Goal: Task Accomplishment & Management: Use online tool/utility

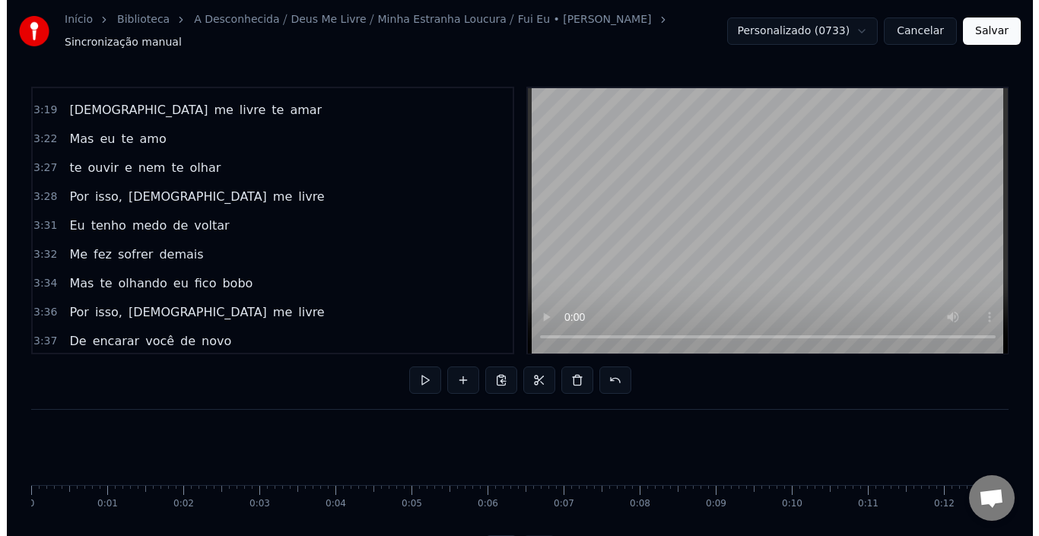
scroll to position [0, 17666]
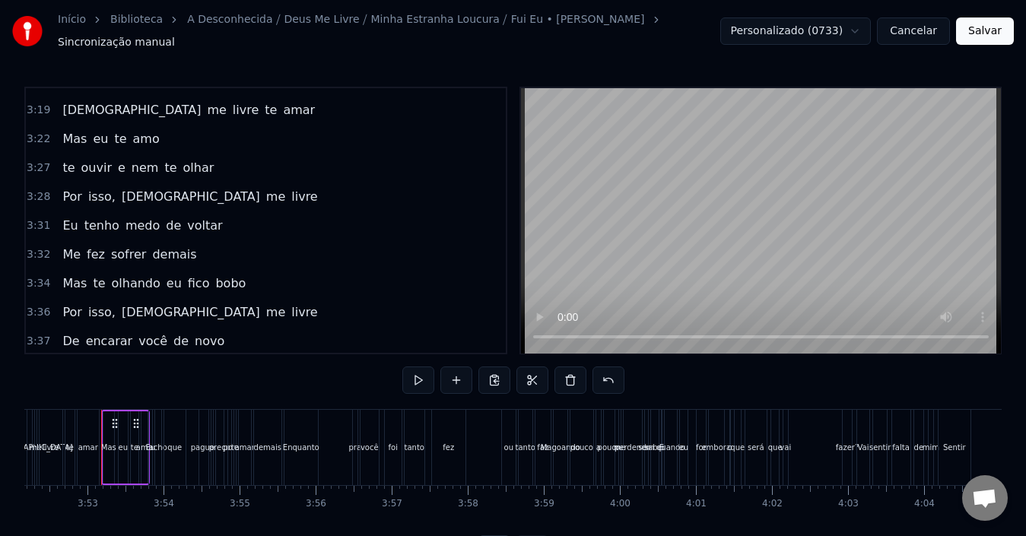
click at [918, 32] on button "Cancelar" at bounding box center [913, 31] width 73 height 27
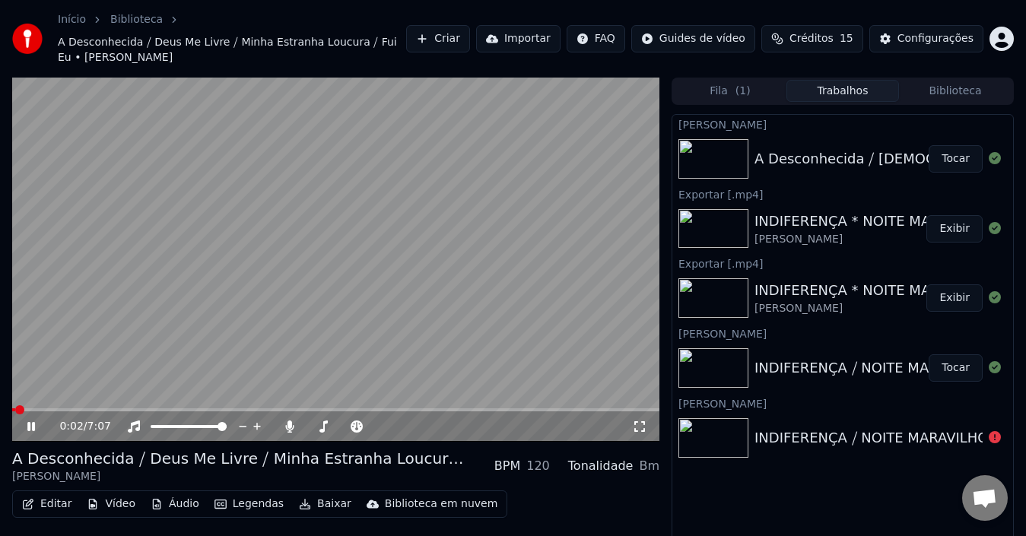
click at [54, 494] on button "Editar" at bounding box center [47, 504] width 62 height 21
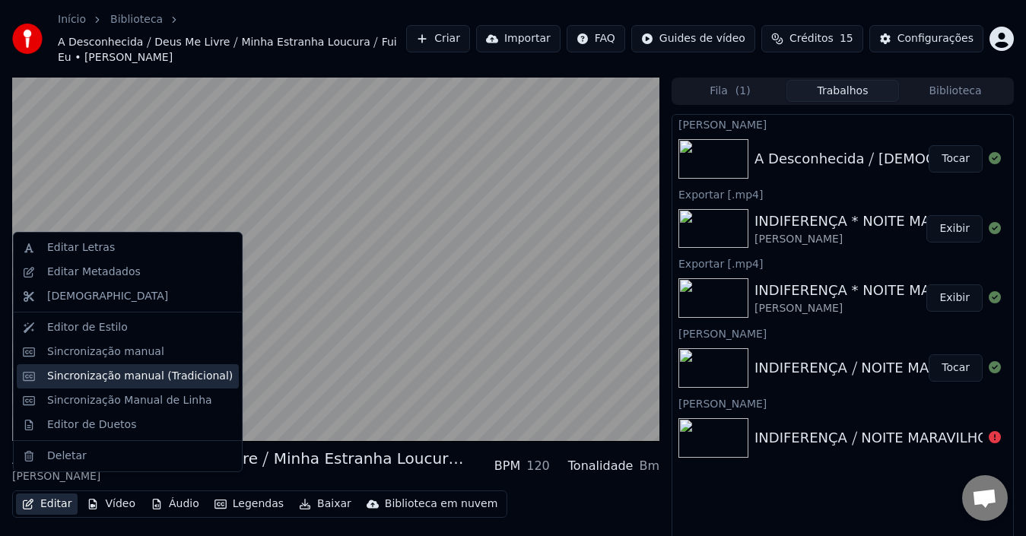
click at [112, 374] on div "Sincronização manual (Tradicional)" at bounding box center [140, 376] width 186 height 15
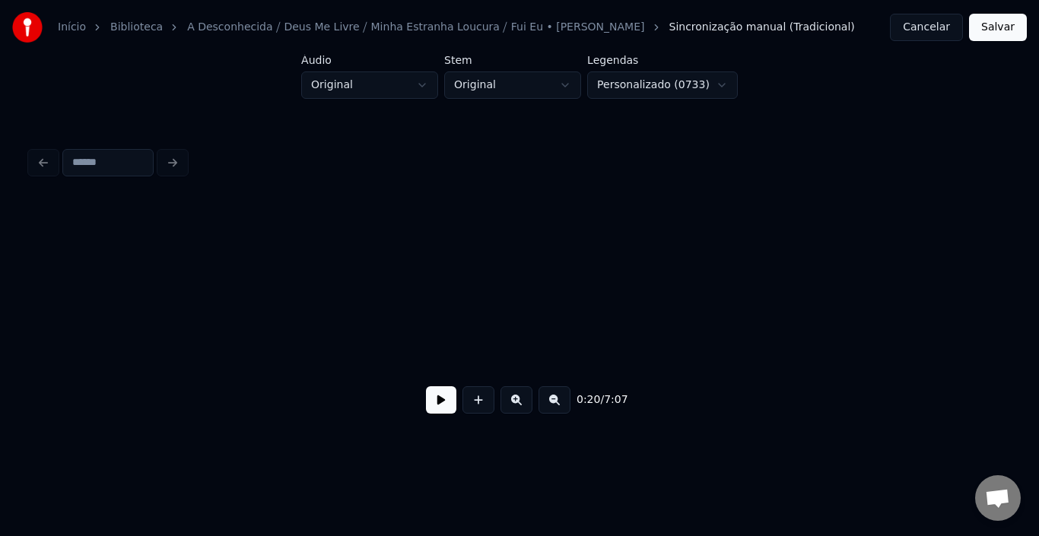
scroll to position [0, 3806]
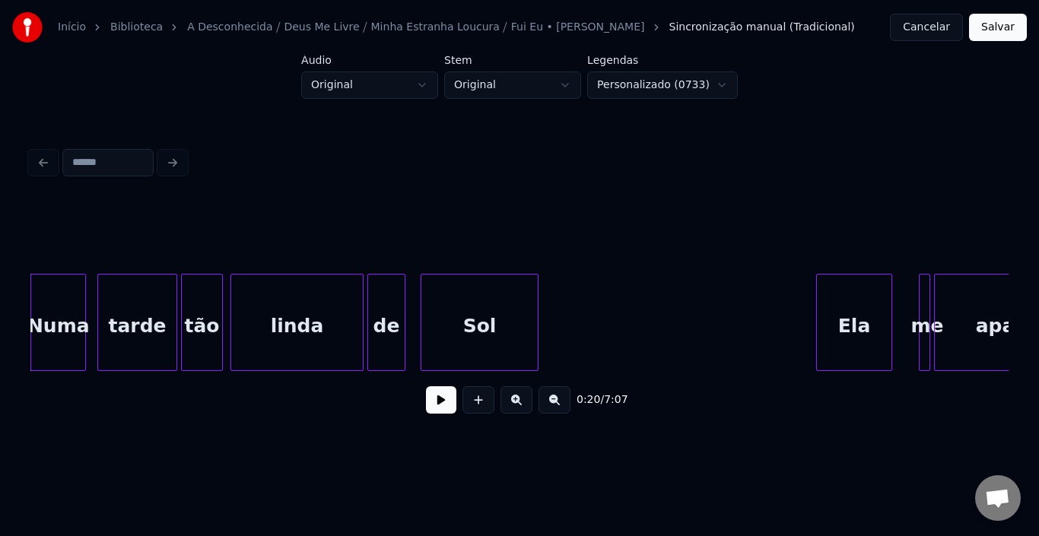
click at [985, 307] on div "apareceu" at bounding box center [1025, 326] width 181 height 103
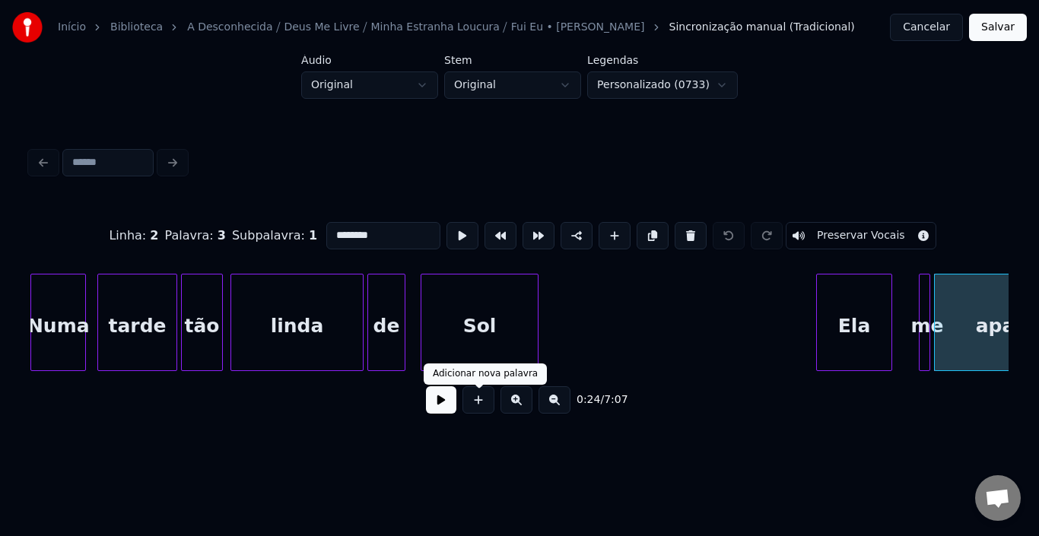
click at [430, 399] on button at bounding box center [441, 400] width 30 height 27
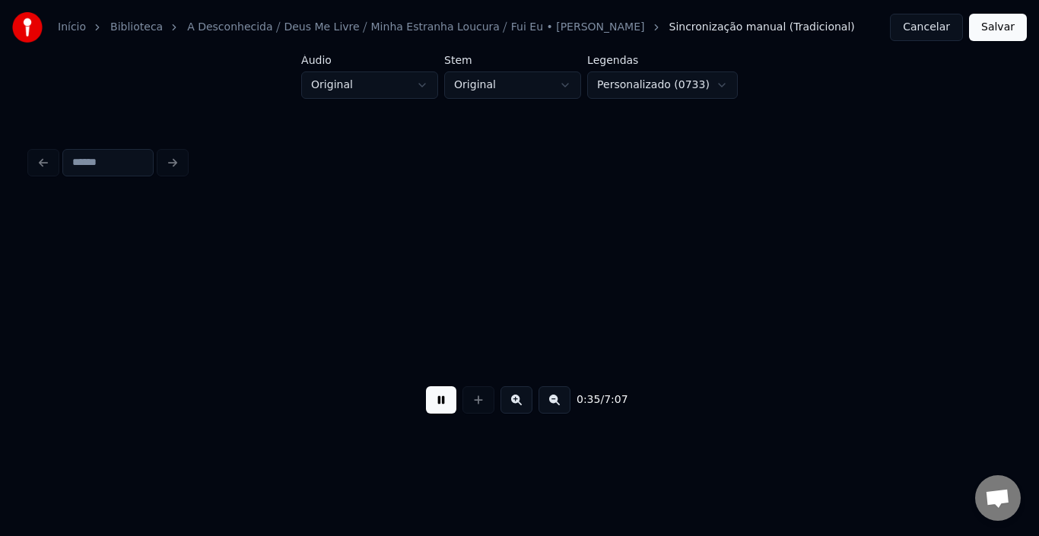
scroll to position [0, 6748]
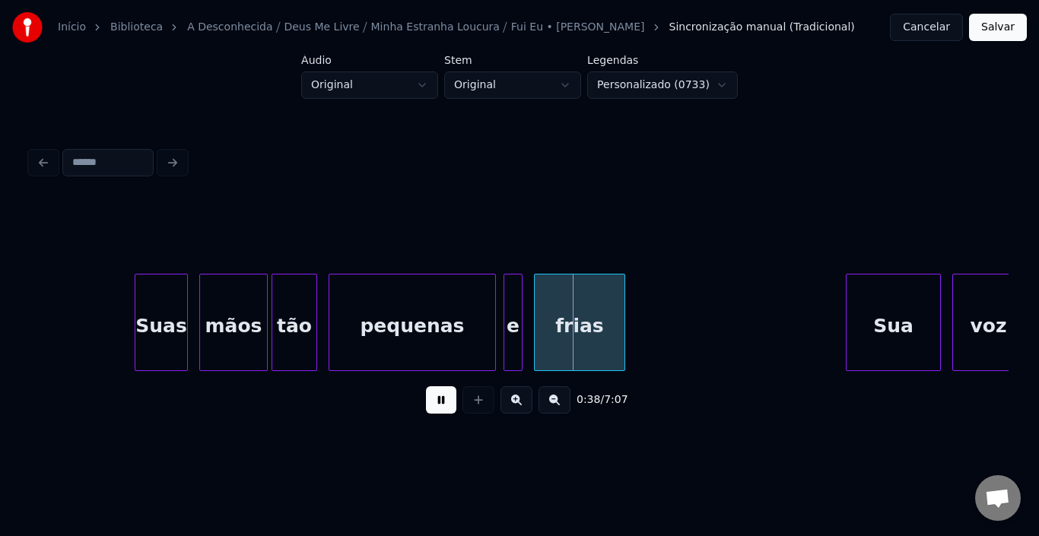
click at [557, 406] on button at bounding box center [555, 400] width 32 height 27
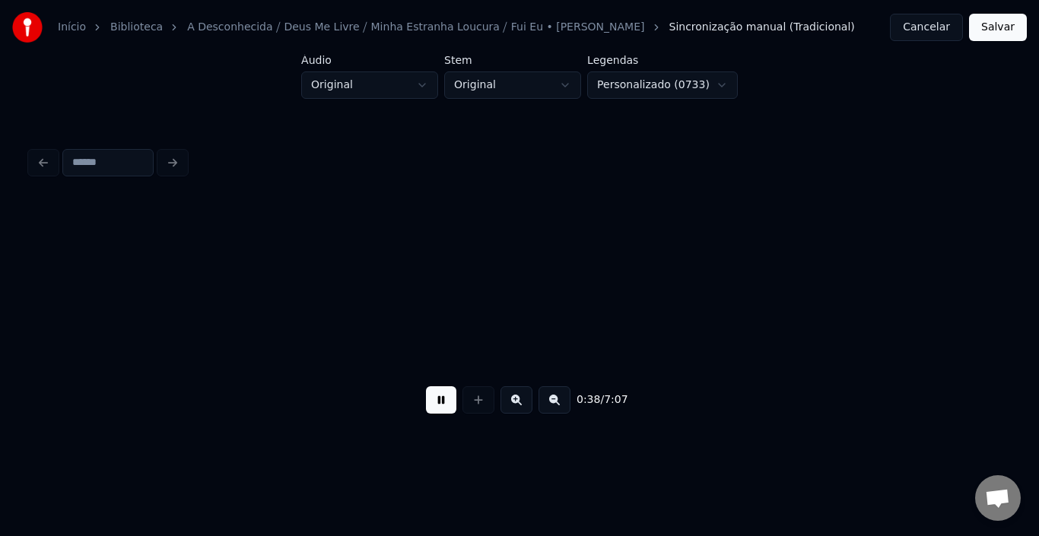
scroll to position [0, 5288]
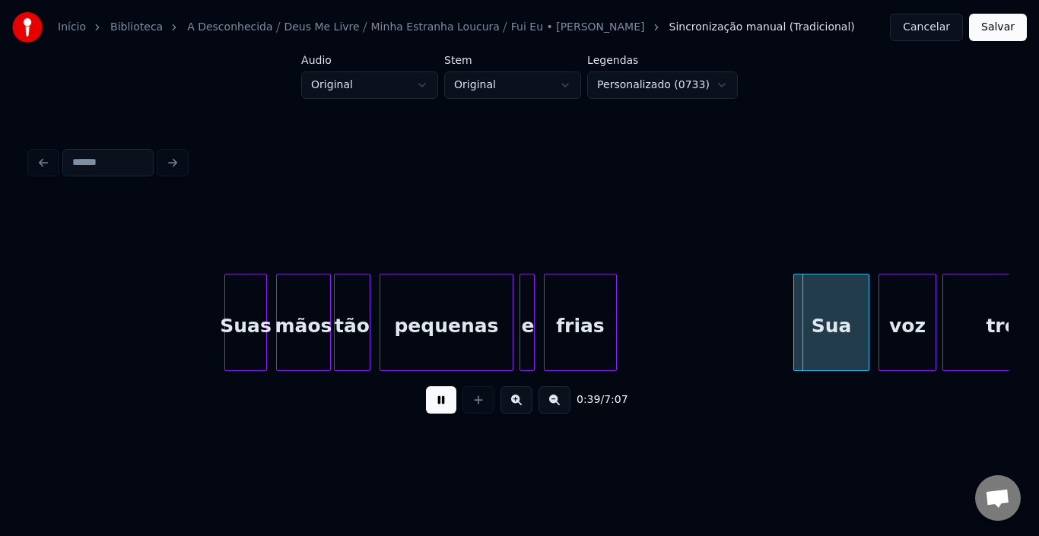
click at [557, 406] on button at bounding box center [555, 400] width 32 height 27
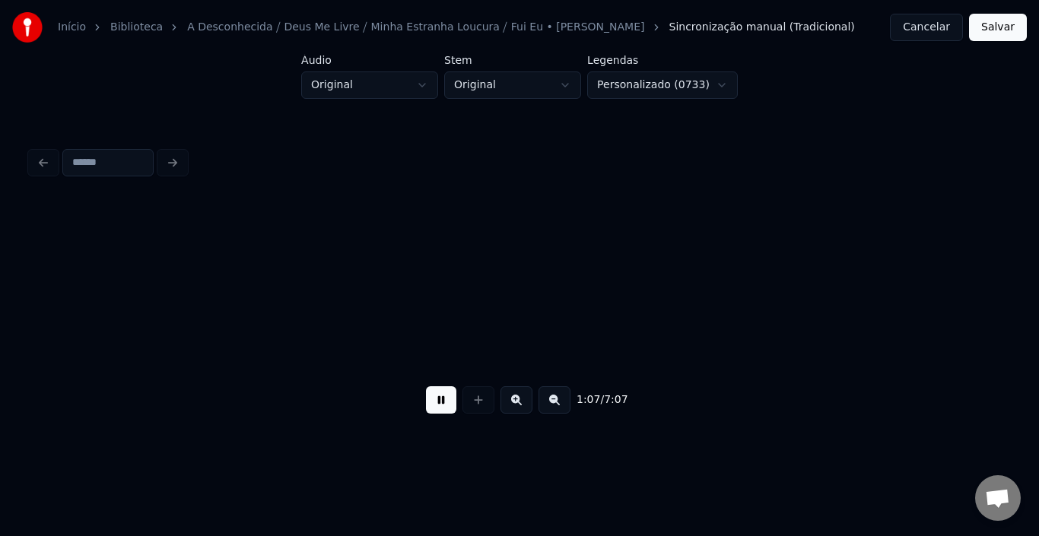
scroll to position [0, 7688]
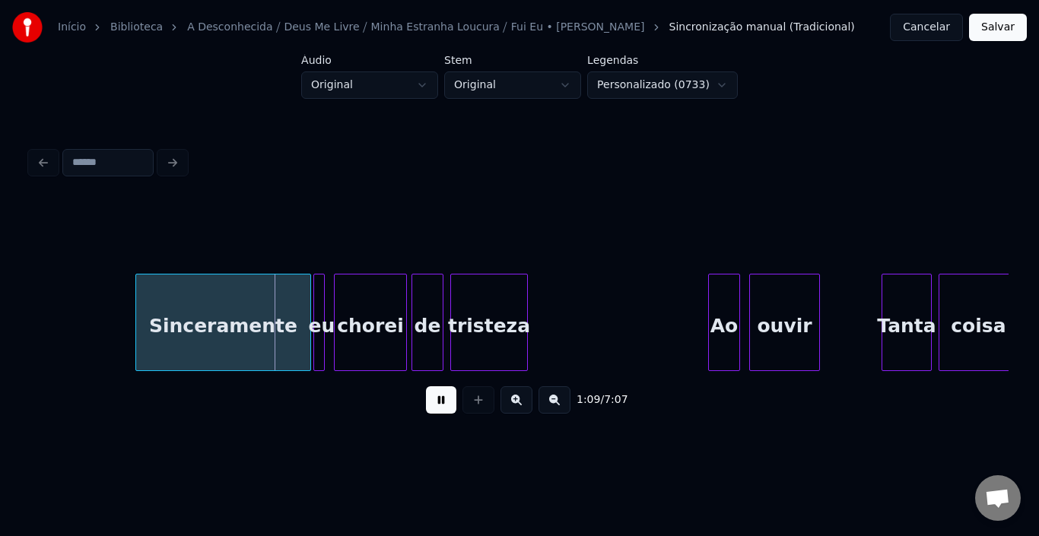
click at [998, 314] on div "coisa" at bounding box center [979, 326] width 78 height 103
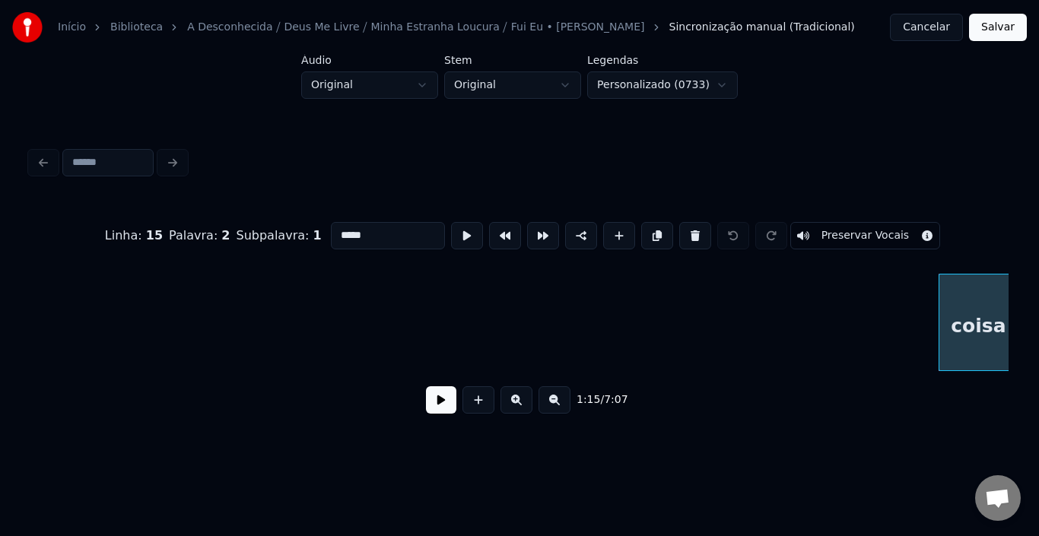
scroll to position [0, 8597]
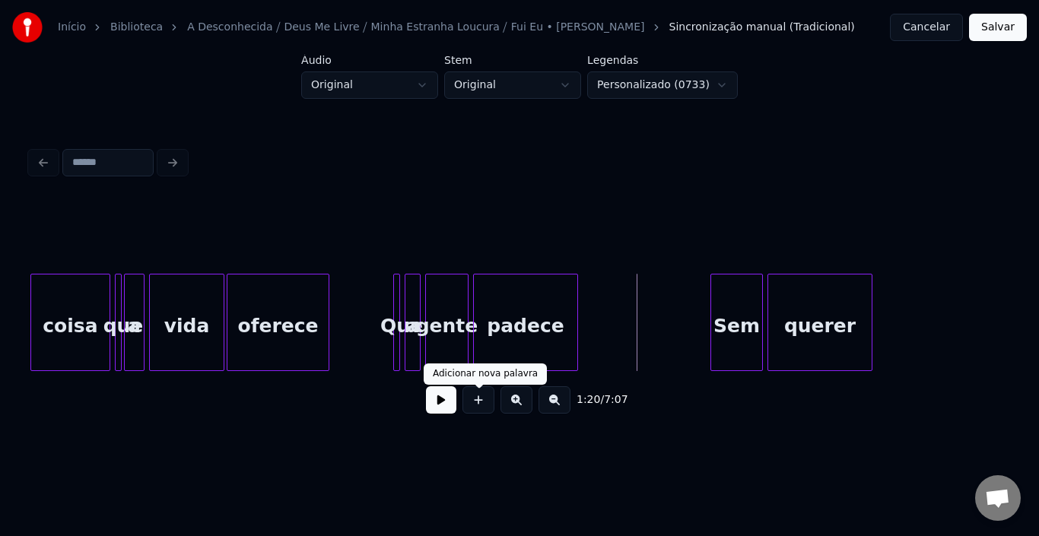
click at [442, 410] on button at bounding box center [441, 400] width 30 height 27
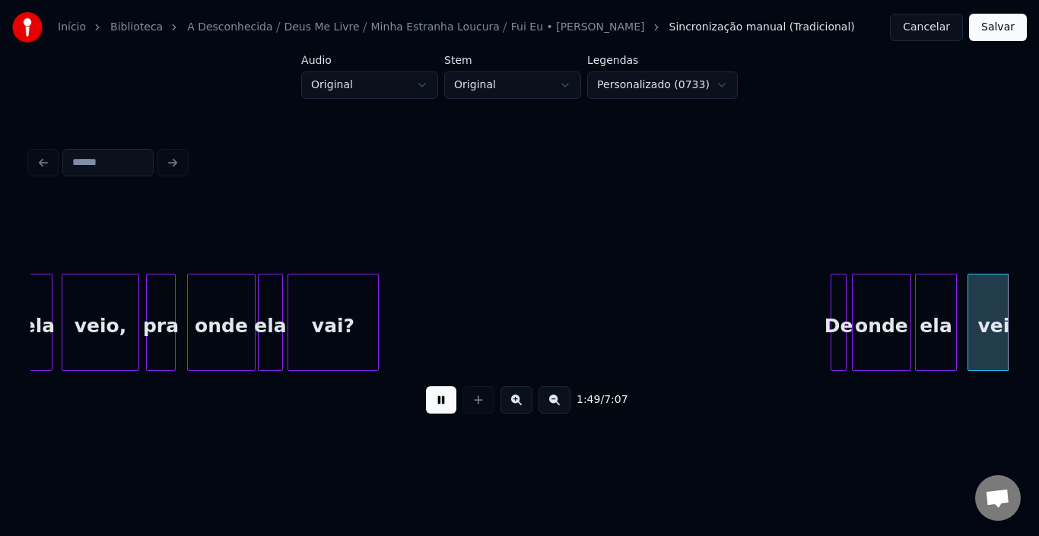
scroll to position [0, 12515]
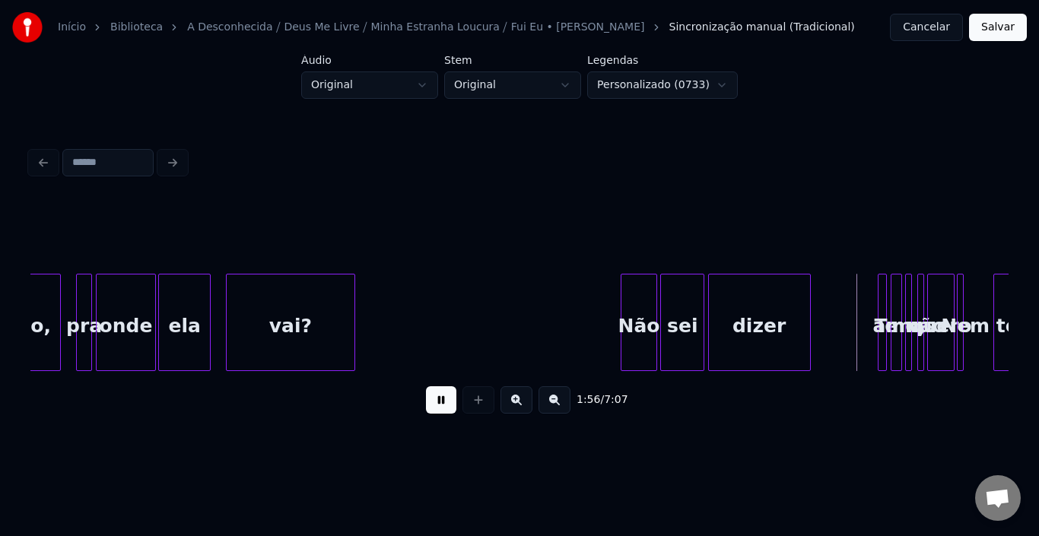
click at [441, 399] on button at bounding box center [441, 400] width 30 height 27
click at [887, 286] on div "Te" at bounding box center [886, 326] width 15 height 103
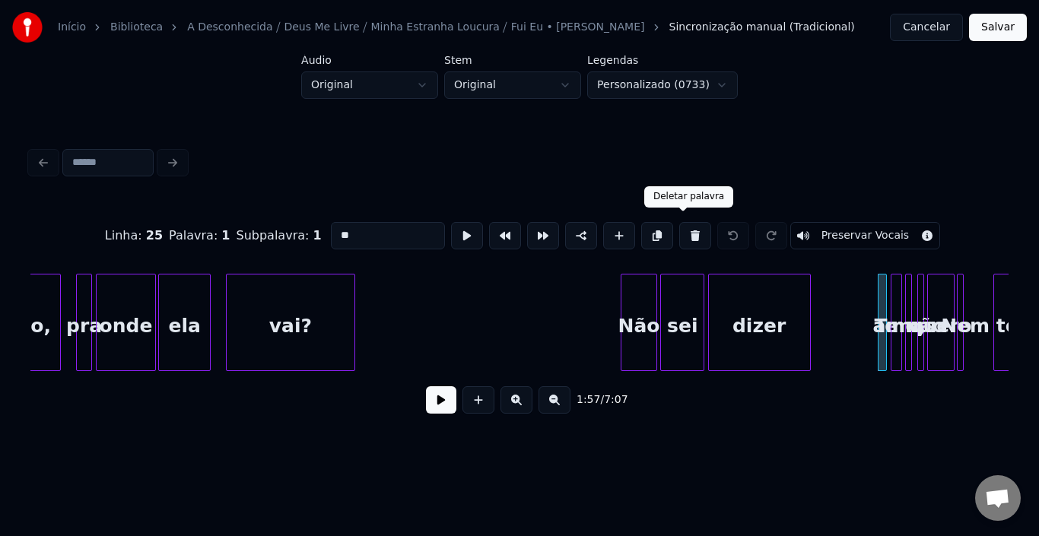
click at [682, 228] on button at bounding box center [696, 235] width 32 height 27
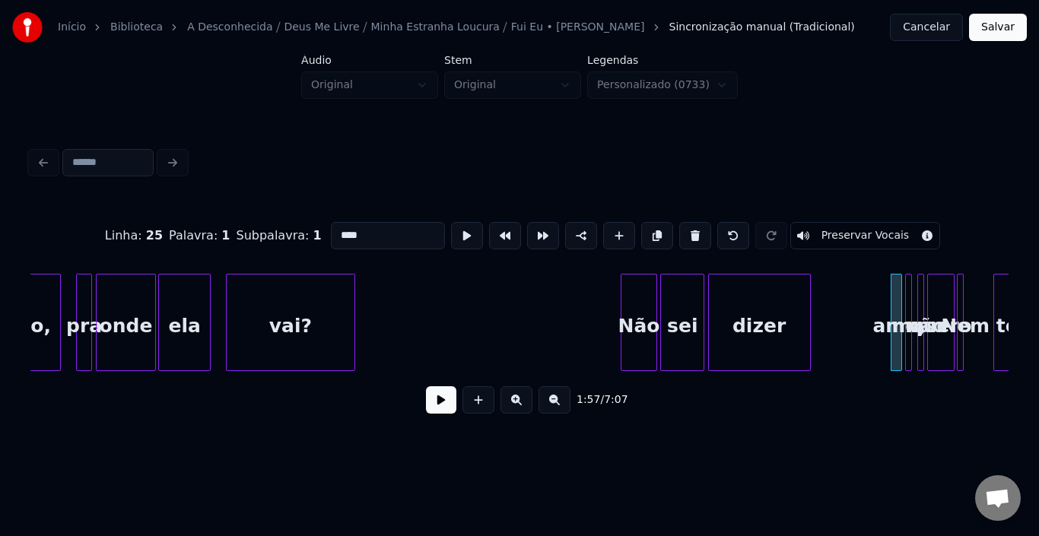
click at [683, 228] on button at bounding box center [696, 235] width 32 height 27
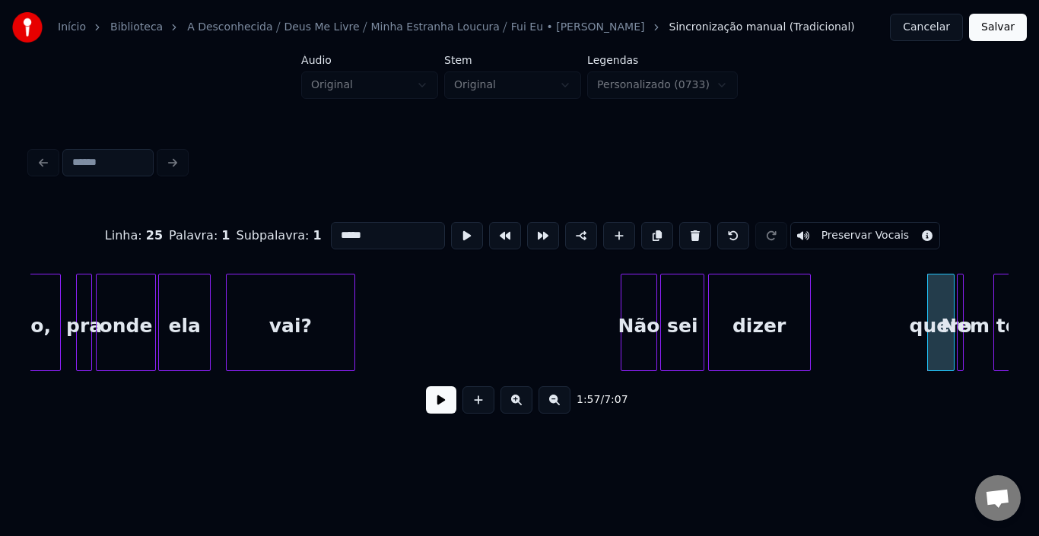
click at [683, 228] on button at bounding box center [696, 235] width 32 height 27
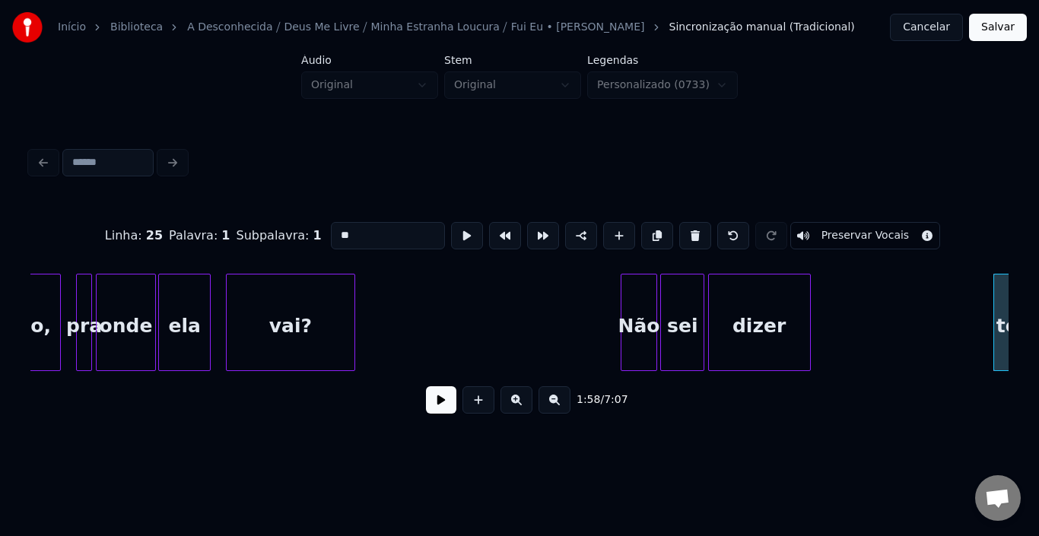
click at [683, 228] on button at bounding box center [696, 235] width 32 height 27
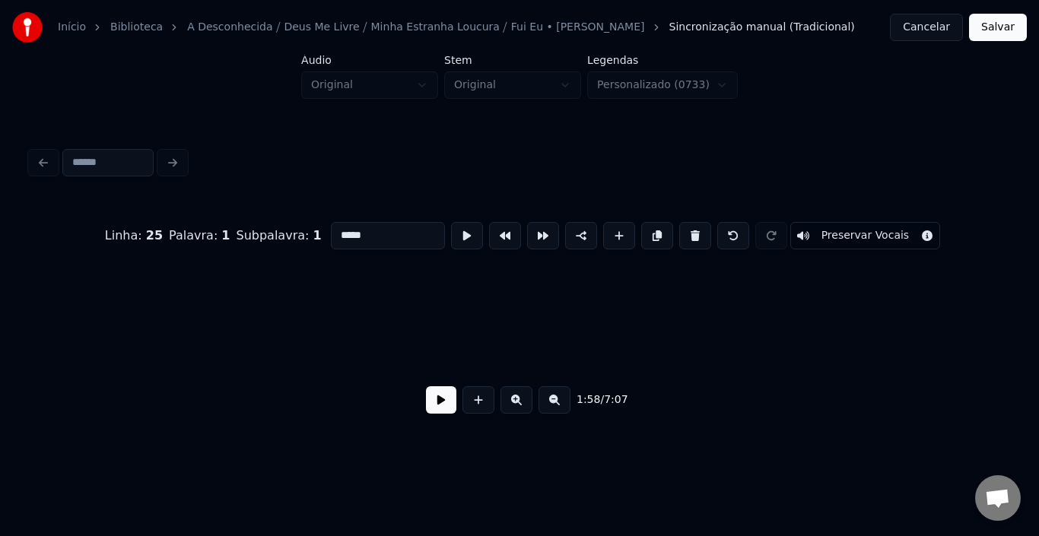
scroll to position [0, 13508]
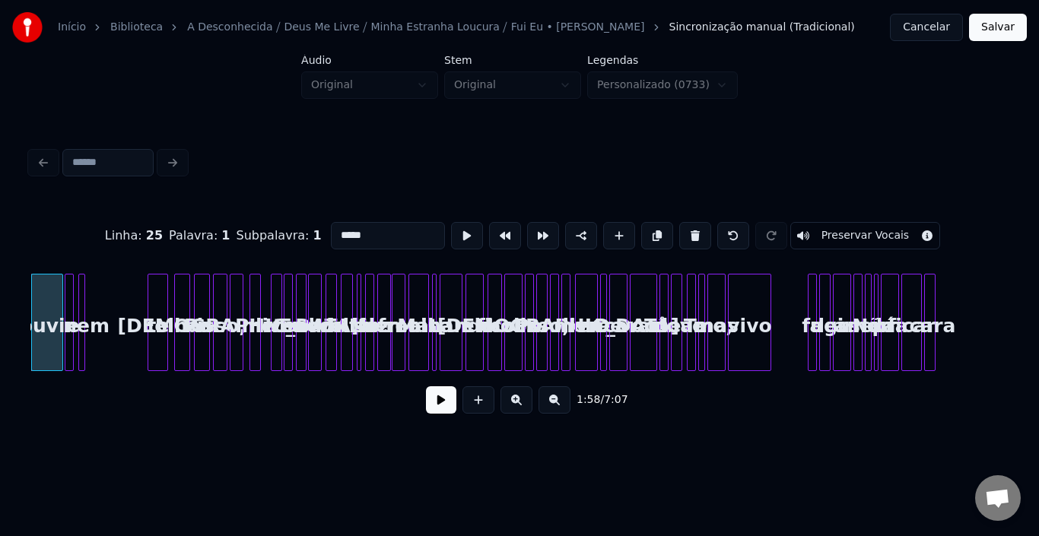
click at [683, 228] on button at bounding box center [696, 235] width 32 height 27
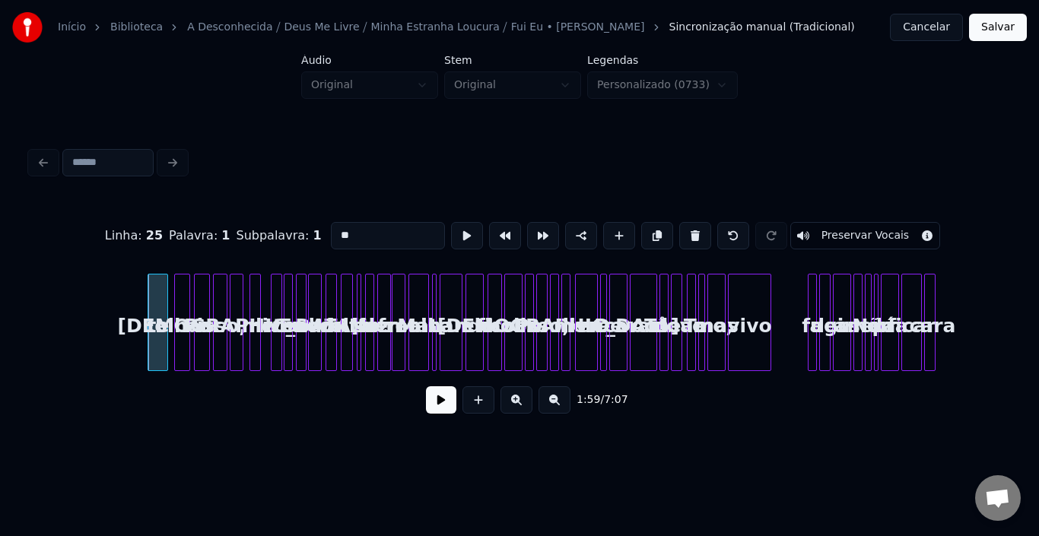
click at [683, 228] on button at bounding box center [696, 235] width 32 height 27
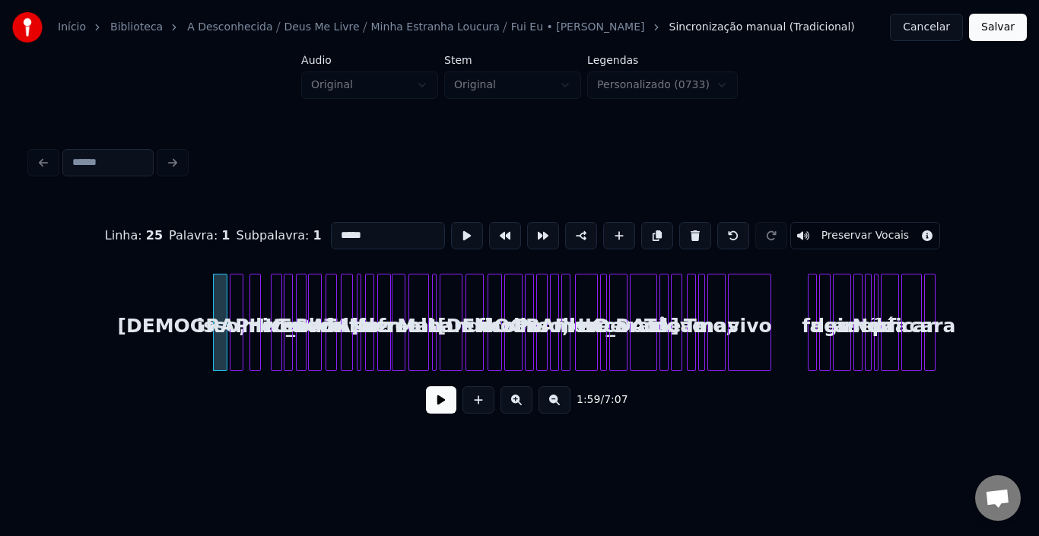
click at [683, 228] on button at bounding box center [696, 235] width 32 height 27
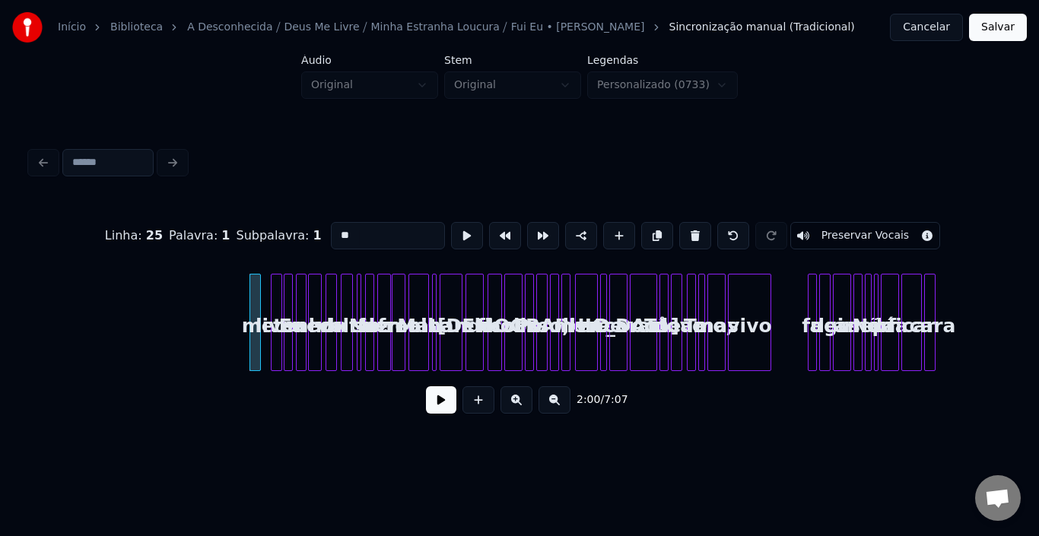
click at [683, 228] on button at bounding box center [696, 235] width 32 height 27
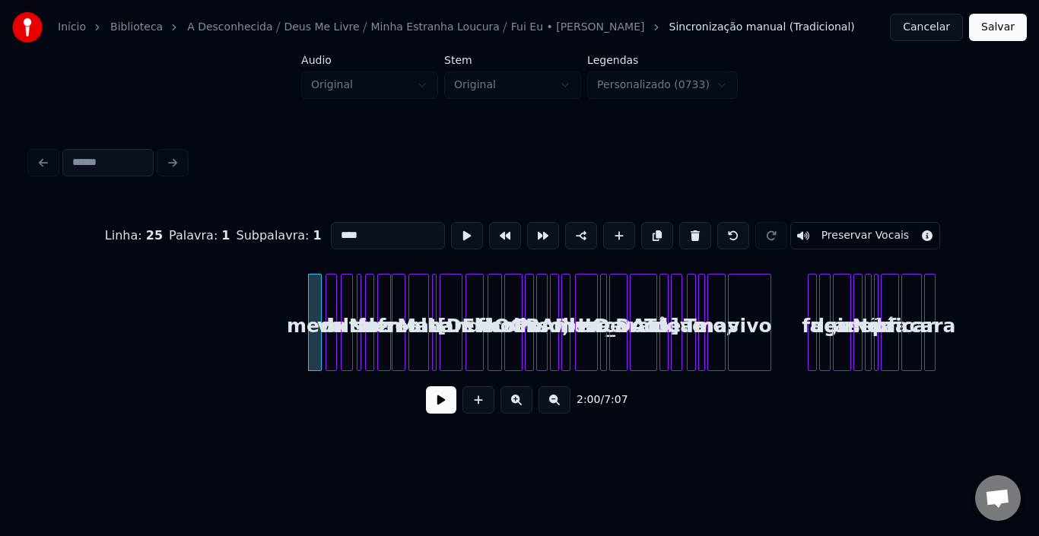
click at [683, 228] on button at bounding box center [696, 235] width 32 height 27
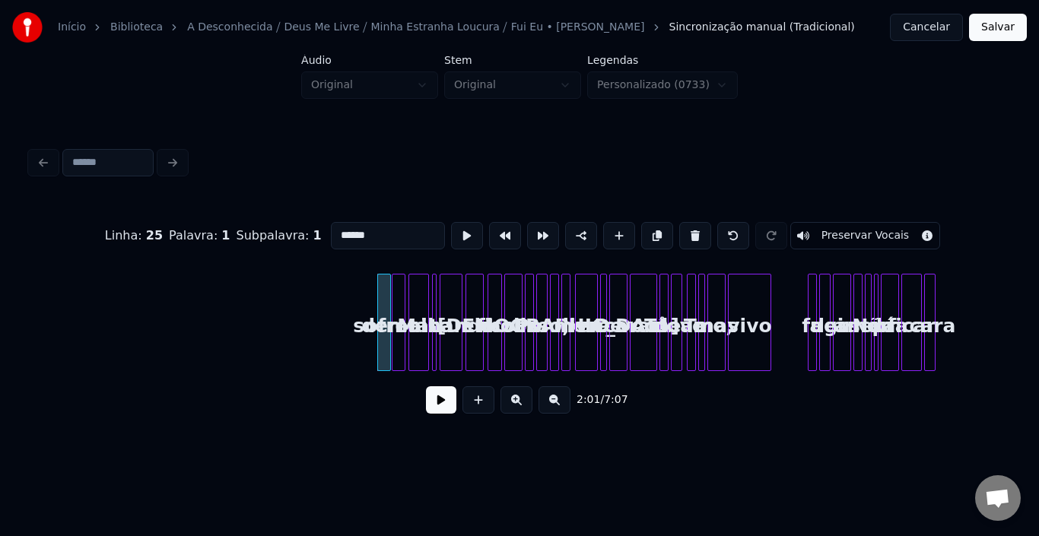
click at [683, 228] on button at bounding box center [696, 235] width 32 height 27
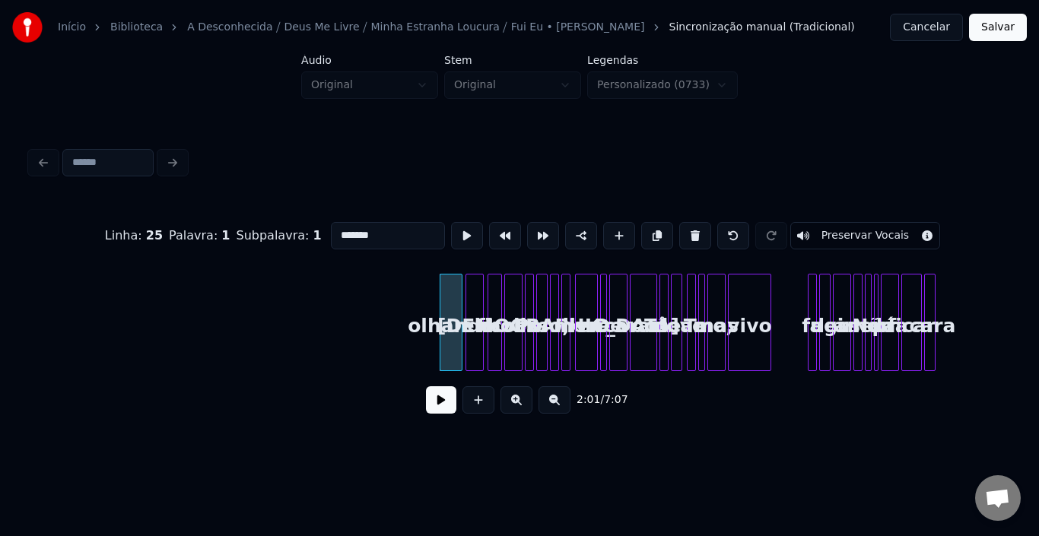
click at [683, 228] on button at bounding box center [696, 235] width 32 height 27
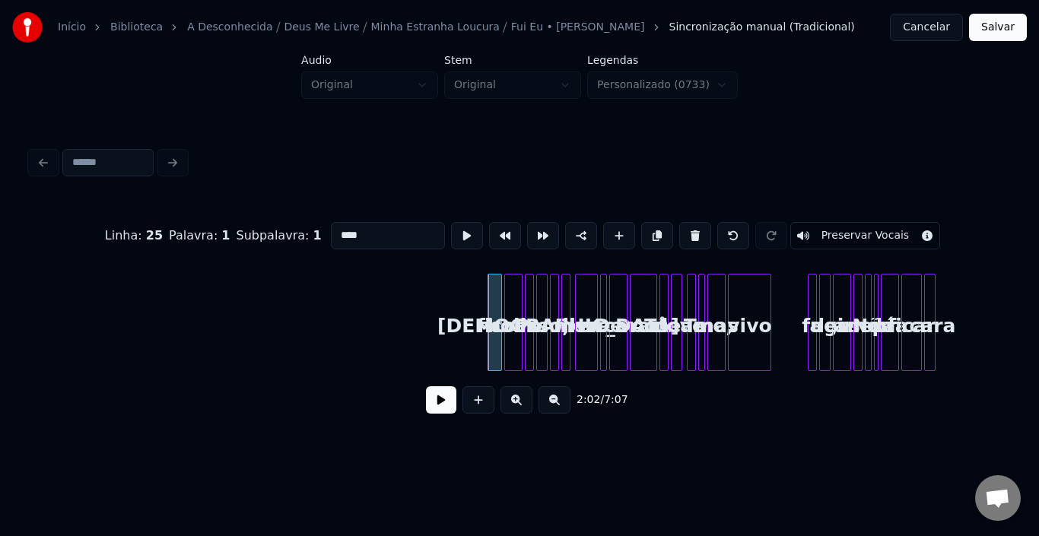
click at [683, 228] on button at bounding box center [696, 235] width 32 height 27
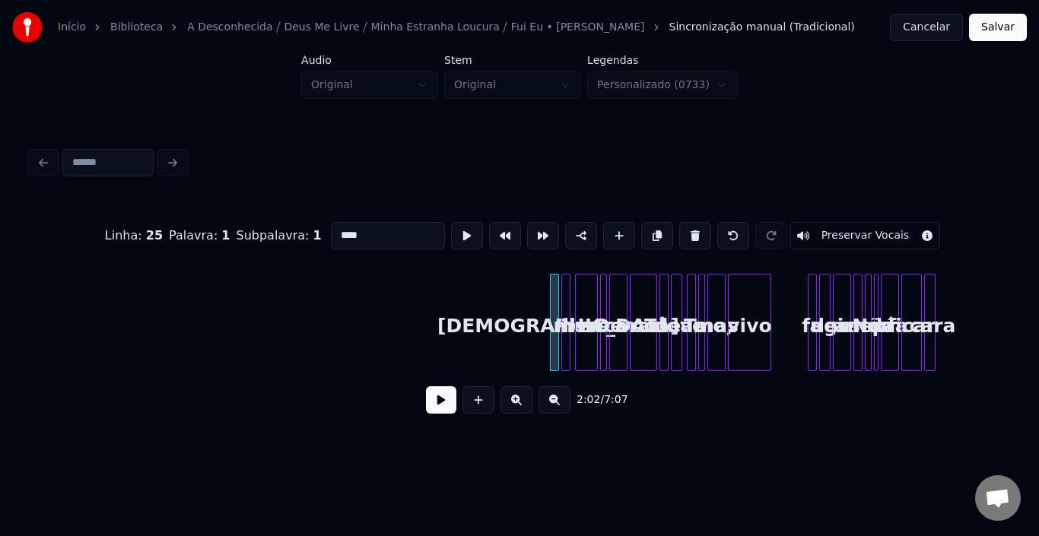
click at [683, 228] on button at bounding box center [696, 235] width 32 height 27
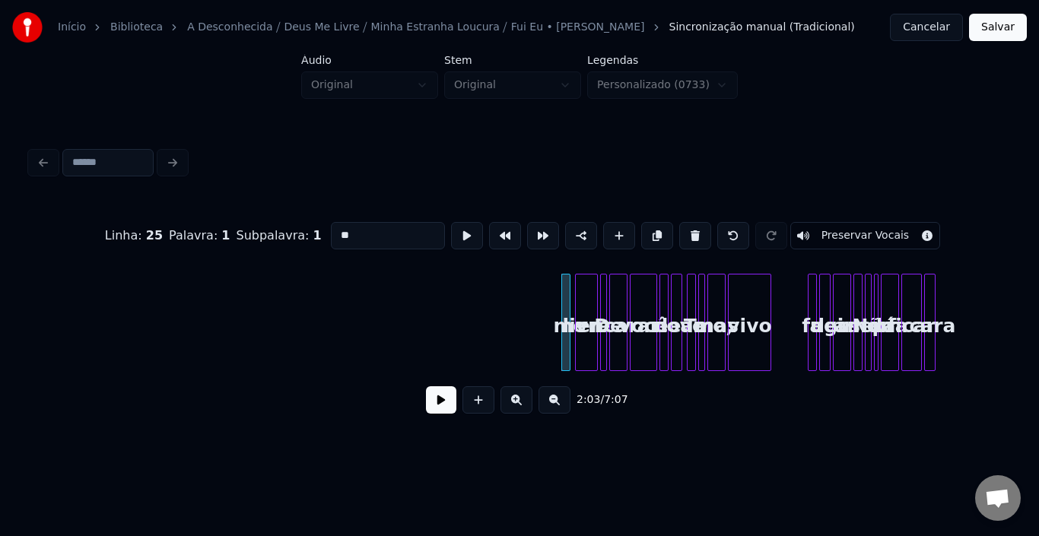
click at [683, 228] on button at bounding box center [696, 235] width 32 height 27
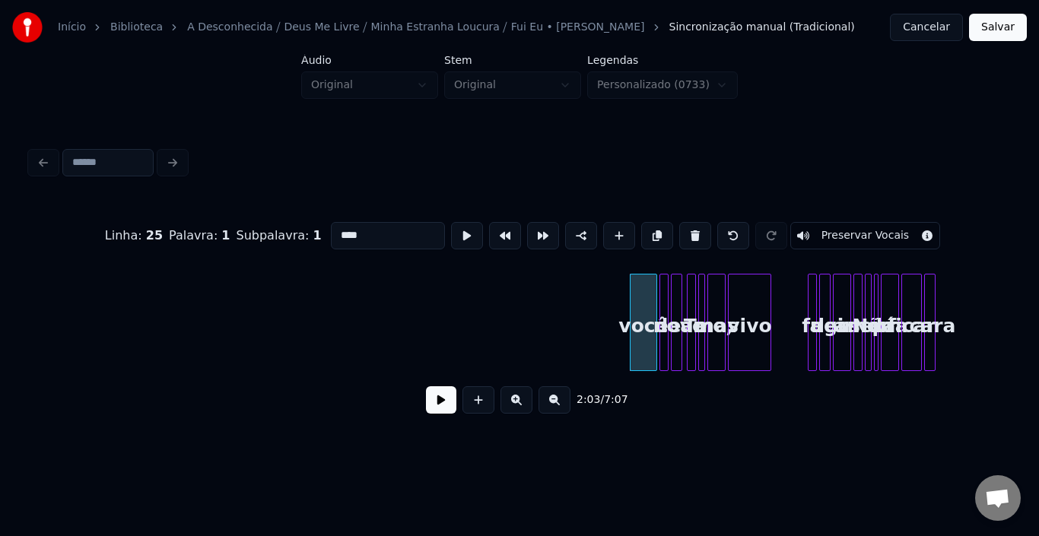
click at [683, 228] on button at bounding box center [696, 235] width 32 height 27
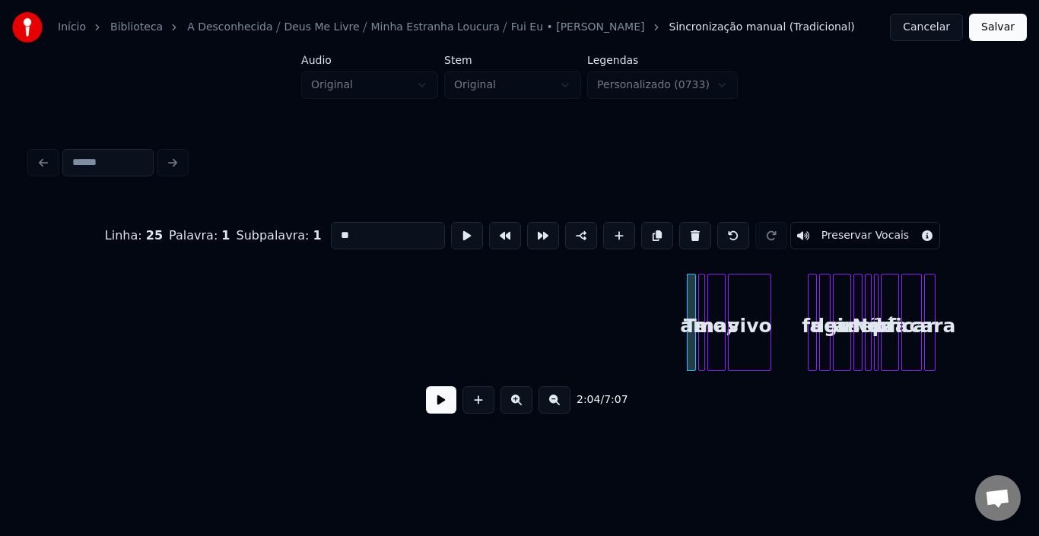
click at [683, 228] on button at bounding box center [696, 235] width 32 height 27
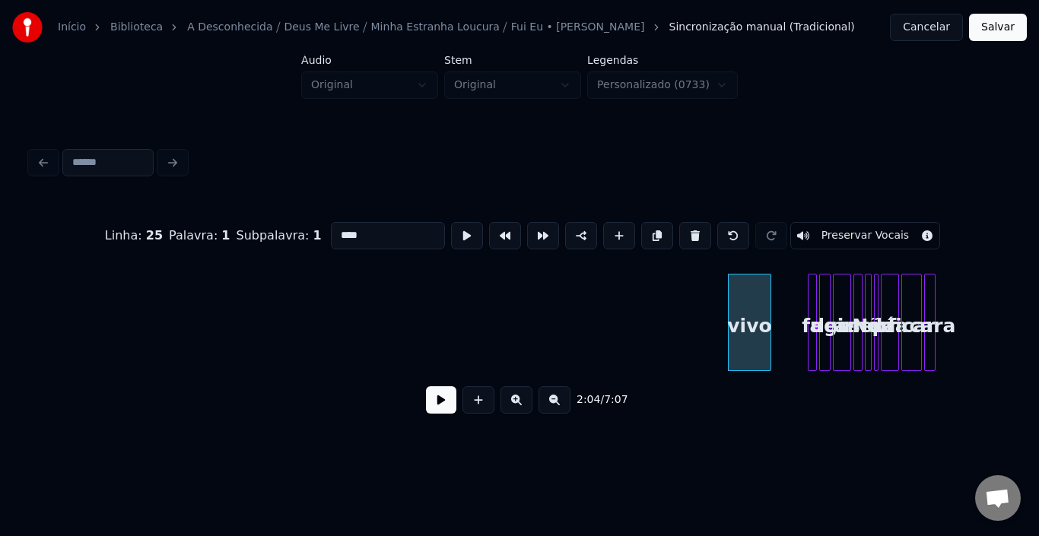
click at [683, 228] on button at bounding box center [696, 235] width 32 height 27
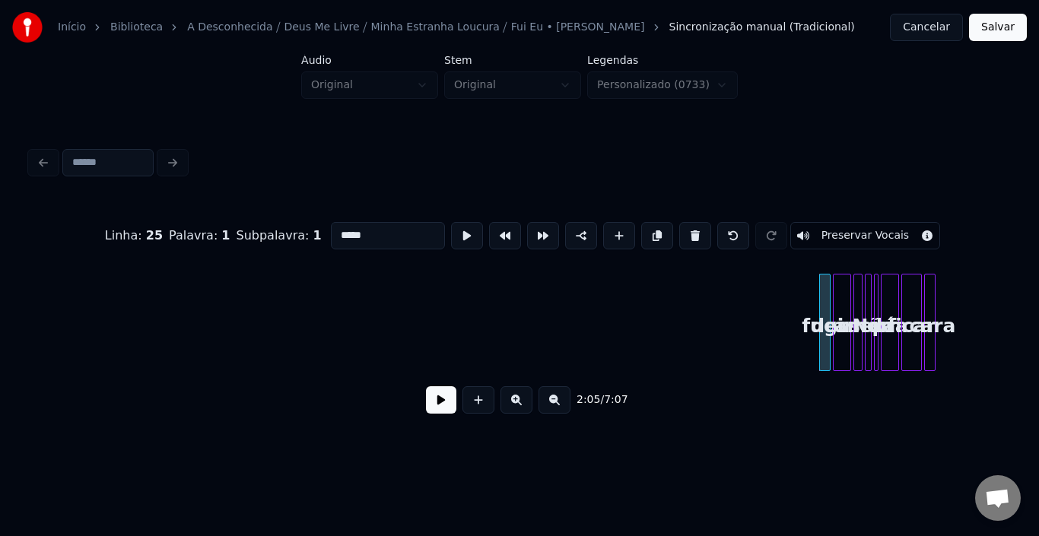
click at [683, 228] on button at bounding box center [696, 235] width 32 height 27
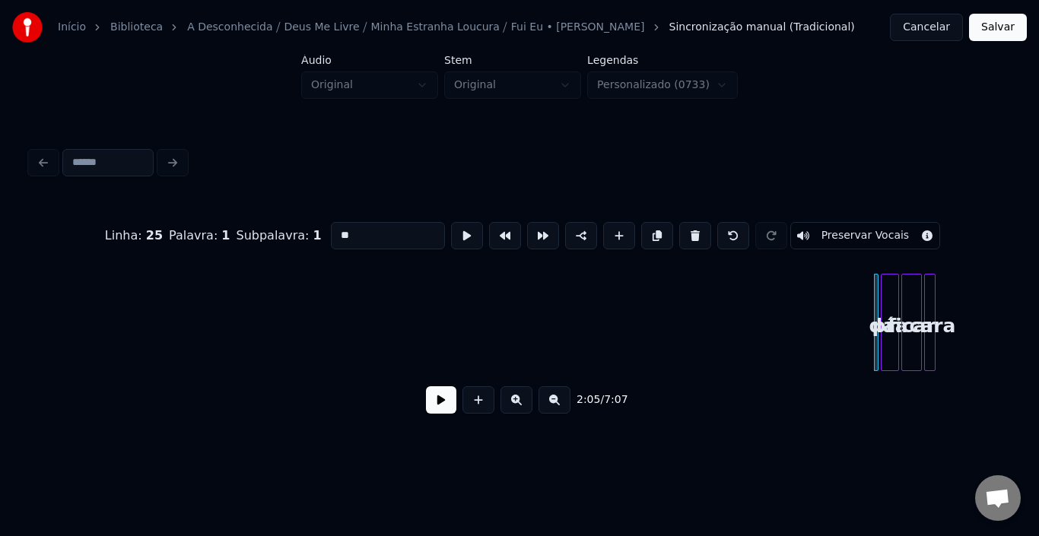
click at [683, 228] on button at bounding box center [696, 235] width 32 height 27
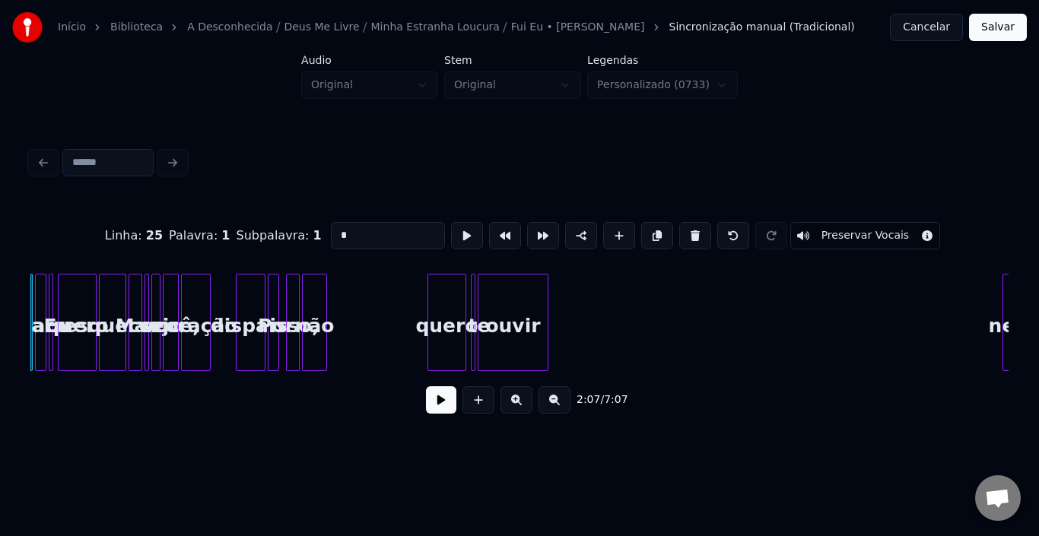
click at [683, 228] on button at bounding box center [696, 235] width 32 height 27
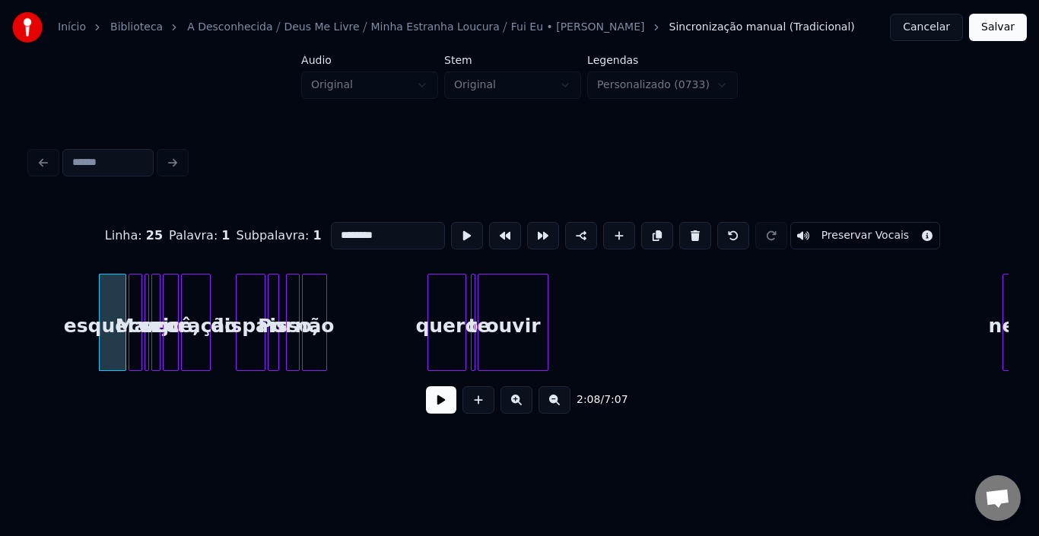
click at [683, 228] on button at bounding box center [696, 235] width 32 height 27
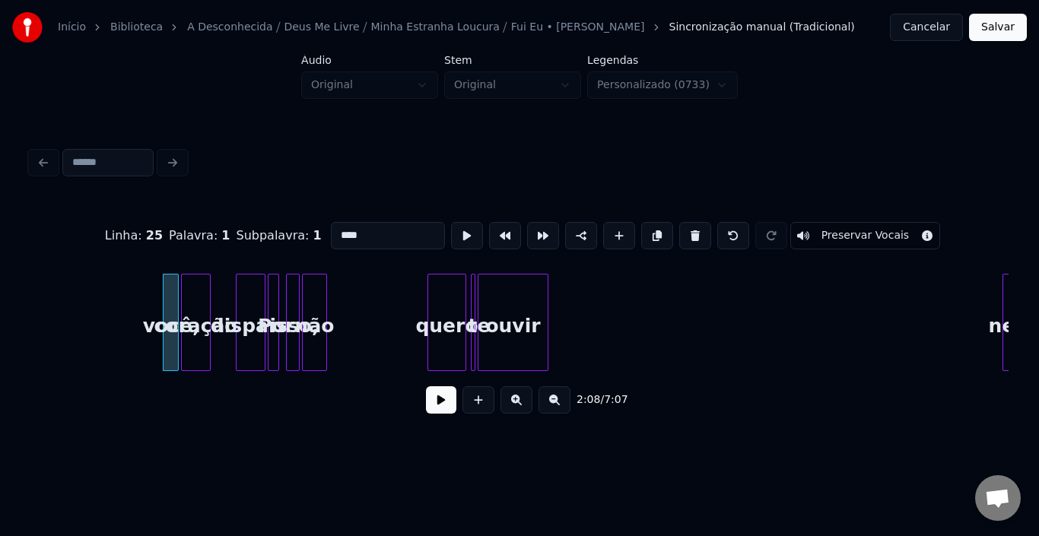
click at [683, 228] on button at bounding box center [696, 235] width 32 height 27
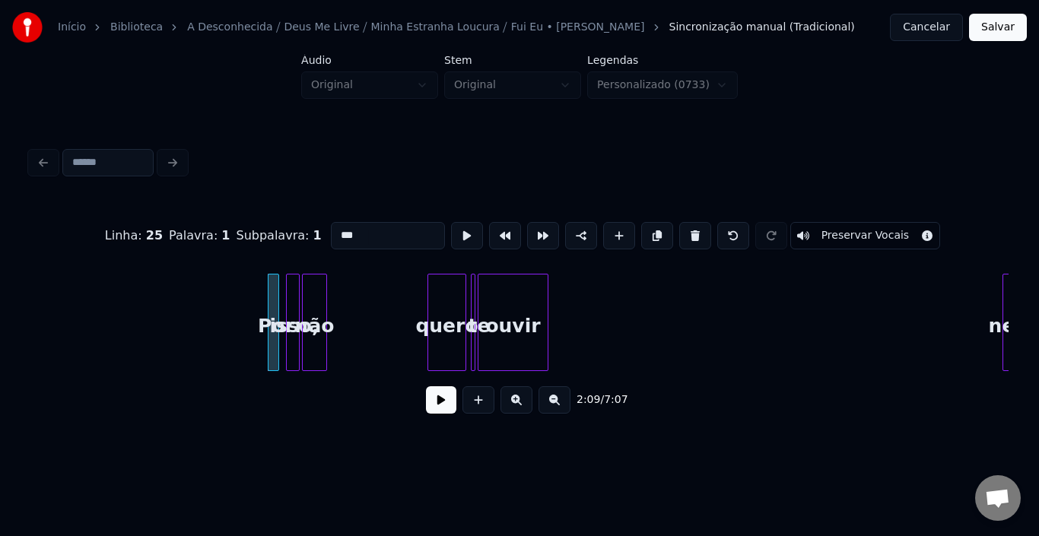
click at [683, 228] on button at bounding box center [696, 235] width 32 height 27
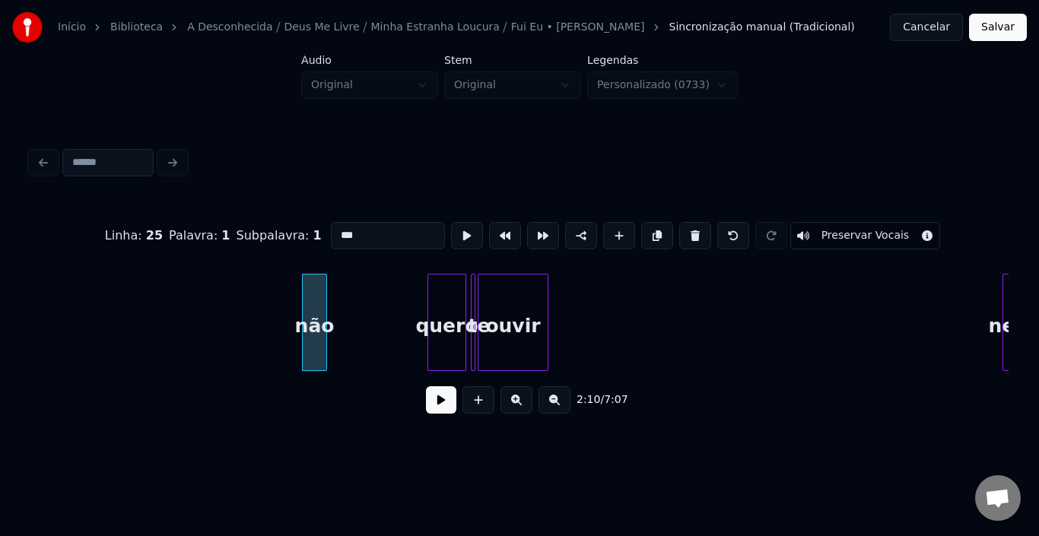
click at [683, 228] on button at bounding box center [696, 235] width 32 height 27
type input "*****"
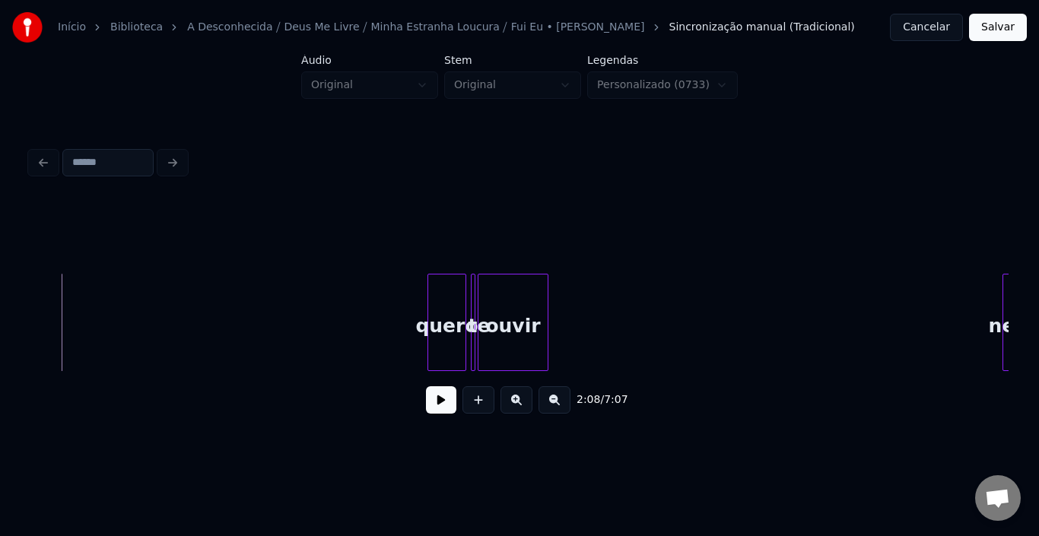
click at [431, 403] on button at bounding box center [441, 400] width 30 height 27
click at [433, 317] on div "quero" at bounding box center [446, 326] width 37 height 103
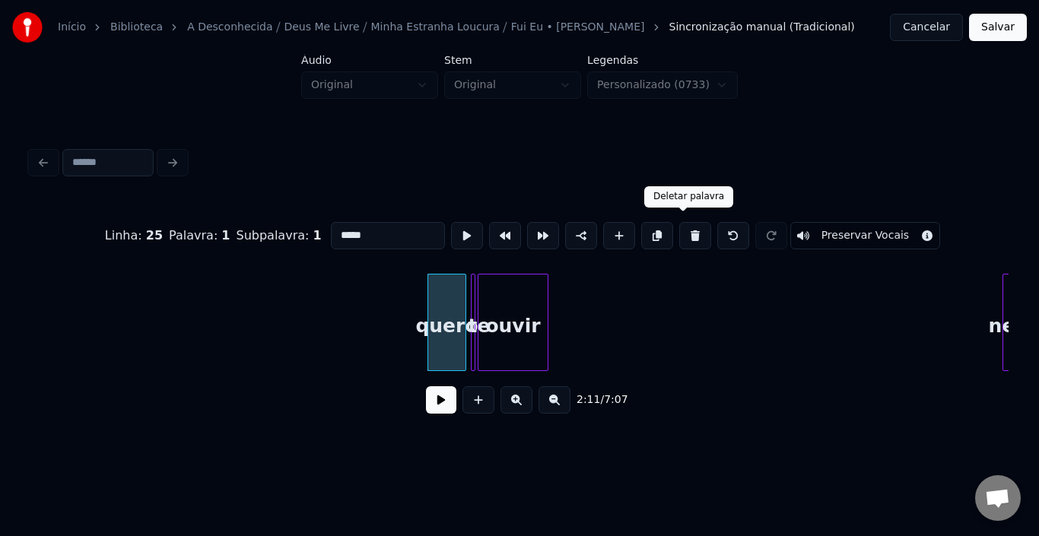
click at [680, 231] on button at bounding box center [696, 235] width 32 height 27
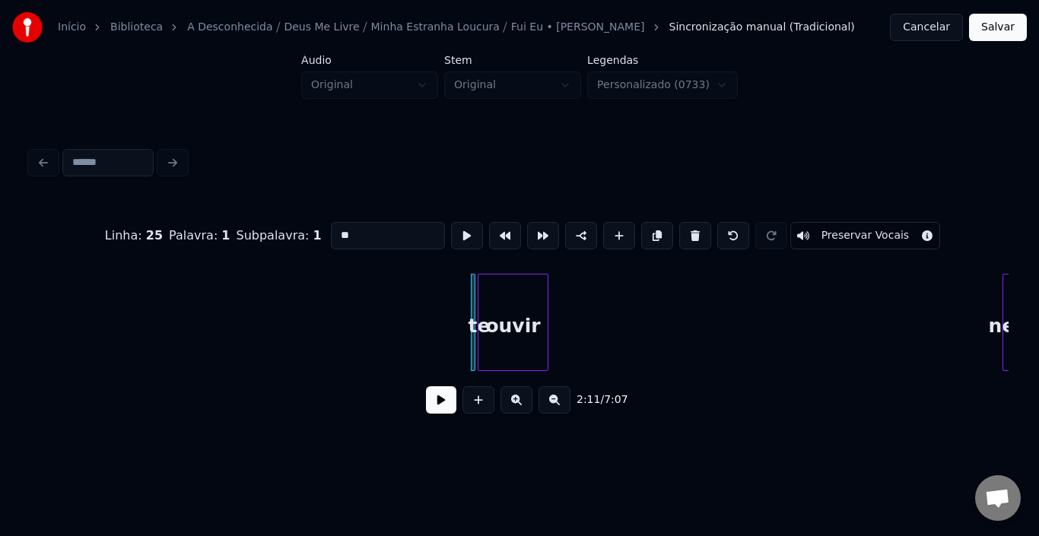
click at [680, 231] on button at bounding box center [696, 235] width 32 height 27
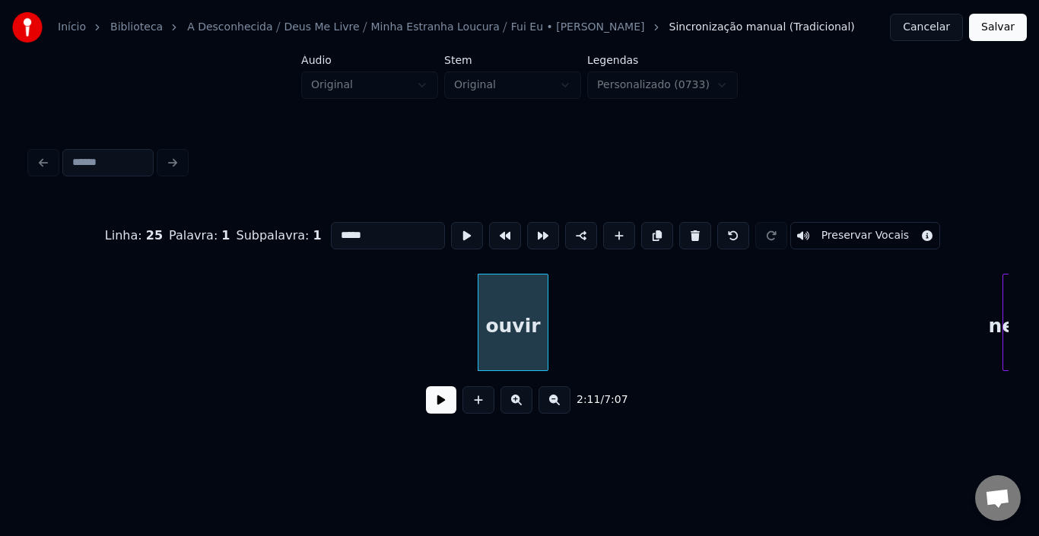
click at [680, 231] on button at bounding box center [696, 235] width 32 height 27
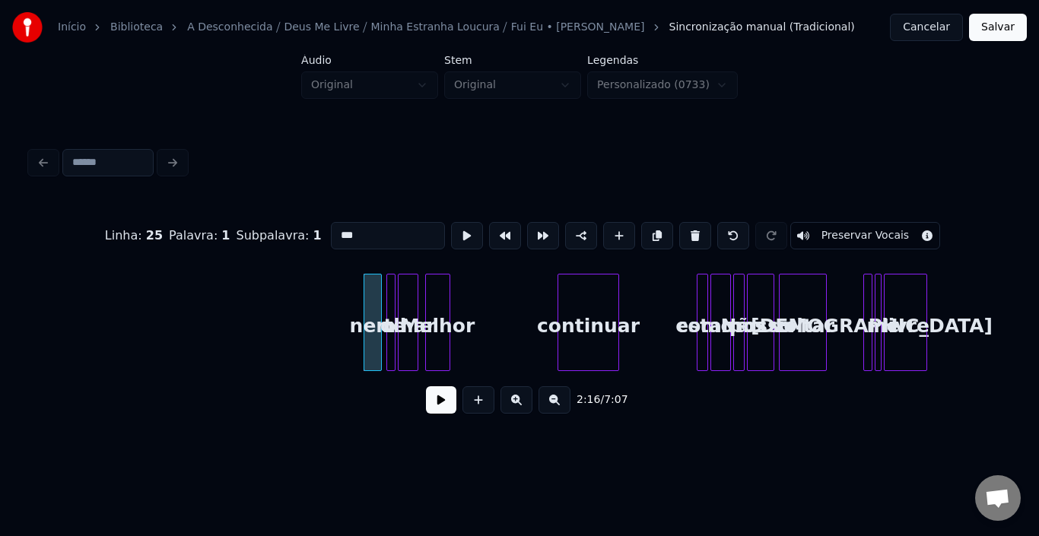
scroll to position [0, 15320]
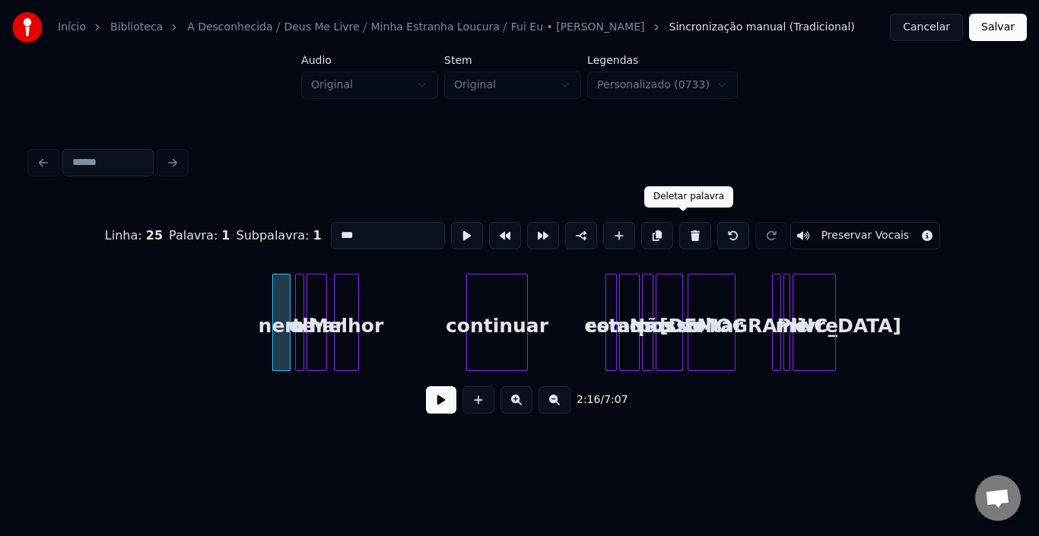
click at [680, 227] on button at bounding box center [696, 235] width 32 height 27
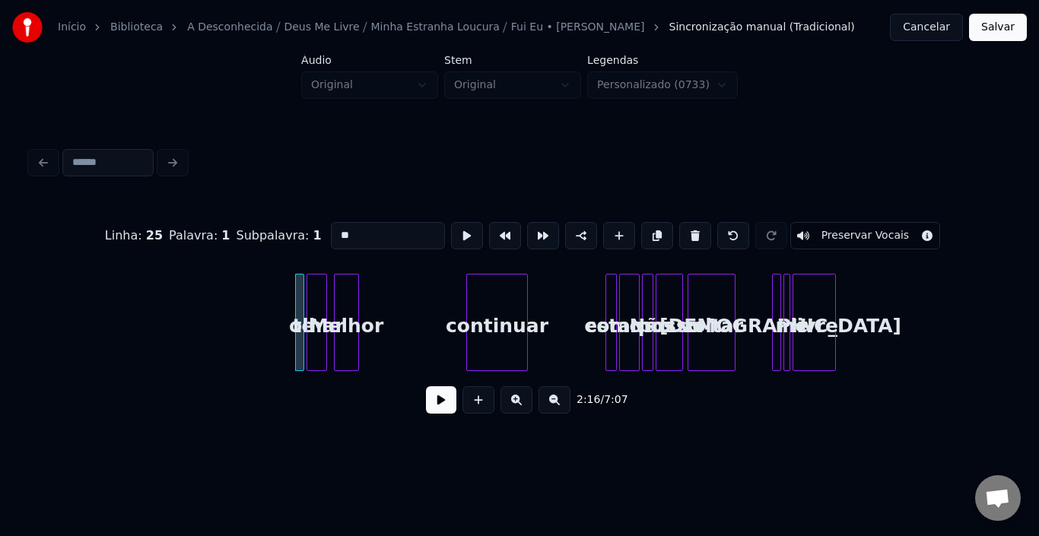
click at [680, 227] on button at bounding box center [696, 235] width 32 height 27
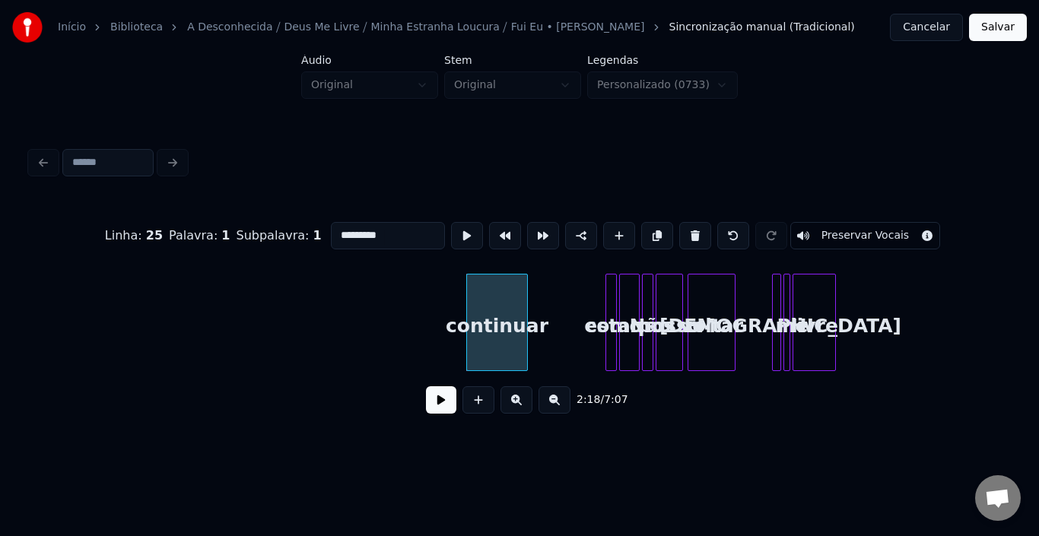
click at [680, 227] on button at bounding box center [696, 235] width 32 height 27
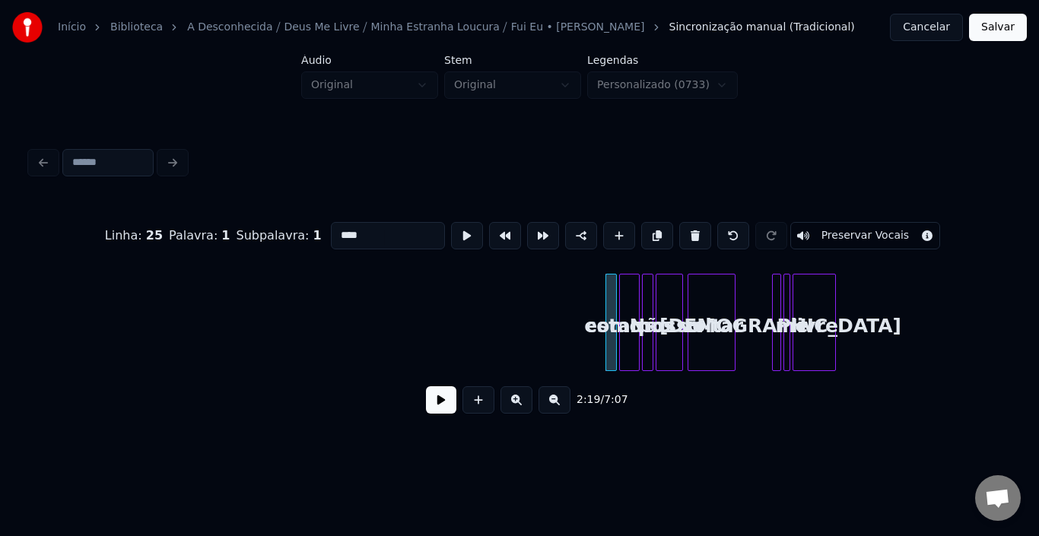
click at [680, 227] on button at bounding box center [696, 235] width 32 height 27
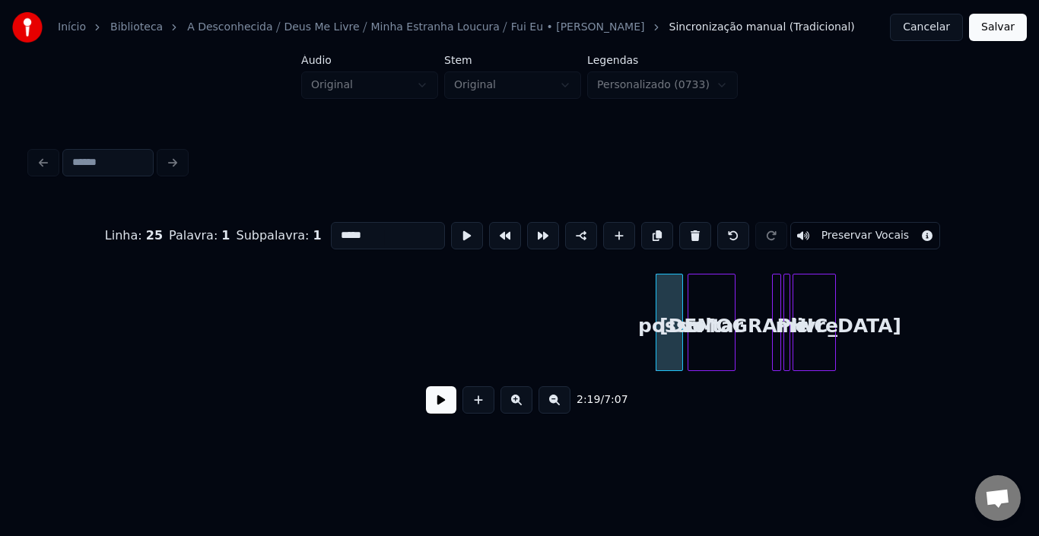
click at [680, 227] on button at bounding box center [696, 235] width 32 height 27
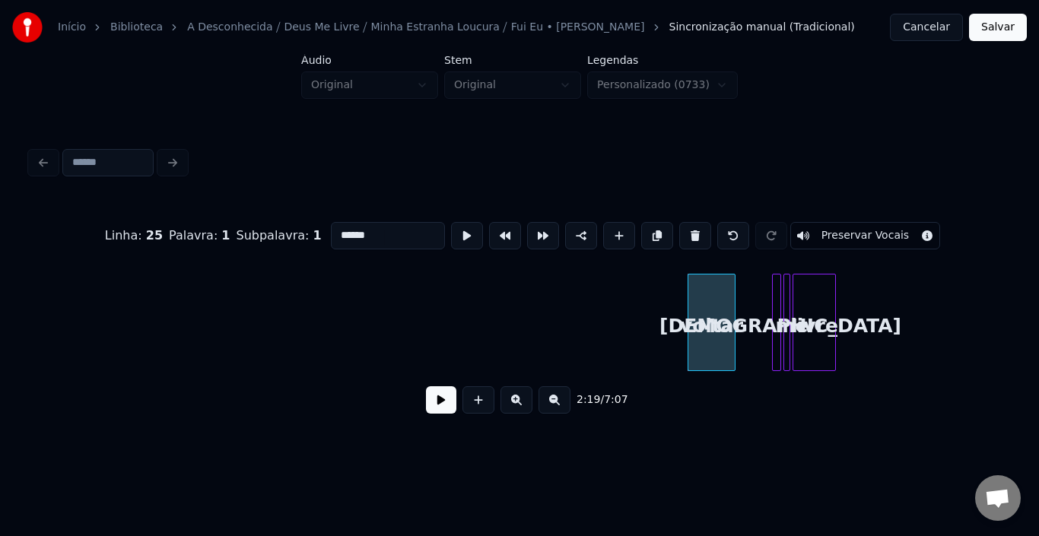
click at [680, 227] on button at bounding box center [696, 235] width 32 height 27
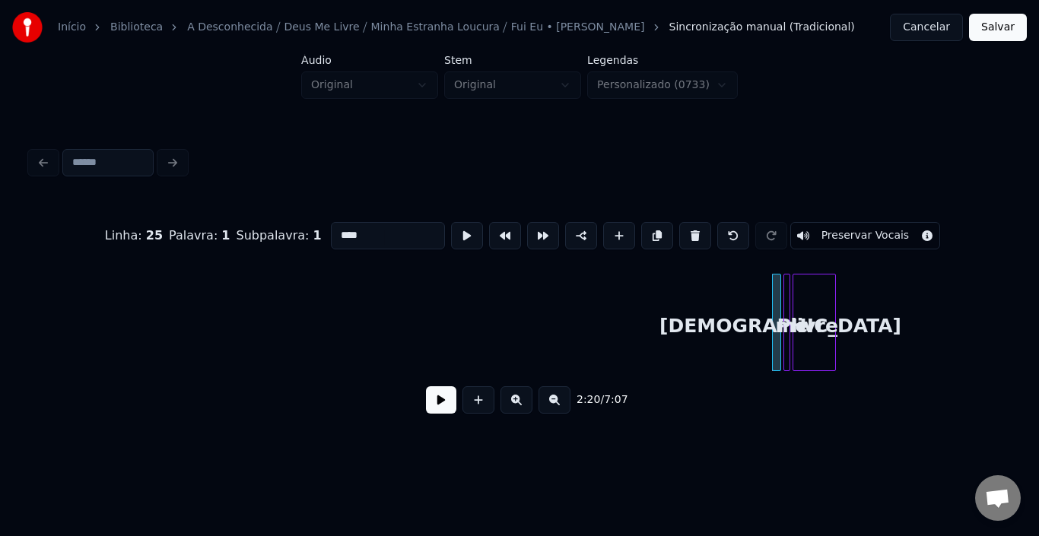
click at [680, 227] on button at bounding box center [696, 235] width 32 height 27
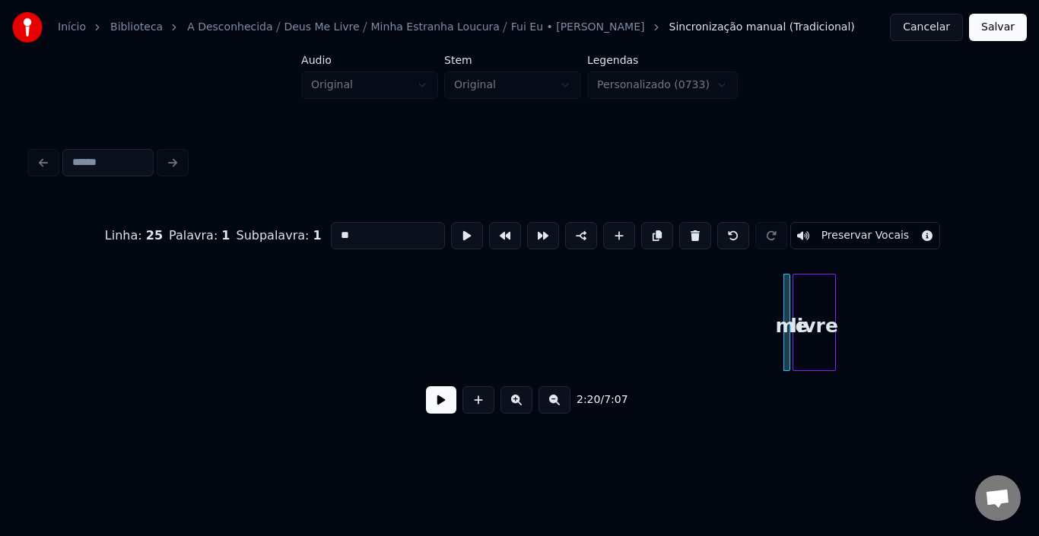
click at [680, 227] on button at bounding box center [696, 235] width 32 height 27
type input "**"
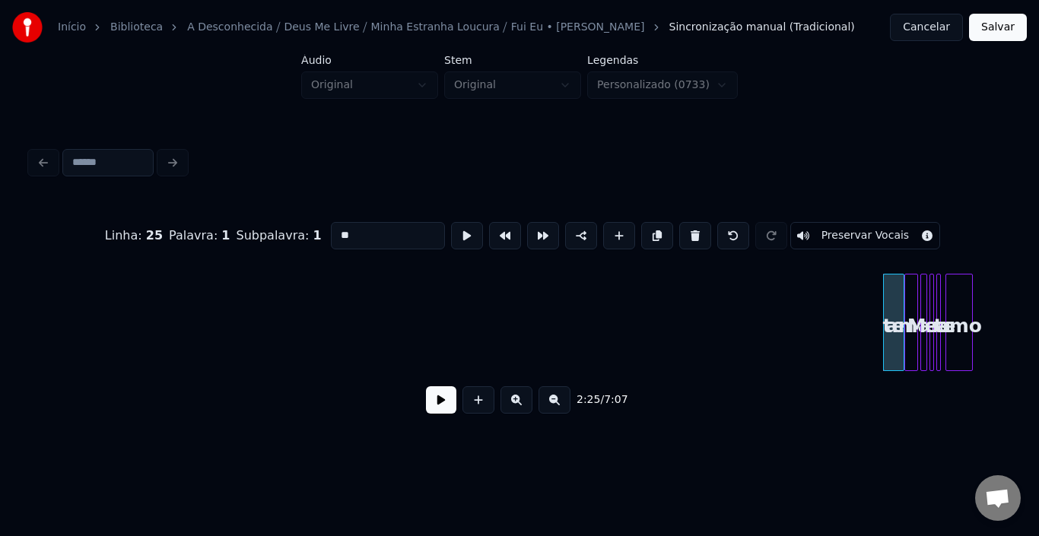
scroll to position [0, 15663]
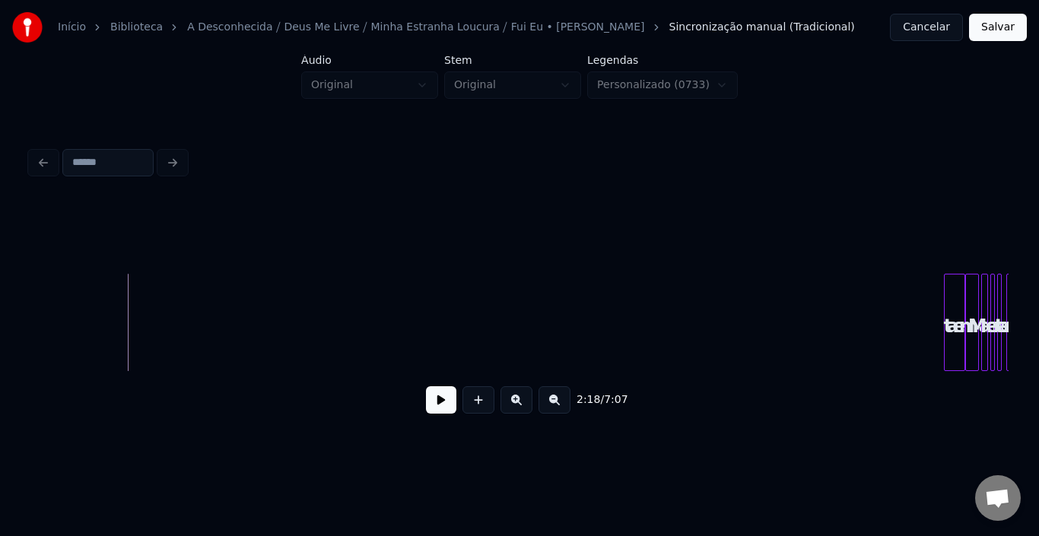
click at [431, 408] on button at bounding box center [441, 400] width 30 height 27
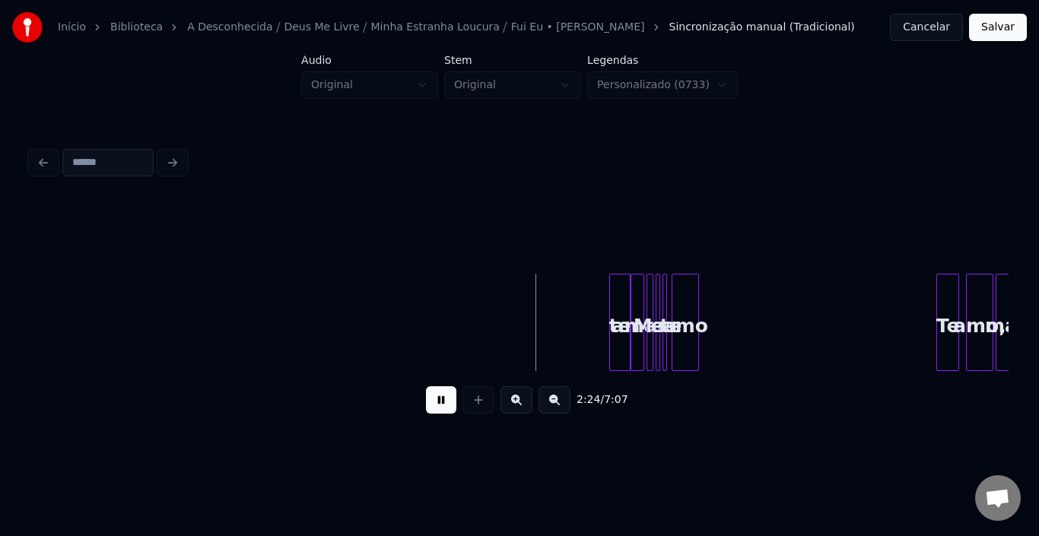
scroll to position [0, 16089]
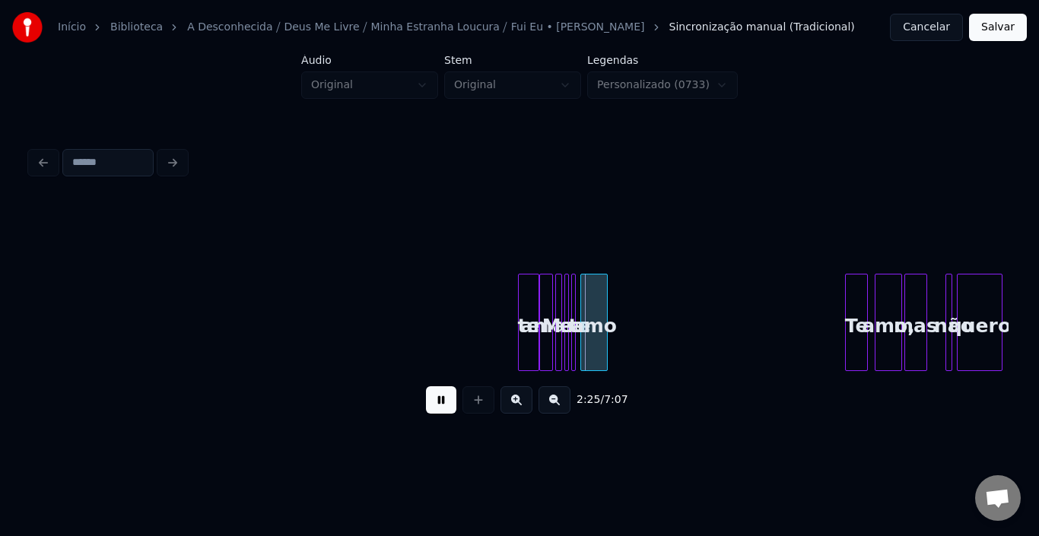
click at [446, 405] on button at bounding box center [441, 400] width 30 height 27
click at [538, 304] on div at bounding box center [536, 323] width 5 height 96
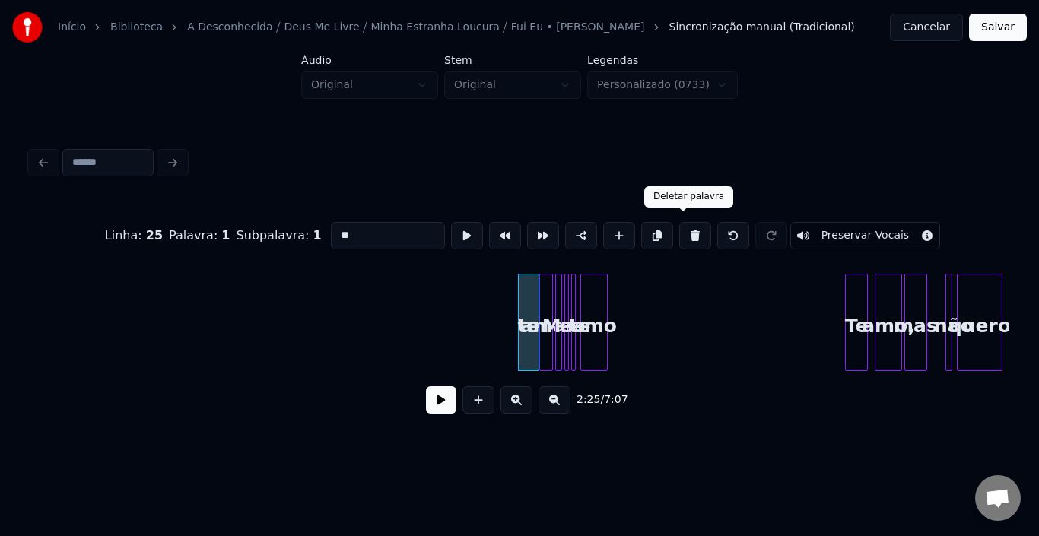
click at [693, 228] on button at bounding box center [696, 235] width 32 height 27
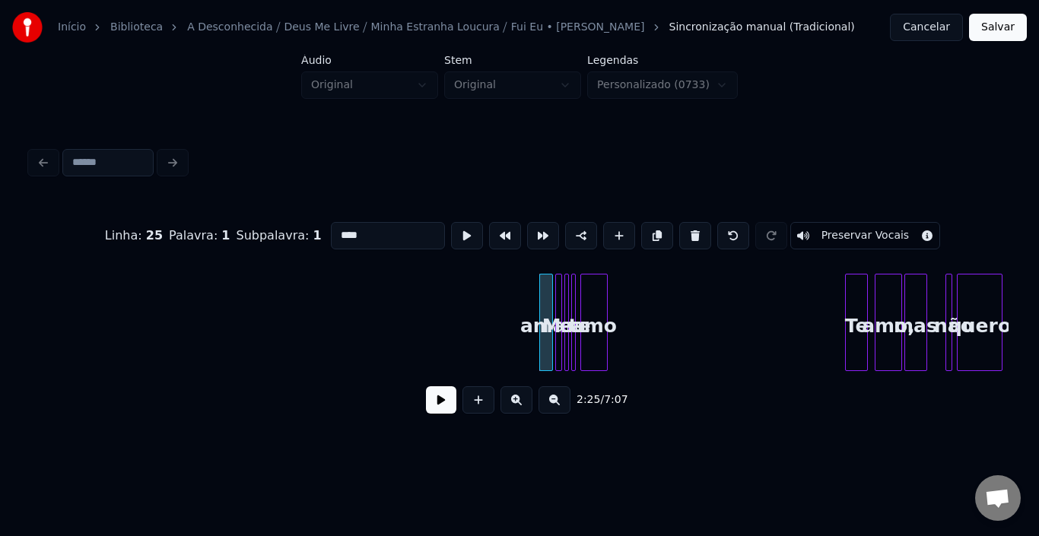
click at [693, 228] on button at bounding box center [696, 235] width 32 height 27
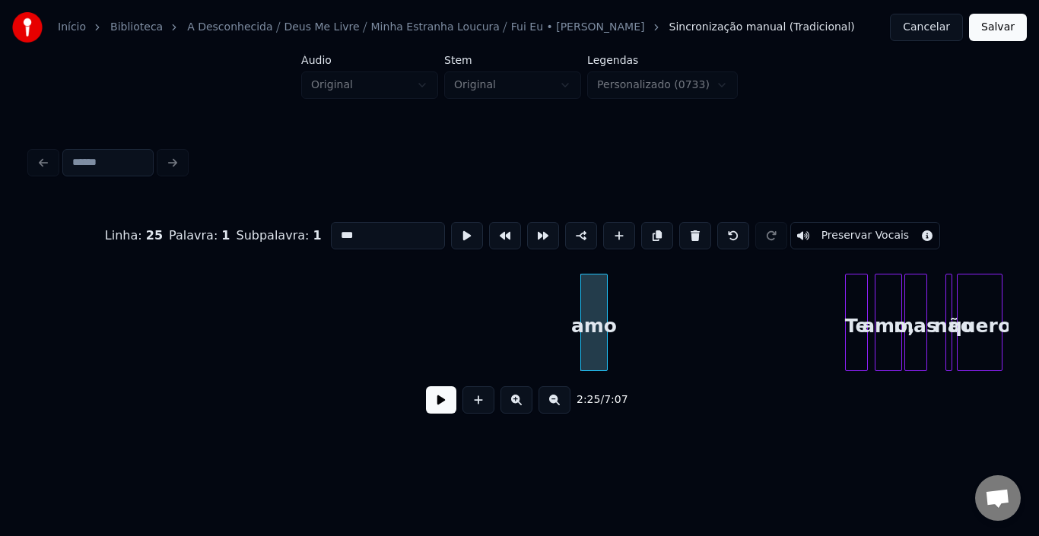
click at [693, 228] on button at bounding box center [696, 235] width 32 height 27
type input "**"
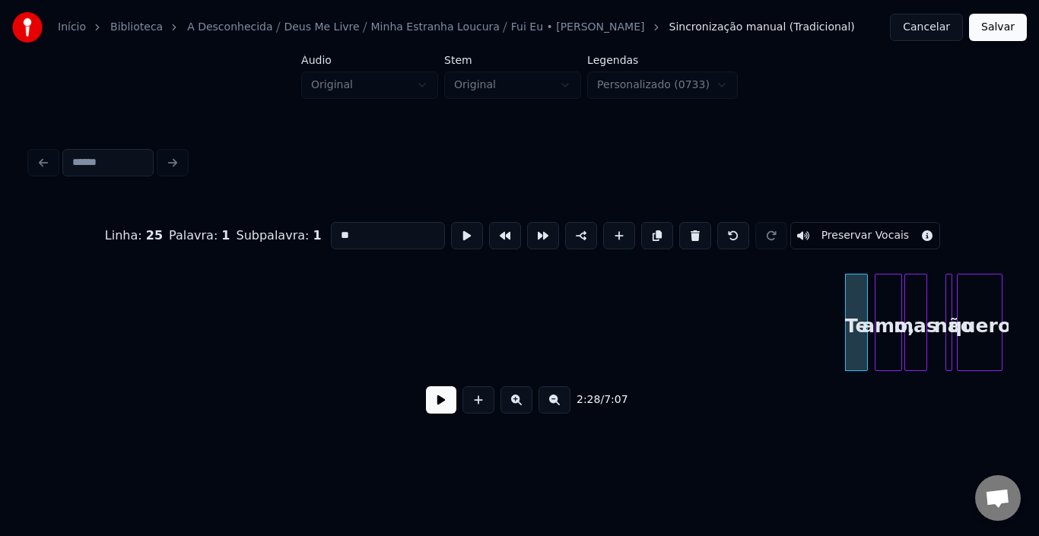
click at [438, 406] on button at bounding box center [441, 400] width 30 height 27
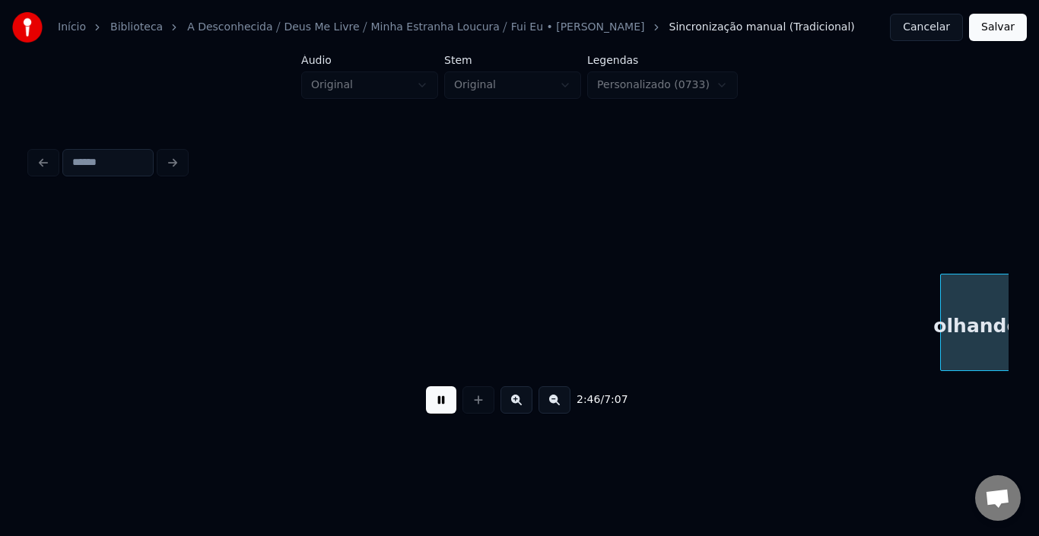
scroll to position [0, 19030]
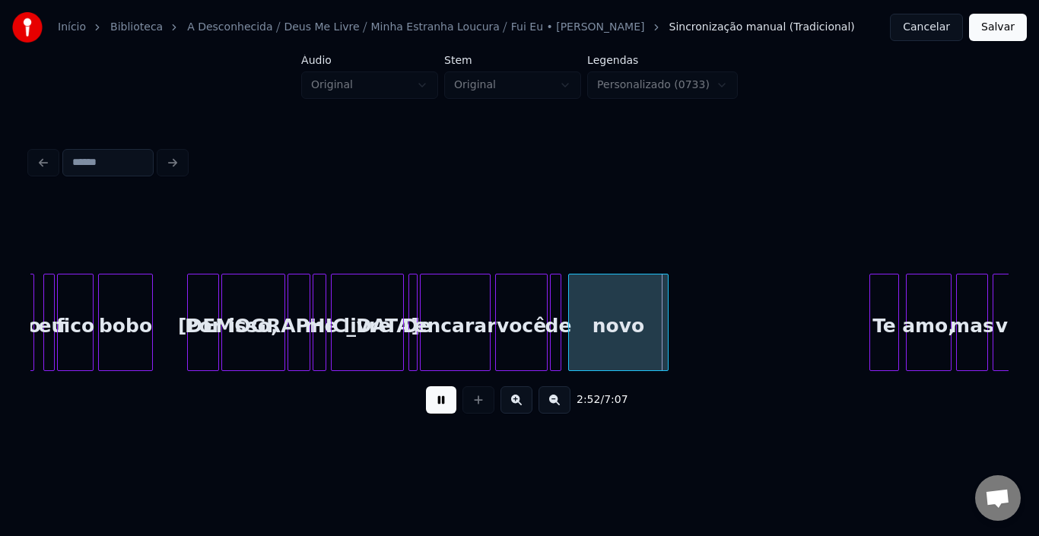
click at [438, 409] on button at bounding box center [441, 400] width 30 height 27
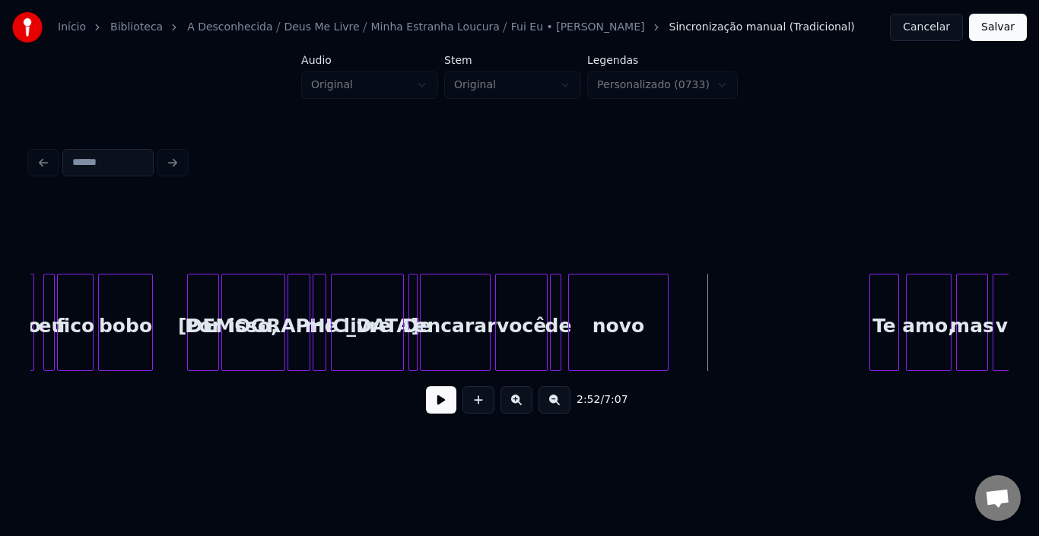
click at [430, 414] on button at bounding box center [441, 400] width 30 height 27
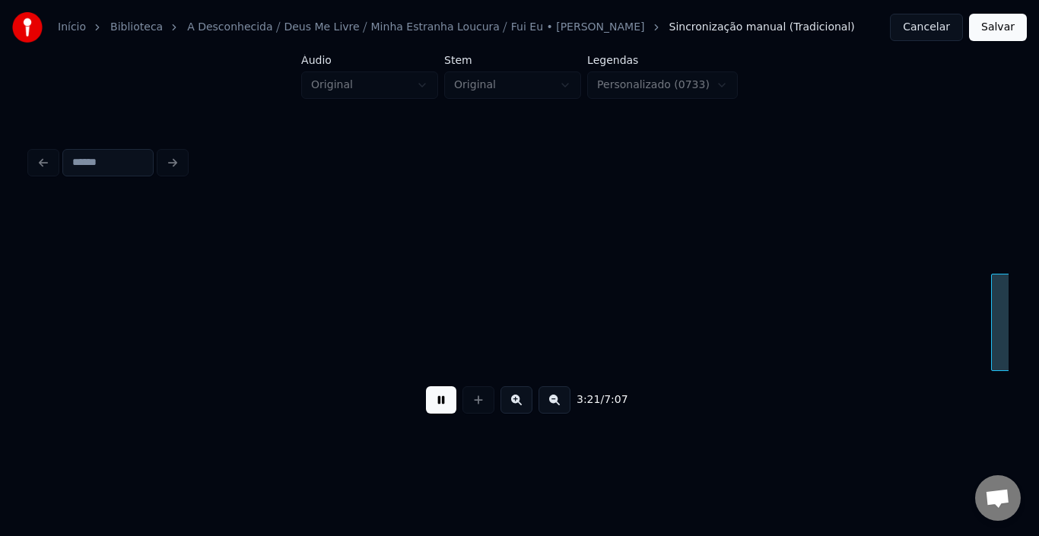
scroll to position [0, 22953]
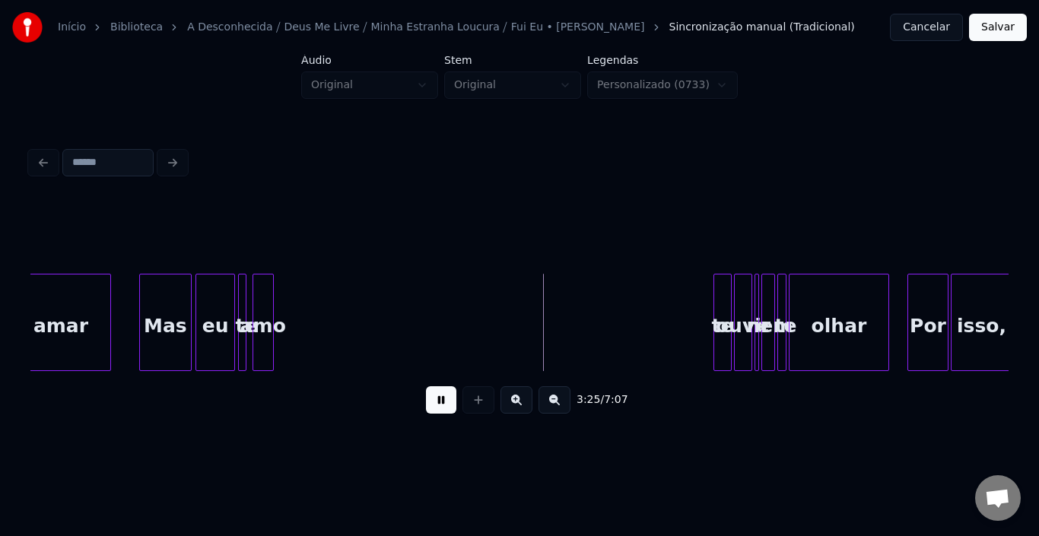
click at [443, 407] on button at bounding box center [441, 400] width 30 height 27
click at [730, 310] on div at bounding box center [729, 323] width 5 height 96
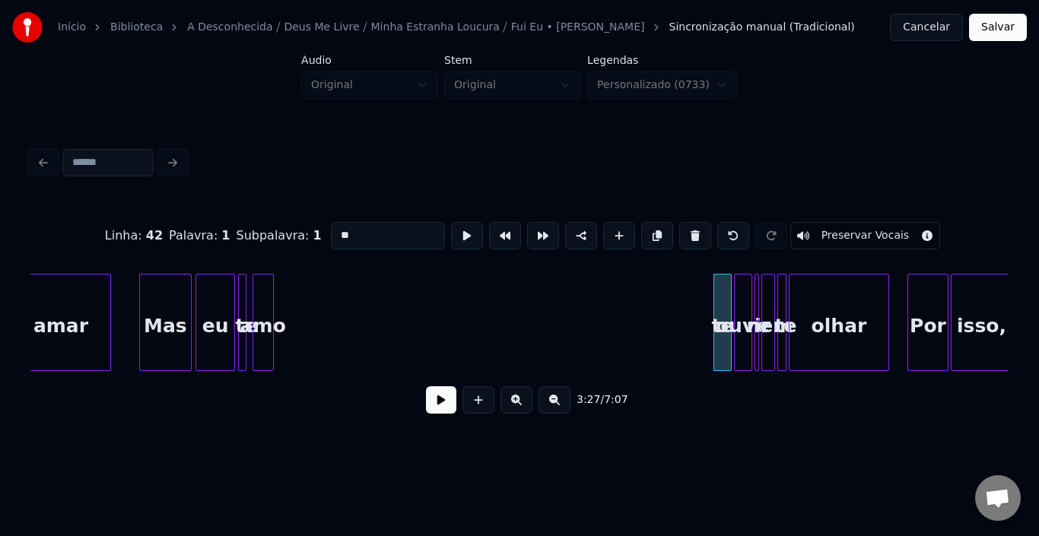
click at [365, 231] on input "**" at bounding box center [388, 235] width 114 height 27
type input "**"
click at [441, 413] on button at bounding box center [441, 400] width 30 height 27
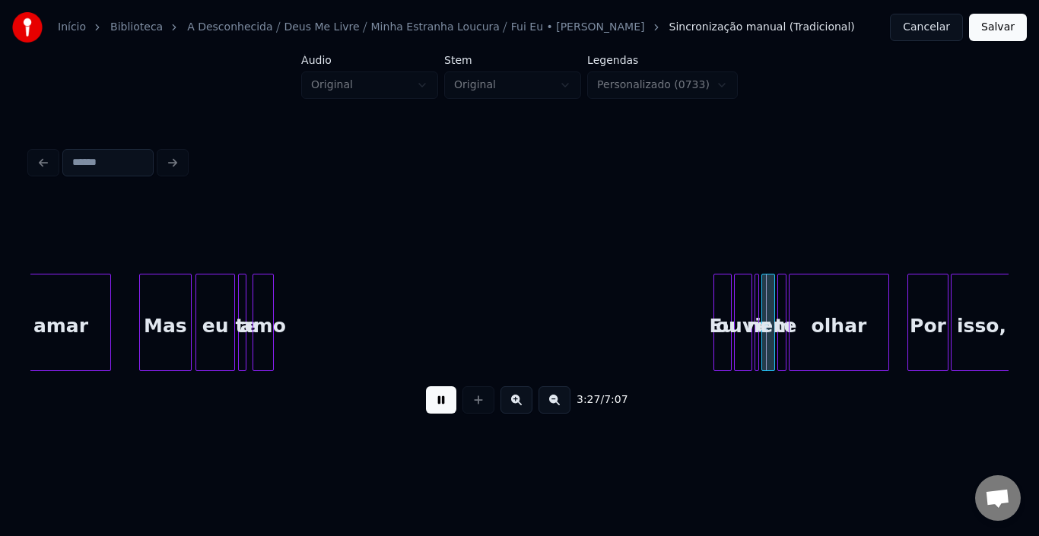
click at [441, 413] on button at bounding box center [441, 400] width 30 height 27
click at [740, 296] on div "ouvir" at bounding box center [743, 326] width 17 height 103
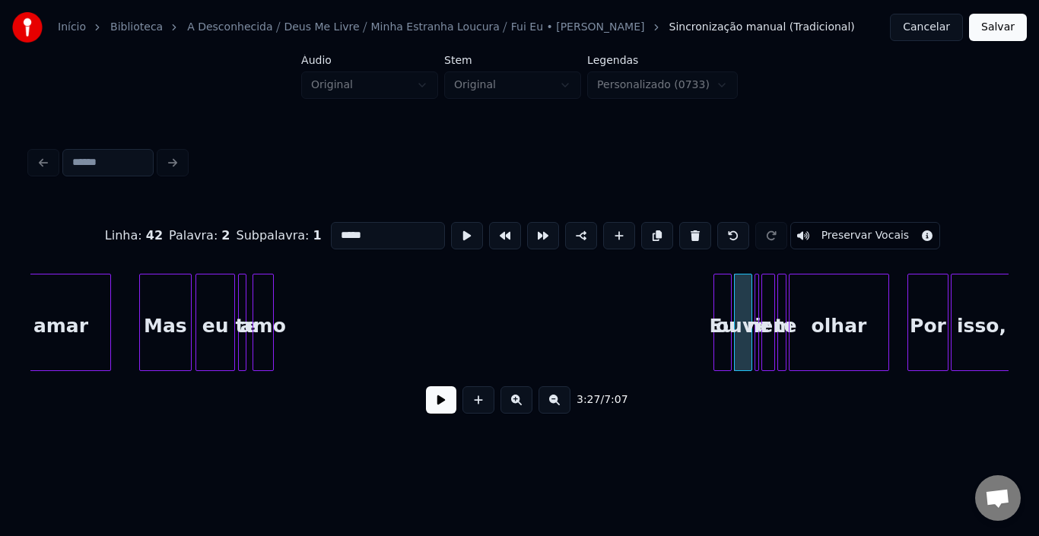
drag, startPoint x: 359, startPoint y: 231, endPoint x: 102, endPoint y: 224, distance: 257.3
click at [48, 226] on div "Linha : 42 Palavra : 2 Subpalavra : 1 ***** Preservar Vocais" at bounding box center [519, 236] width 979 height 76
paste input
click at [754, 311] on div at bounding box center [756, 323] width 5 height 96
drag, startPoint x: 371, startPoint y: 235, endPoint x: 212, endPoint y: 231, distance: 158.3
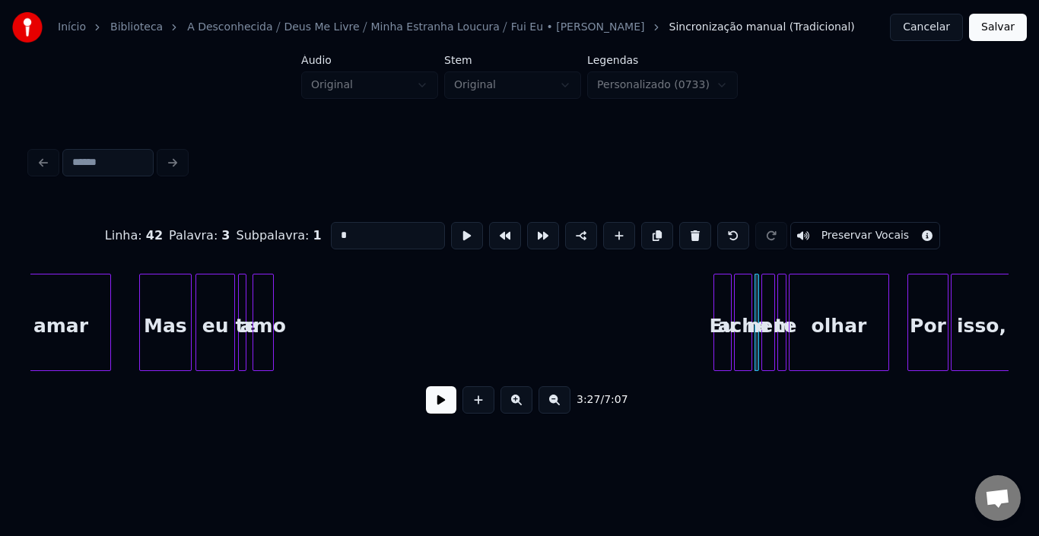
click at [214, 231] on div "Linha : 42 [GEOGRAPHIC_DATA] : 3 Subpalavra : 1 * Preservar Vocais" at bounding box center [519, 236] width 979 height 76
click at [765, 300] on div at bounding box center [764, 323] width 5 height 96
drag, startPoint x: 381, startPoint y: 238, endPoint x: 102, endPoint y: 237, distance: 279.3
click at [102, 237] on div "Linha : 42 [GEOGRAPHIC_DATA] : 4 Subpalavra : 1 *** Preservar Vocais" at bounding box center [519, 236] width 979 height 76
click at [350, 231] on input "**" at bounding box center [388, 235] width 114 height 27
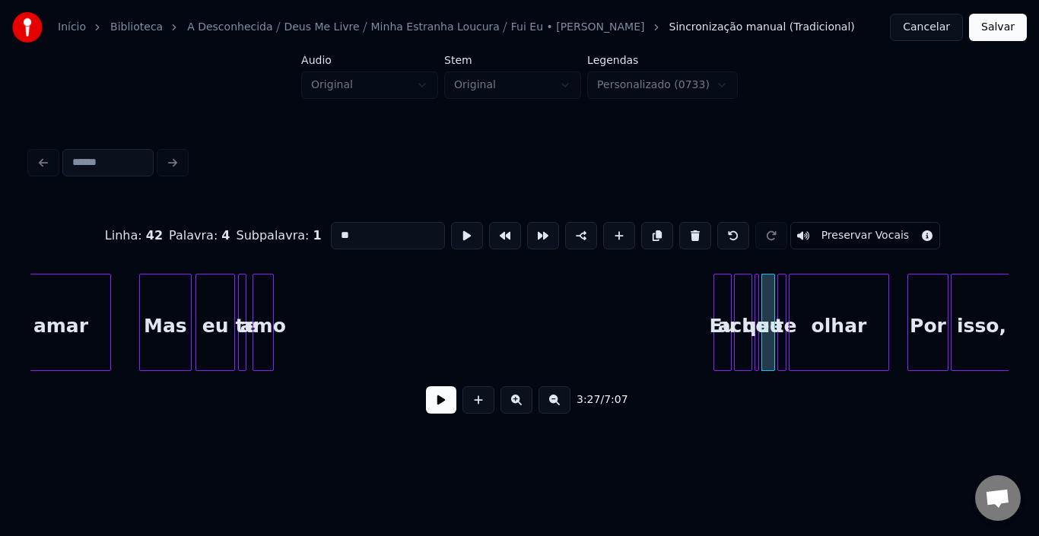
drag, startPoint x: 350, startPoint y: 231, endPoint x: 281, endPoint y: 232, distance: 69.2
click at [281, 232] on div "Linha : 42 [GEOGRAPHIC_DATA] : 4 Subpalavra : 1 ** Preservar Vocais" at bounding box center [519, 236] width 979 height 76
click at [787, 301] on div "te" at bounding box center [785, 326] width 15 height 103
click at [375, 224] on input "**" at bounding box center [388, 235] width 114 height 27
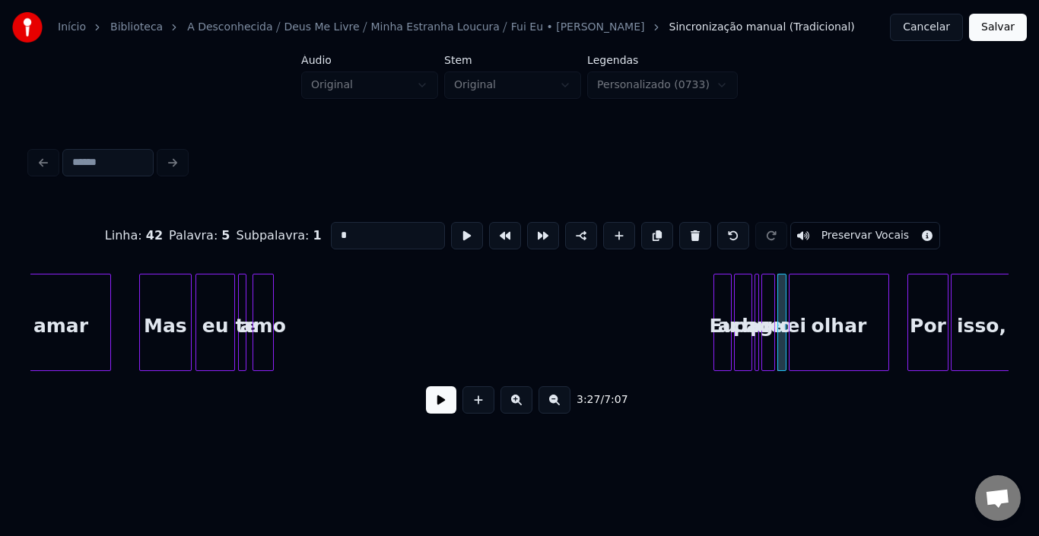
click at [823, 317] on div "olhar" at bounding box center [839, 326] width 99 height 103
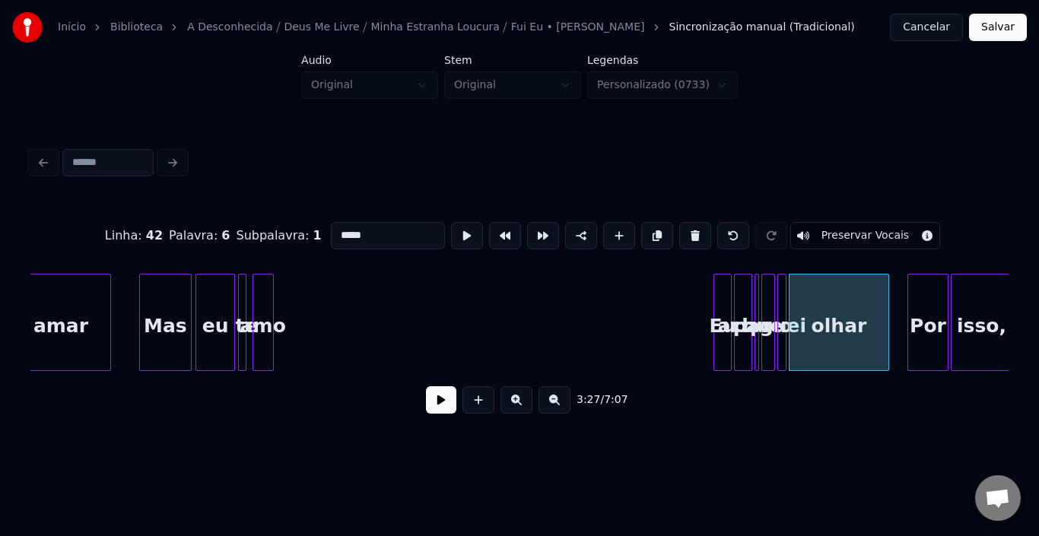
drag, startPoint x: 366, startPoint y: 236, endPoint x: 133, endPoint y: 222, distance: 233.2
click at [133, 222] on div "Linha : 42 [GEOGRAPHIC_DATA] : 6 Subpalavra : 1 ***** Preservar Vocais" at bounding box center [519, 236] width 979 height 76
click at [967, 322] on div "isso," at bounding box center [982, 326] width 60 height 103
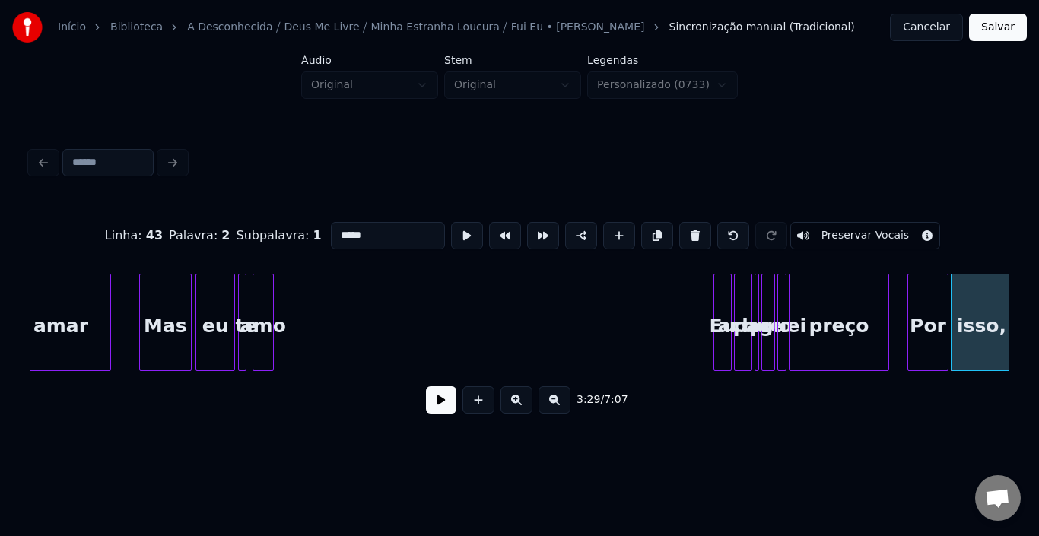
drag, startPoint x: 377, startPoint y: 228, endPoint x: 126, endPoint y: 231, distance: 251.1
click at [126, 231] on div "Linha : 43 [GEOGRAPHIC_DATA] : 2 Subpalavra : 1 ***** Preservar Vocais" at bounding box center [519, 236] width 979 height 76
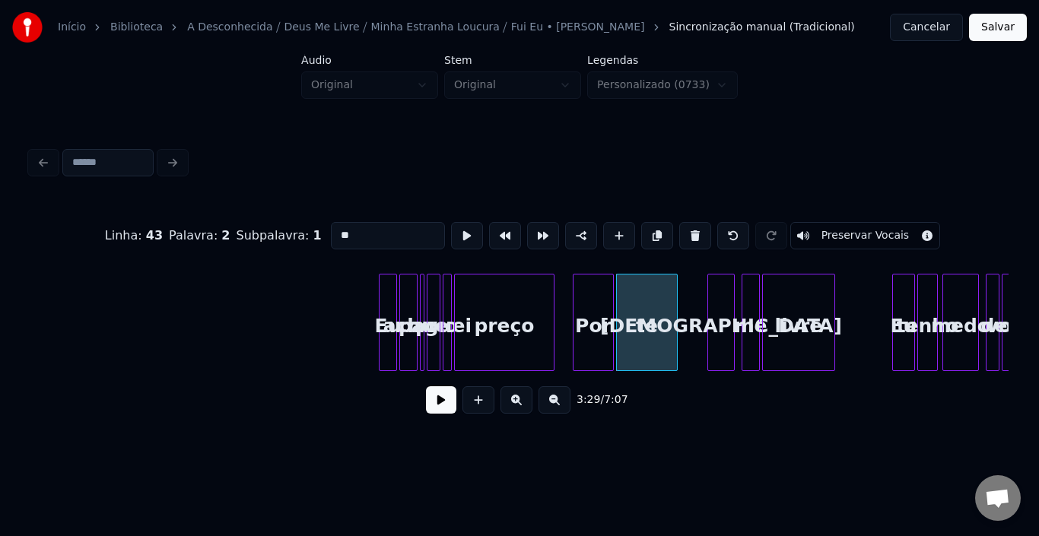
scroll to position [0, 23318]
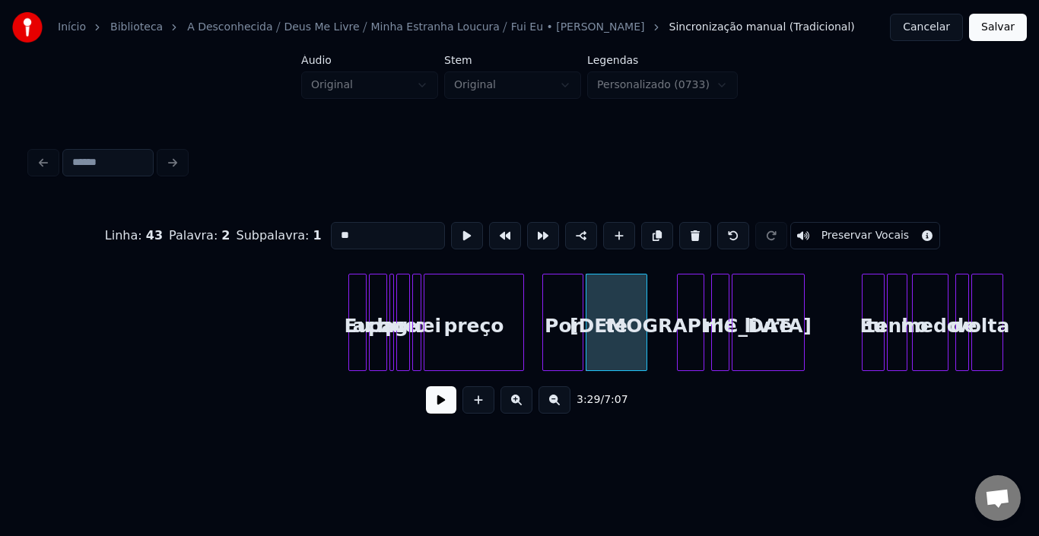
click at [699, 317] on div "[DEMOGRAPHIC_DATA]" at bounding box center [691, 326] width 26 height 103
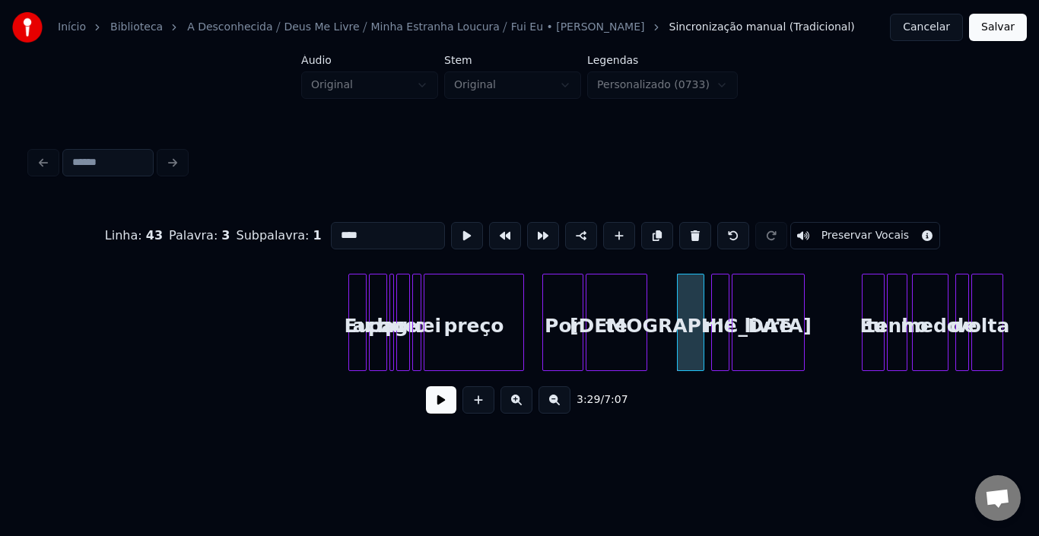
drag, startPoint x: 358, startPoint y: 237, endPoint x: 110, endPoint y: 236, distance: 248.1
click at [110, 236] on div "Linha : 43 [GEOGRAPHIC_DATA] : 3 Subpalavra : 1 **** Preservar Vocais" at bounding box center [519, 236] width 979 height 76
click at [720, 294] on div "me" at bounding box center [720, 326] width 17 height 103
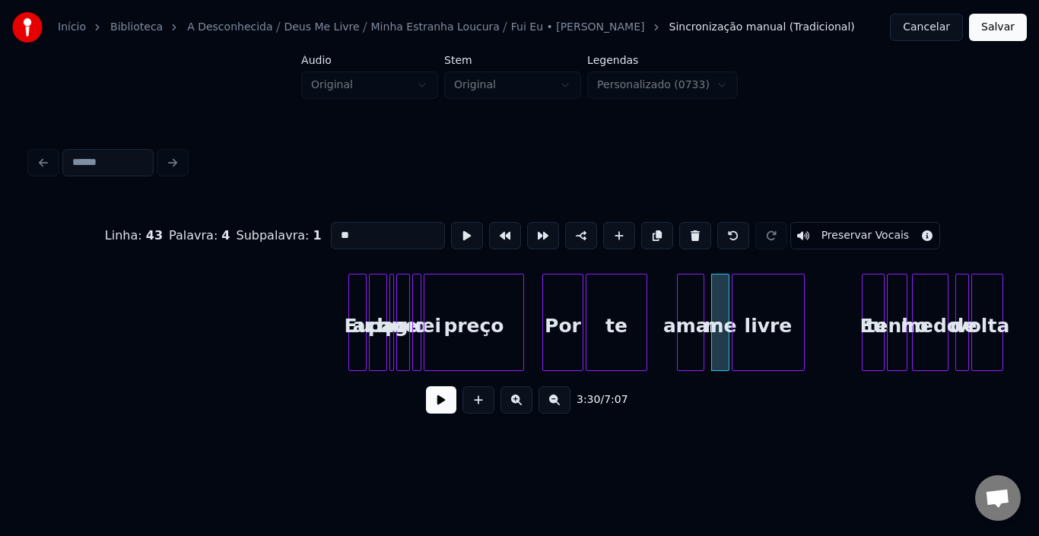
drag, startPoint x: 387, startPoint y: 235, endPoint x: 93, endPoint y: 230, distance: 294.5
click at [93, 230] on div "Linha : 43 [GEOGRAPHIC_DATA] : 4 Subpalavra : 1 ** Preservar Vocais" at bounding box center [519, 236] width 979 height 76
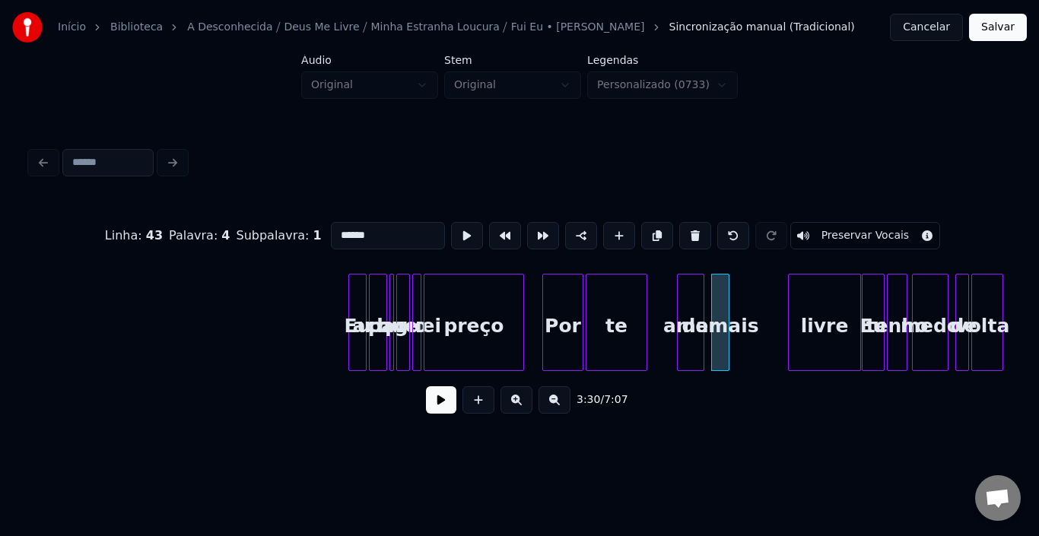
click at [843, 279] on div "livre" at bounding box center [825, 326] width 72 height 103
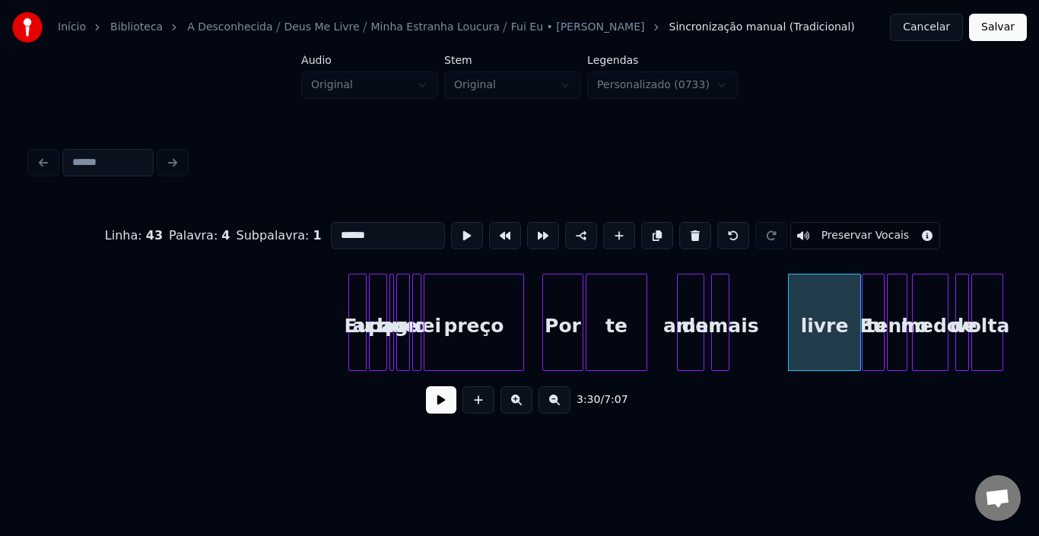
type input "******"
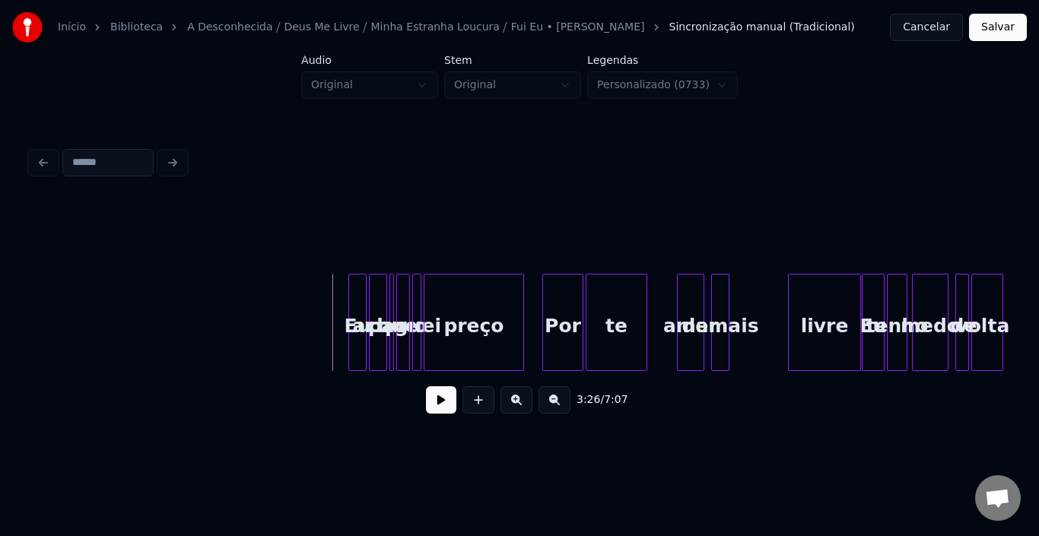
click at [446, 414] on button at bounding box center [441, 400] width 30 height 27
click at [825, 307] on div "livre" at bounding box center [825, 326] width 72 height 103
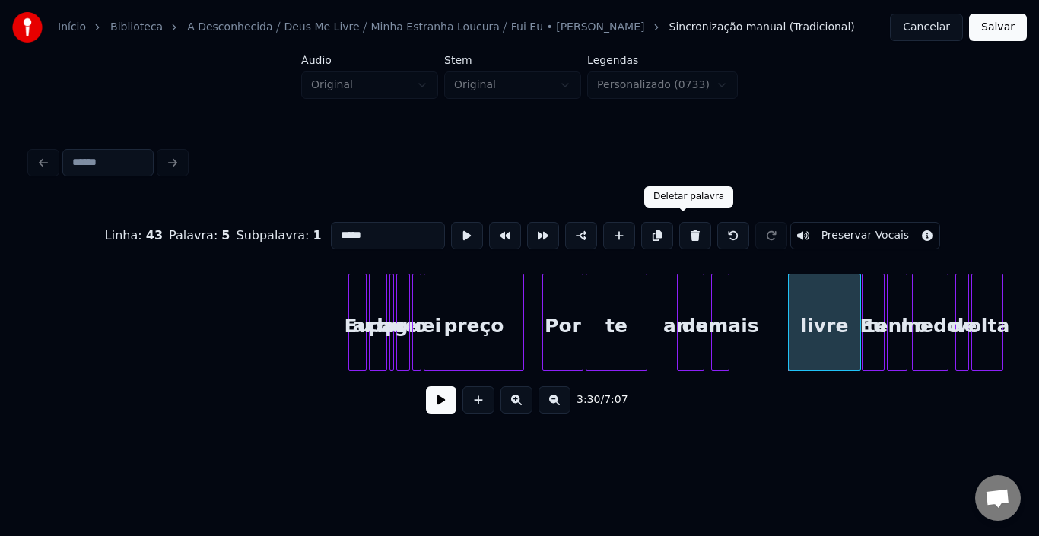
click at [688, 227] on button at bounding box center [696, 235] width 32 height 27
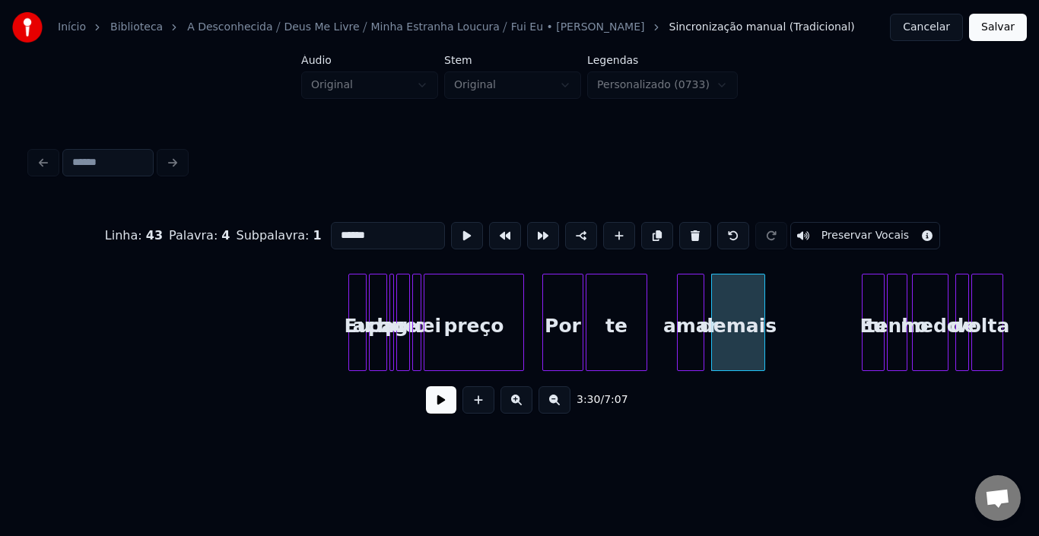
click at [762, 297] on div at bounding box center [762, 323] width 5 height 96
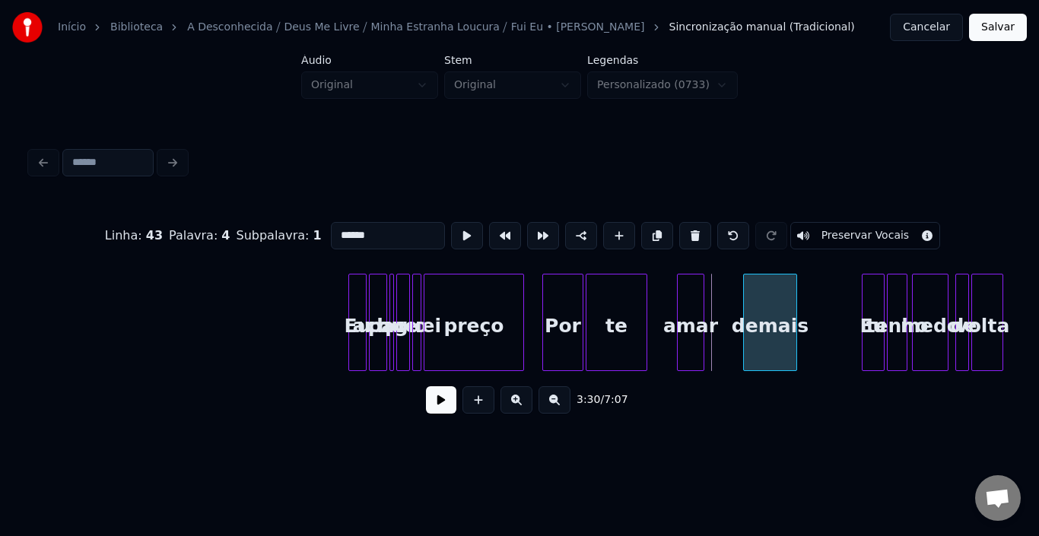
click at [767, 301] on div "demais" at bounding box center [770, 326] width 53 height 103
click at [551, 308] on div "Por" at bounding box center [563, 326] width 40 height 103
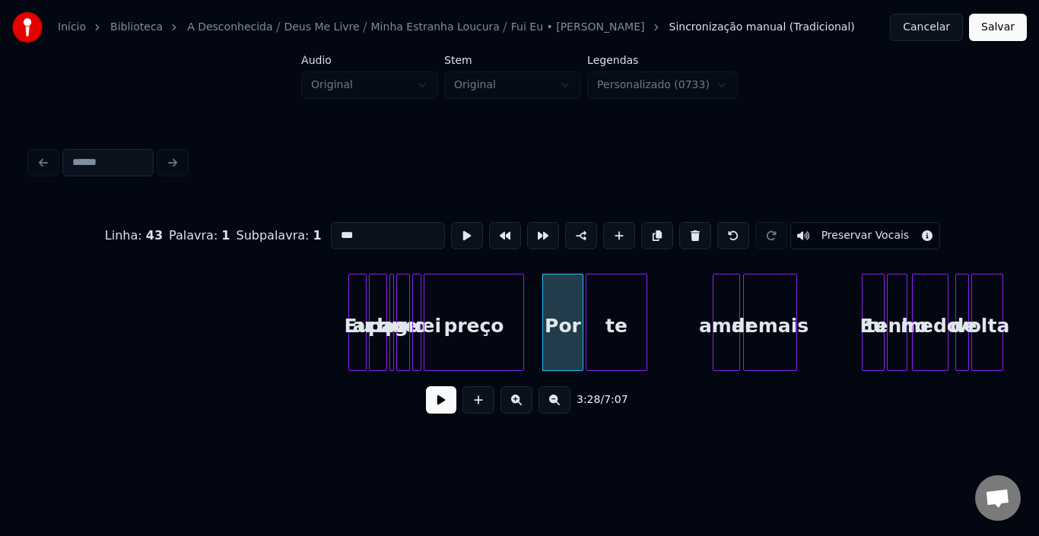
click at [726, 301] on div "amar" at bounding box center [727, 326] width 26 height 103
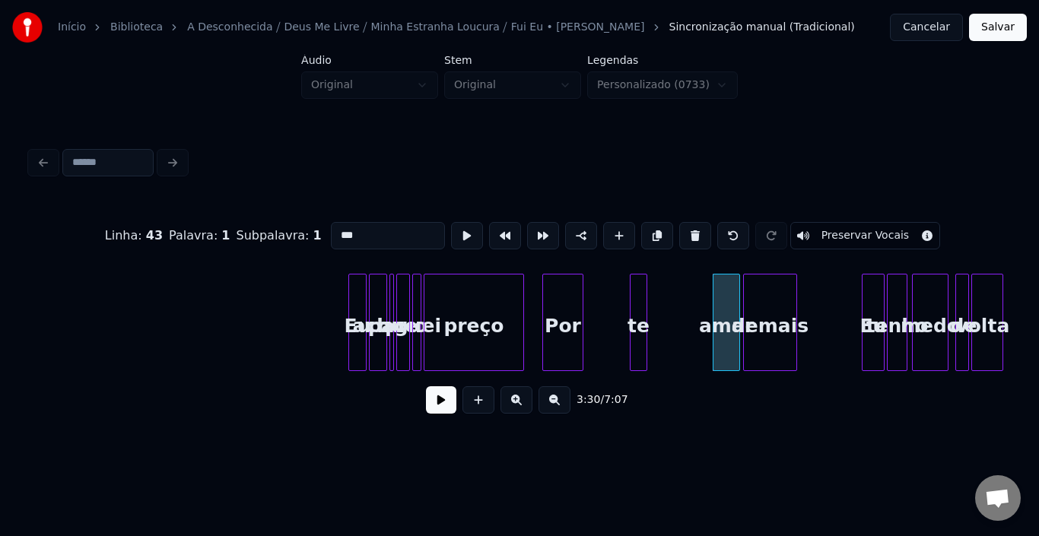
click at [631, 310] on div at bounding box center [633, 323] width 5 height 96
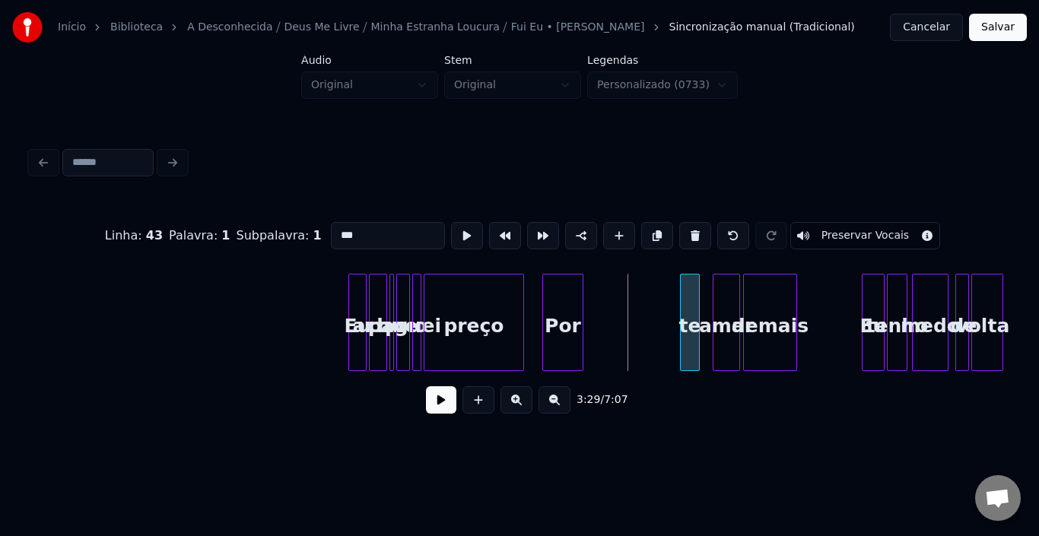
click at [689, 303] on div "te" at bounding box center [690, 326] width 18 height 103
click at [651, 299] on div "Por" at bounding box center [658, 326] width 40 height 103
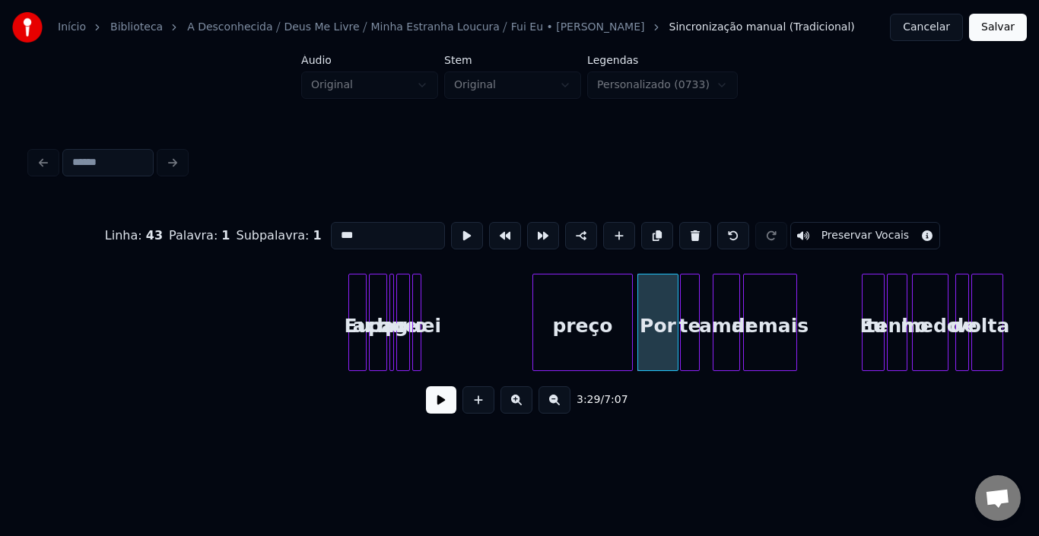
click at [579, 301] on div "preço" at bounding box center [582, 326] width 99 height 103
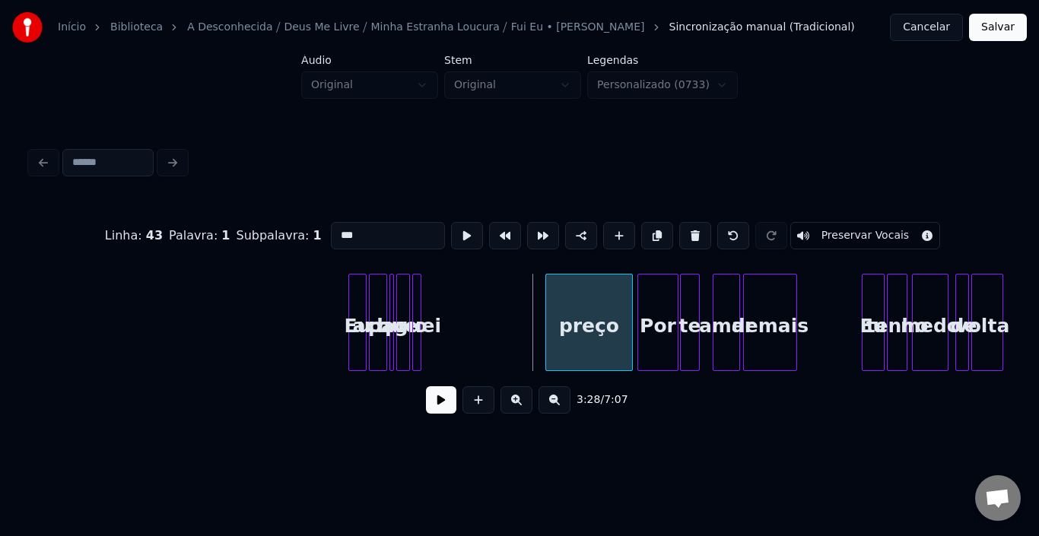
click at [546, 302] on div at bounding box center [548, 323] width 5 height 96
click at [541, 303] on div "o" at bounding box center [539, 326] width 15 height 103
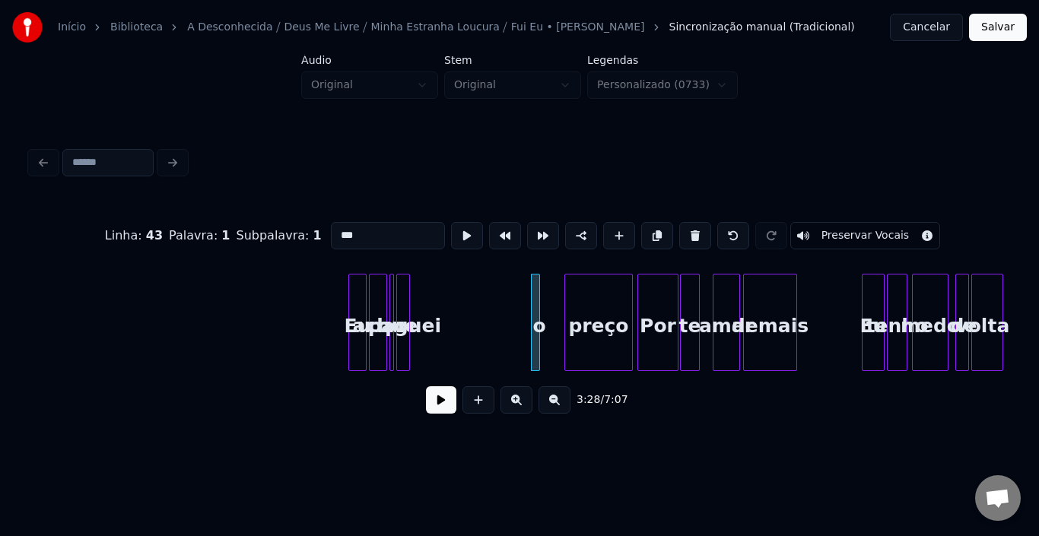
click at [568, 303] on div at bounding box center [567, 323] width 5 height 96
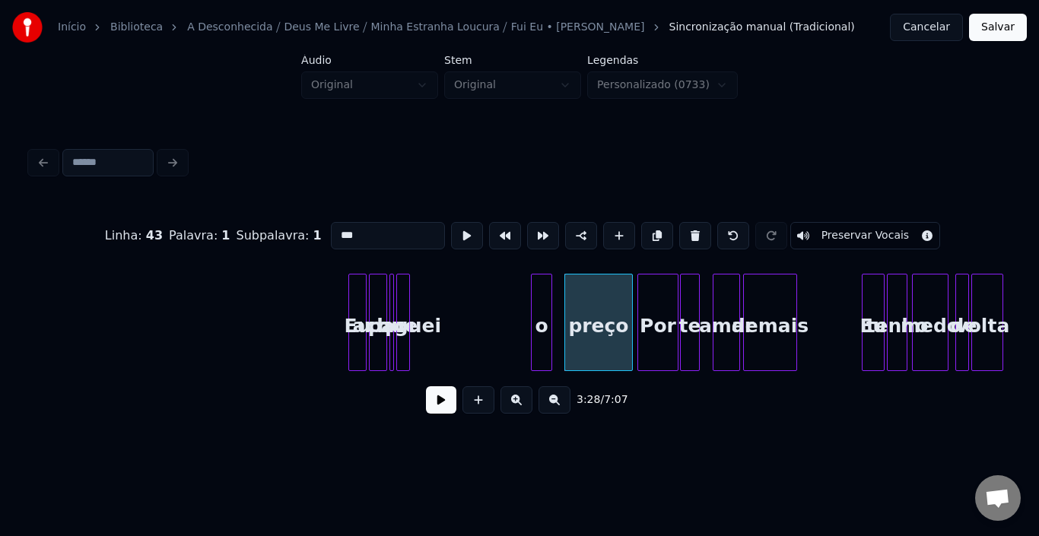
click at [549, 304] on div at bounding box center [549, 323] width 5 height 96
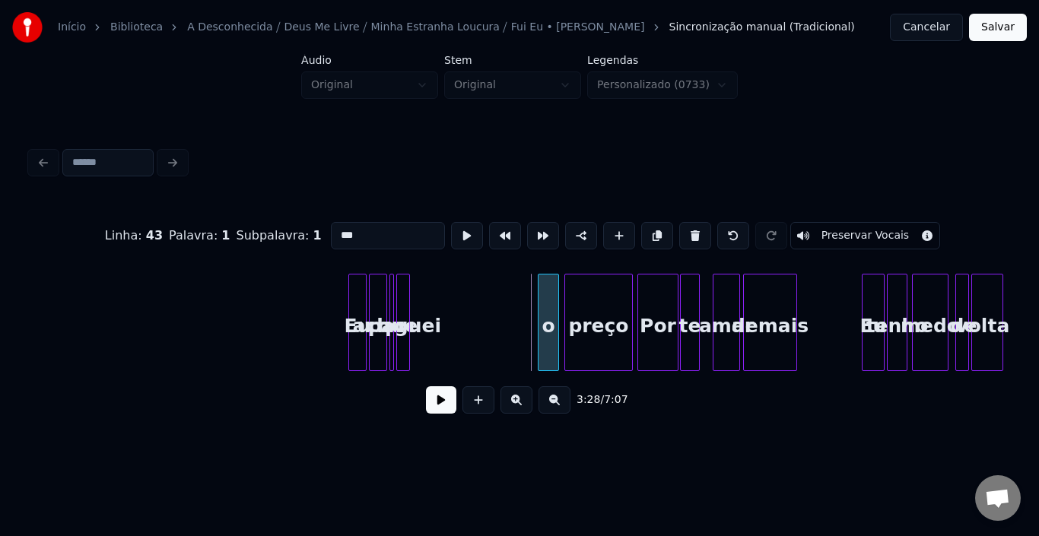
click at [547, 304] on div "o" at bounding box center [549, 326] width 20 height 103
click at [409, 302] on div "paguei" at bounding box center [404, 326] width 15 height 103
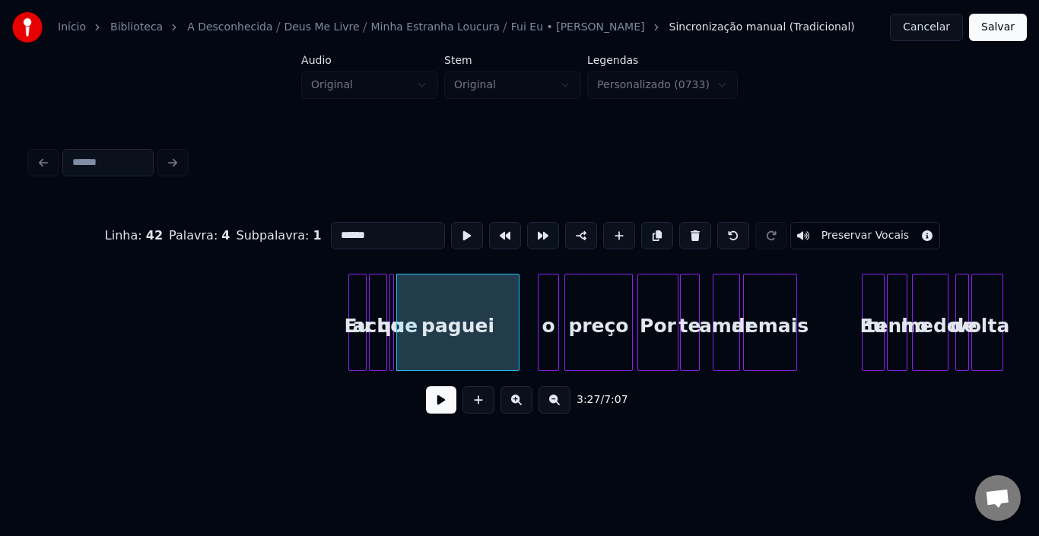
click at [514, 301] on div at bounding box center [516, 323] width 5 height 96
click at [361, 313] on div at bounding box center [363, 323] width 5 height 96
type input "**"
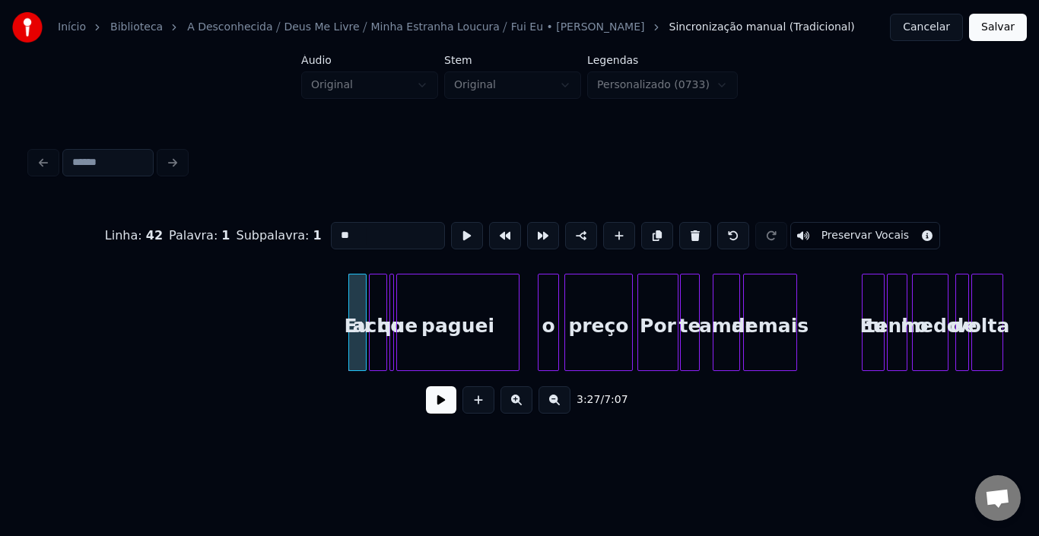
click at [444, 400] on button at bounding box center [441, 400] width 30 height 27
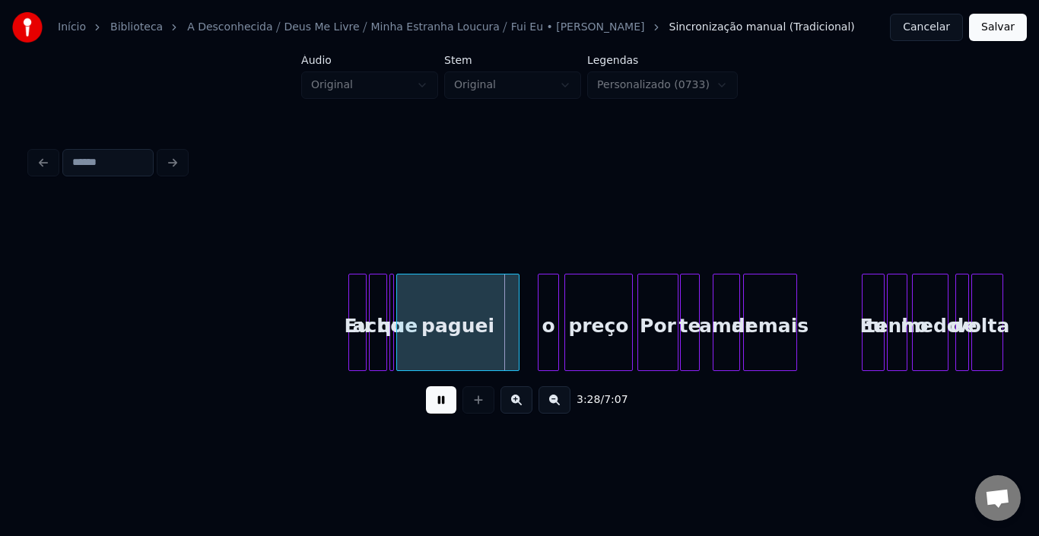
click at [444, 400] on button at bounding box center [441, 400] width 30 height 27
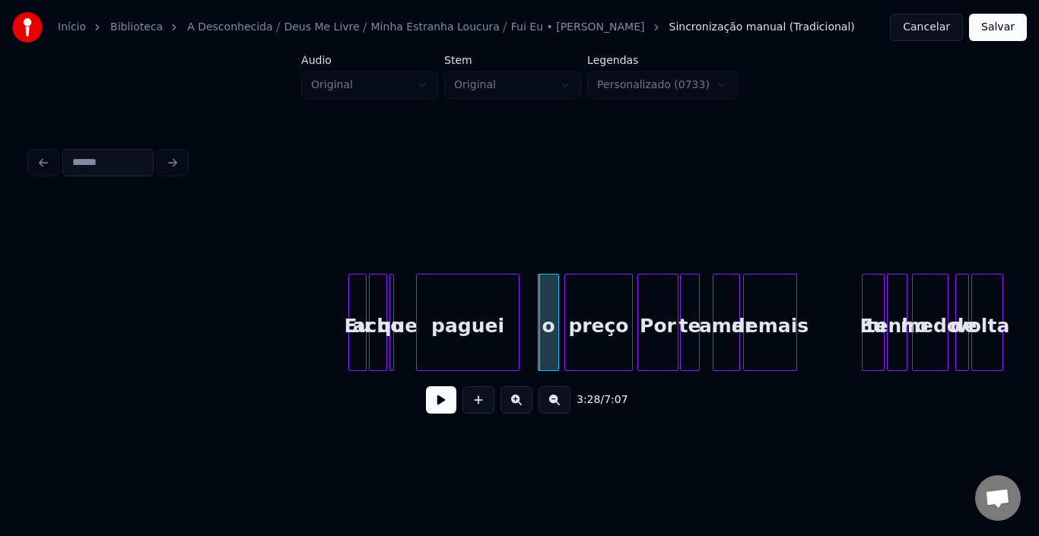
click at [419, 310] on div at bounding box center [419, 323] width 5 height 96
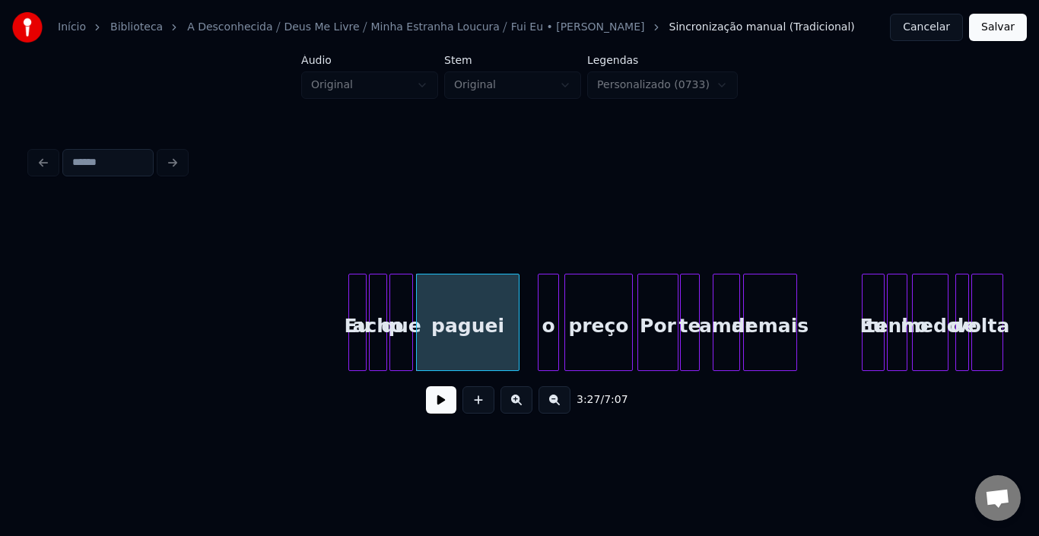
click at [411, 308] on div at bounding box center [410, 323] width 5 height 96
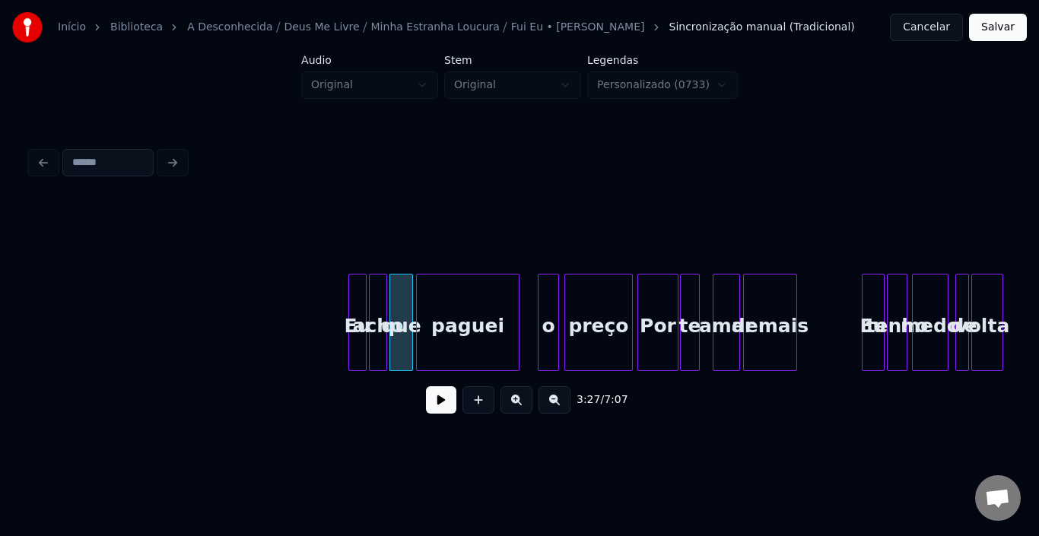
click at [460, 417] on div "3:26 / 7:07" at bounding box center [520, 400] width 954 height 33
click at [450, 412] on button at bounding box center [441, 400] width 30 height 27
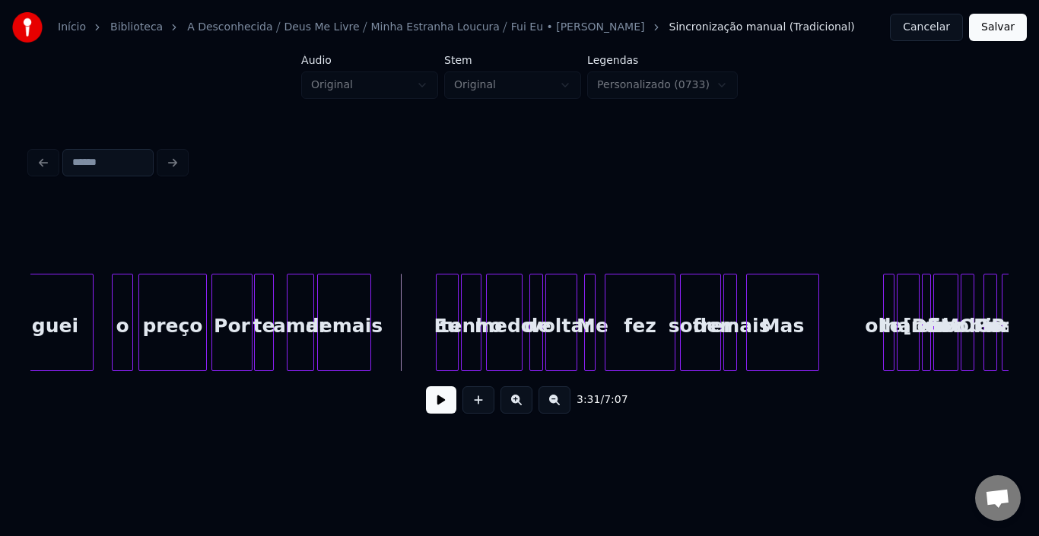
scroll to position [0, 23805]
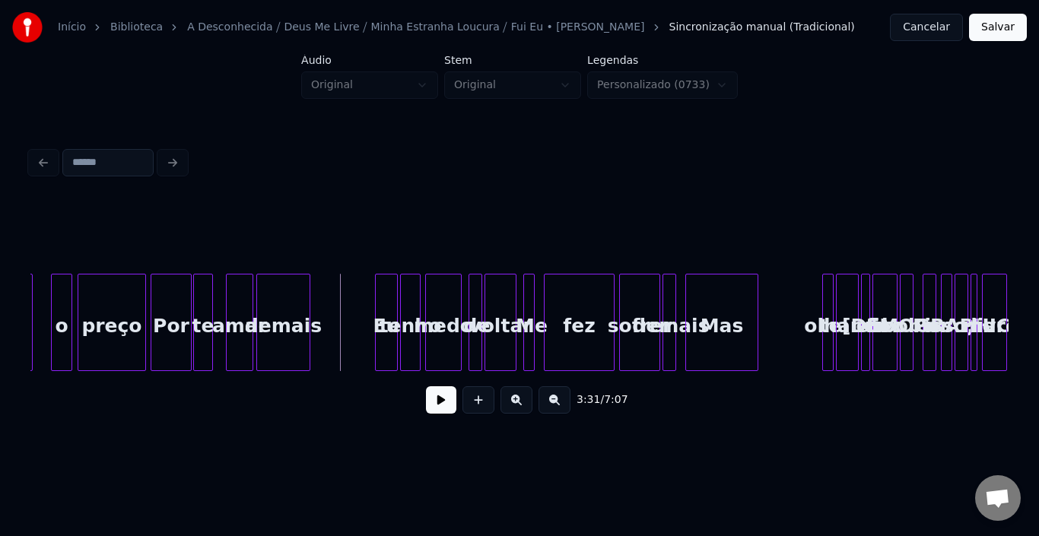
click at [377, 287] on div at bounding box center [378, 323] width 5 height 96
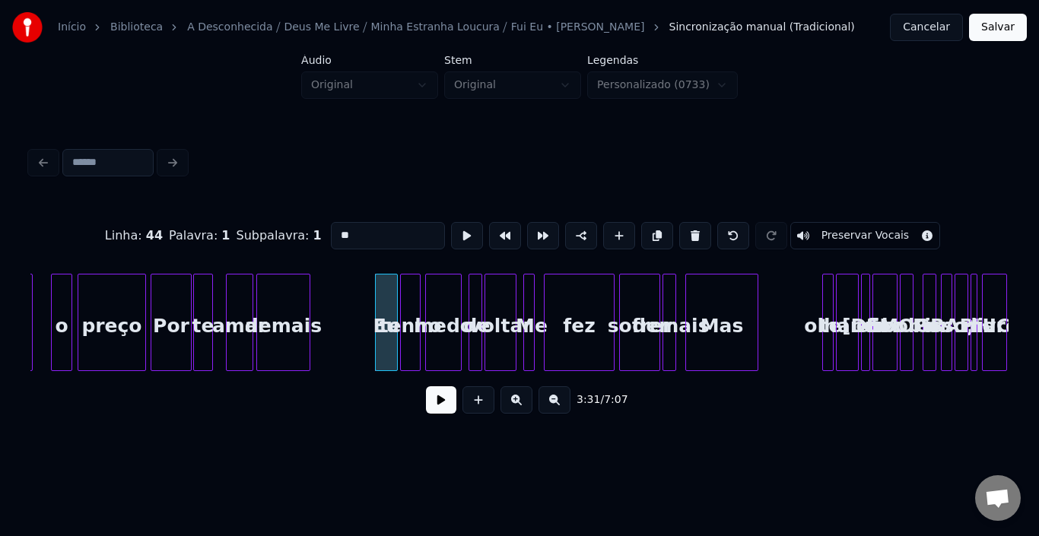
click at [401, 310] on div "tenho" at bounding box center [410, 326] width 19 height 103
click at [341, 233] on input "*****" at bounding box center [388, 235] width 114 height 27
paste input "***"
click at [401, 306] on div "Enquanto" at bounding box center [410, 326] width 19 height 103
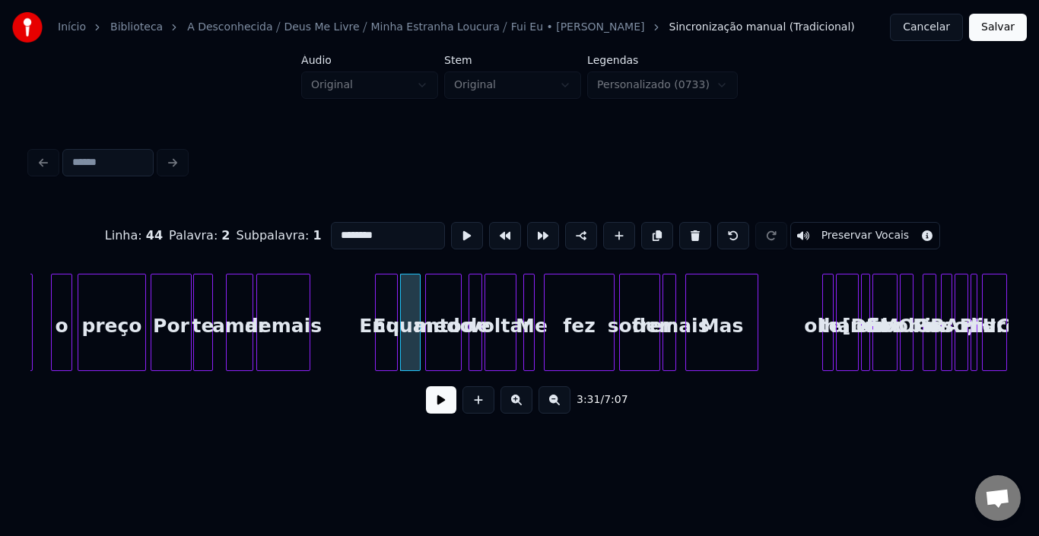
click at [407, 309] on div "Enquanto" at bounding box center [410, 326] width 19 height 103
click at [401, 307] on div "Enquanto" at bounding box center [410, 326] width 19 height 103
click at [304, 310] on div "demais" at bounding box center [283, 326] width 53 height 103
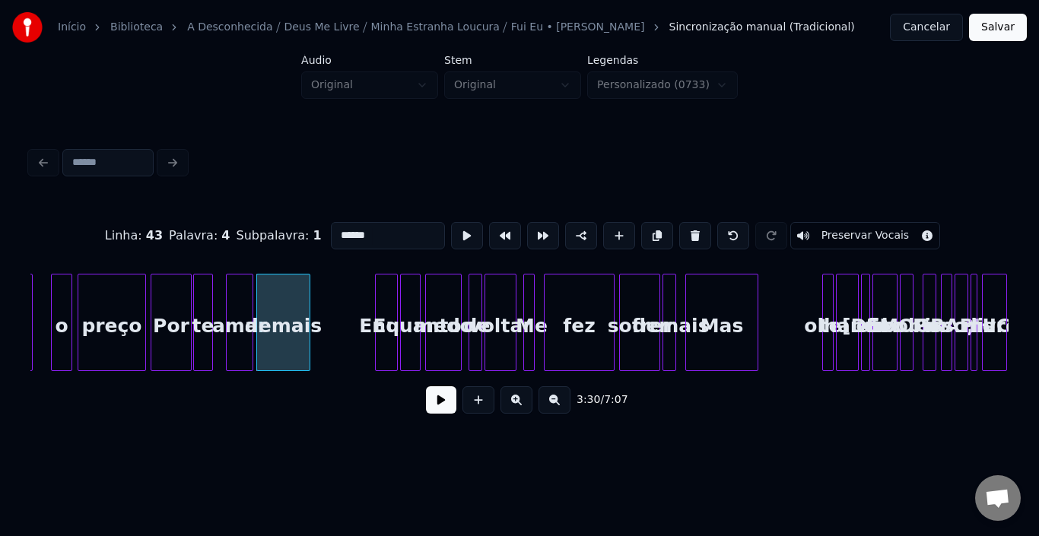
type input "******"
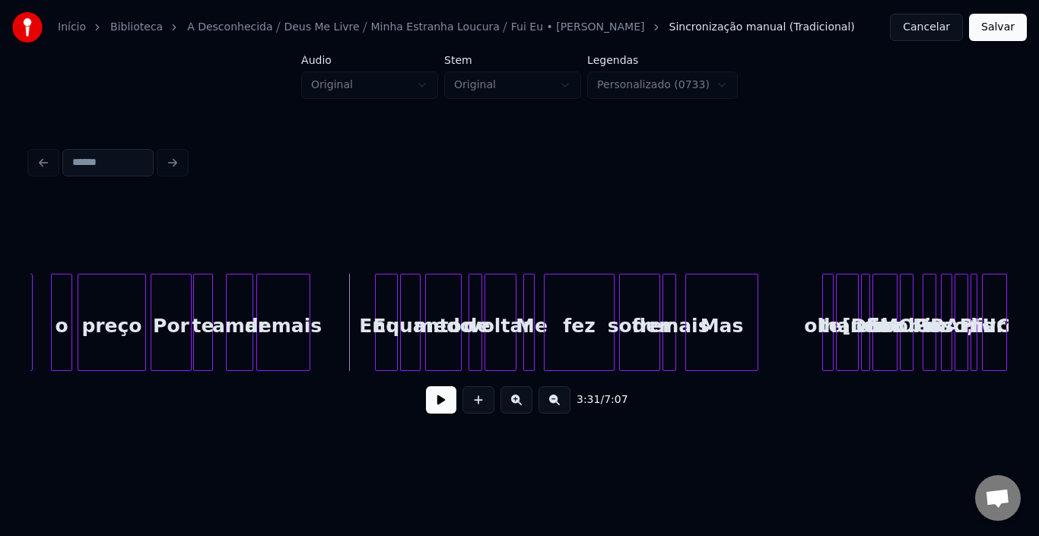
click at [383, 298] on div "Eu" at bounding box center [386, 326] width 21 height 103
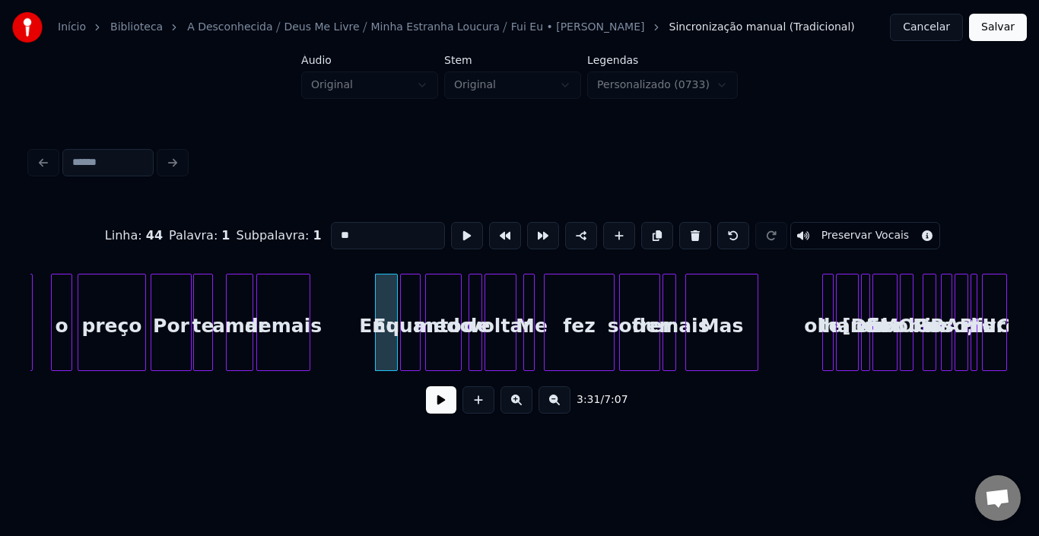
drag, startPoint x: 367, startPoint y: 234, endPoint x: 109, endPoint y: 234, distance: 258.0
click at [109, 234] on div "Linha : 44 [GEOGRAPHIC_DATA] : 1 Subpalavra : 1 ** Preservar Vocais" at bounding box center [519, 236] width 979 height 76
paste input "******"
click at [412, 307] on div "Enquanto" at bounding box center [410, 326] width 19 height 103
drag, startPoint x: 377, startPoint y: 234, endPoint x: 123, endPoint y: 230, distance: 253.4
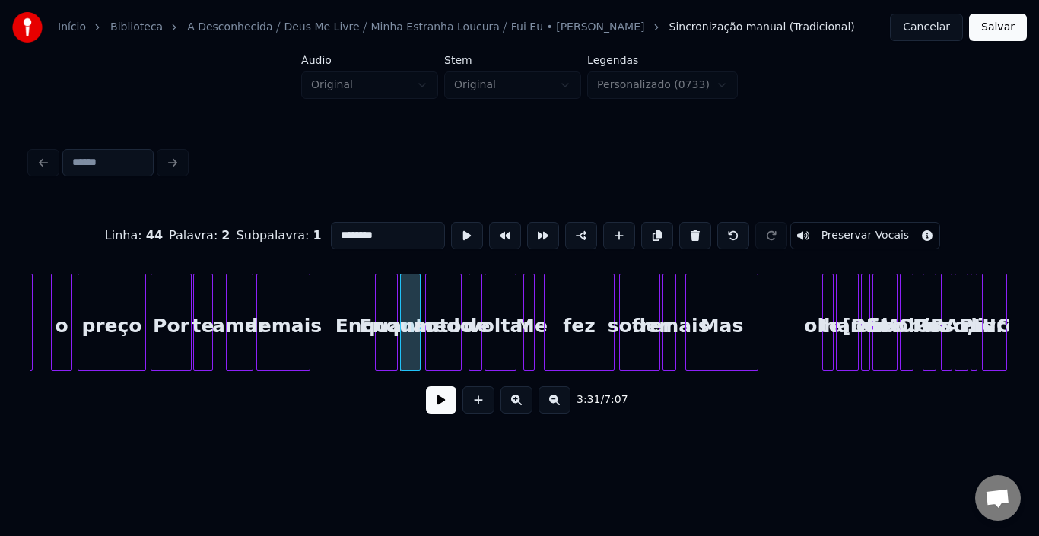
click at [129, 230] on div "Linha : 44 [GEOGRAPHIC_DATA] : 2 Subpalavra : 1 ******** Preservar Vocais" at bounding box center [519, 236] width 979 height 76
click at [441, 305] on div "medo" at bounding box center [443, 326] width 35 height 103
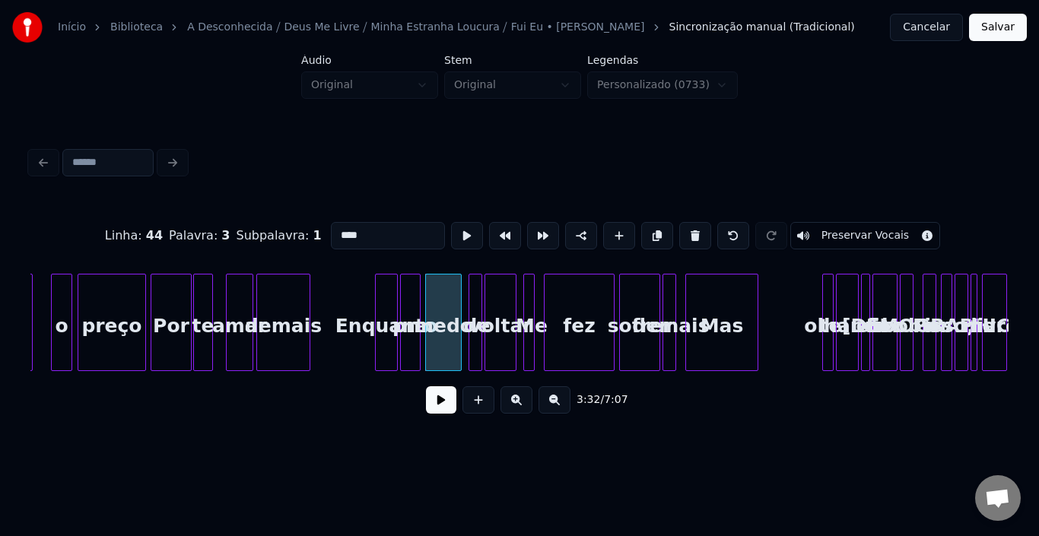
drag, startPoint x: 384, startPoint y: 232, endPoint x: 170, endPoint y: 233, distance: 214.6
click at [170, 233] on div "Linha : 44 [GEOGRAPHIC_DATA] : 3 Subpalavra : 1 **** Preservar Vocais" at bounding box center [519, 236] width 979 height 76
click at [472, 294] on div at bounding box center [471, 323] width 5 height 96
drag, startPoint x: 351, startPoint y: 226, endPoint x: 177, endPoint y: 226, distance: 174.3
click at [178, 226] on div "Linha : 44 [GEOGRAPHIC_DATA] : 4 Subpalavra : 1 ** Preservar Vocais" at bounding box center [519, 236] width 979 height 76
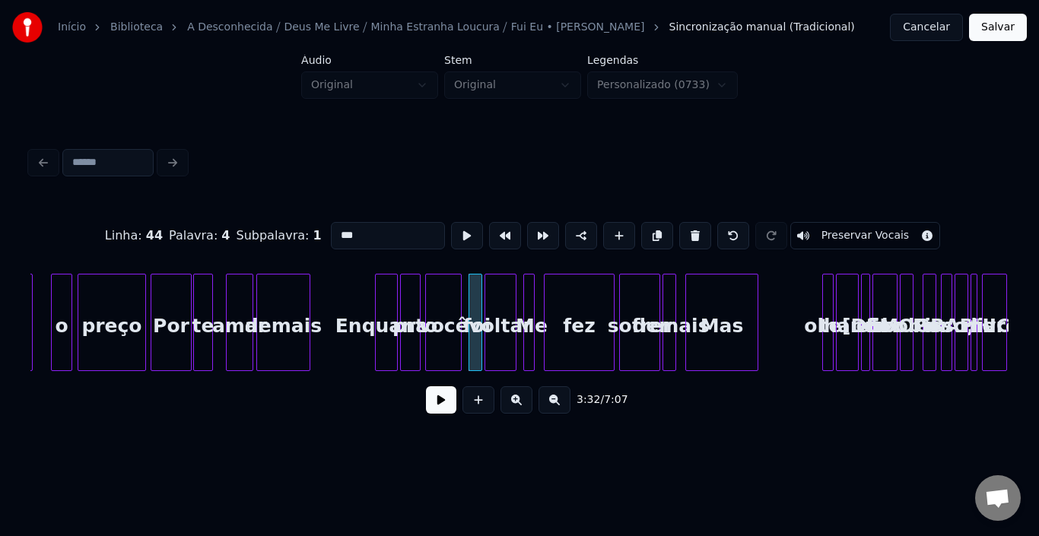
click at [501, 312] on div "voltar" at bounding box center [500, 326] width 30 height 103
drag, startPoint x: 371, startPoint y: 226, endPoint x: 25, endPoint y: 234, distance: 345.6
click at [26, 234] on div "Linha : 44 [GEOGRAPHIC_DATA] : 5 Subpalavra : 1 ****** Preservar Vocais 3:32 / …" at bounding box center [519, 284] width 991 height 301
type input "*"
click at [533, 306] on div at bounding box center [532, 323] width 5 height 96
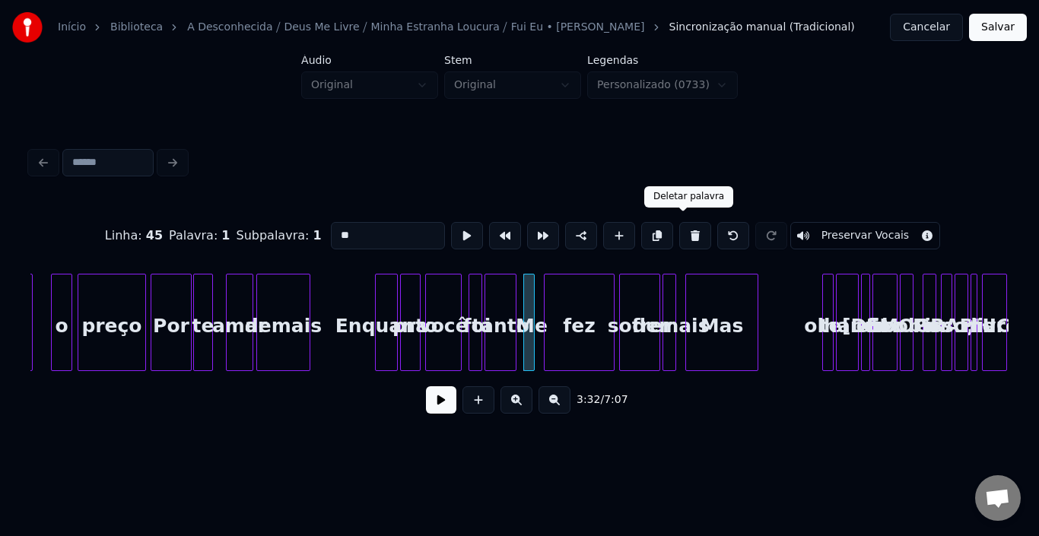
click at [684, 227] on button at bounding box center [696, 235] width 32 height 27
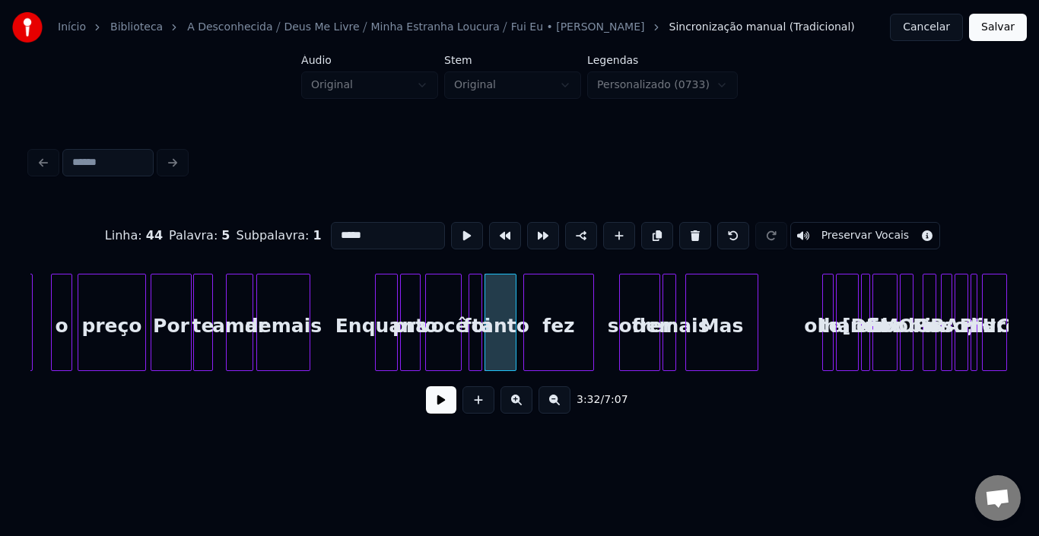
click at [559, 317] on div "fez" at bounding box center [558, 326] width 69 height 103
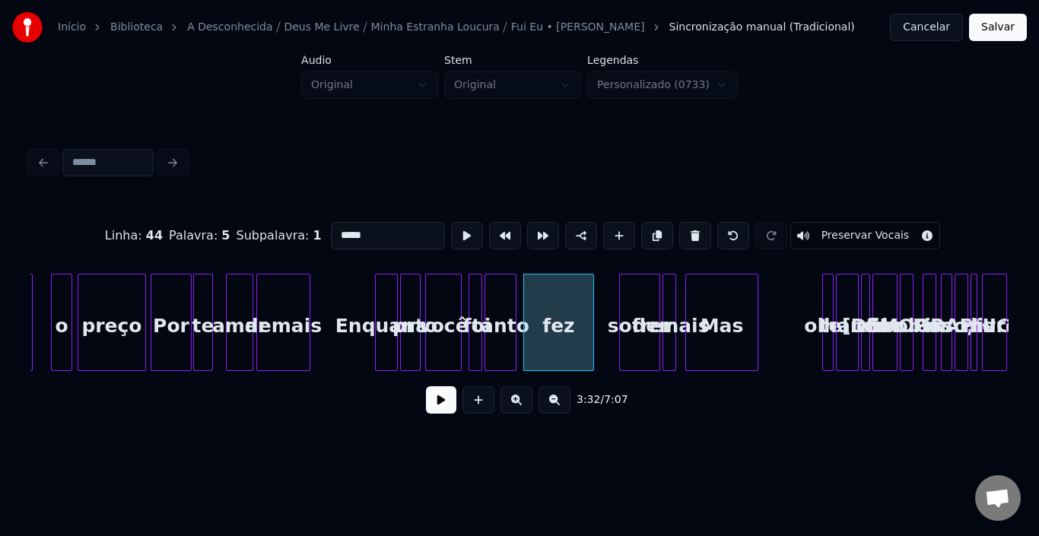
click at [629, 308] on div "sofrer" at bounding box center [640, 326] width 40 height 103
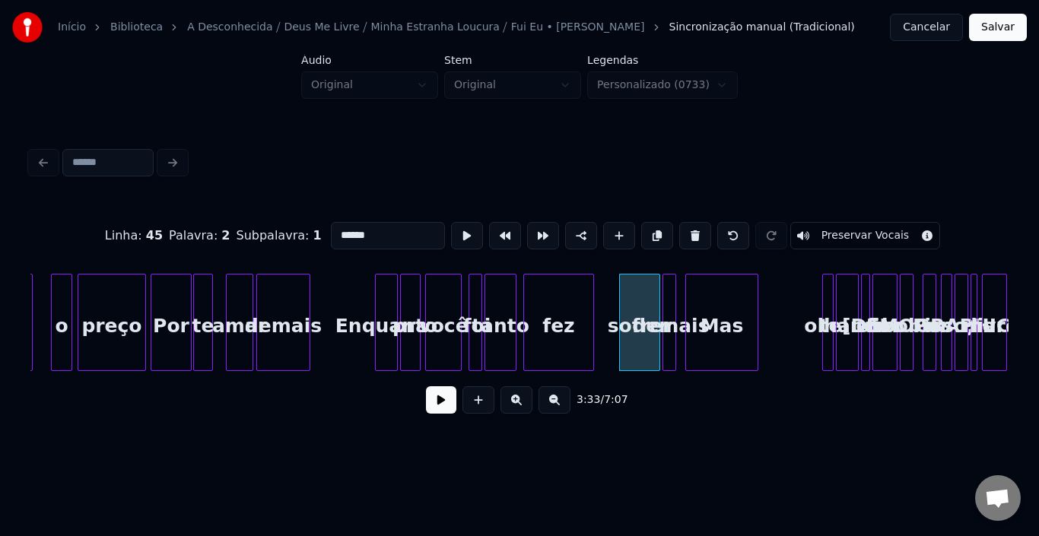
drag, startPoint x: 388, startPoint y: 231, endPoint x: 140, endPoint y: 225, distance: 248.1
click at [140, 225] on div "Linha : 45 [GEOGRAPHIC_DATA] : 2 Subpalavra : 1 ****** Preservar Vocais" at bounding box center [519, 236] width 979 height 76
click at [634, 306] on div at bounding box center [634, 323] width 5 height 96
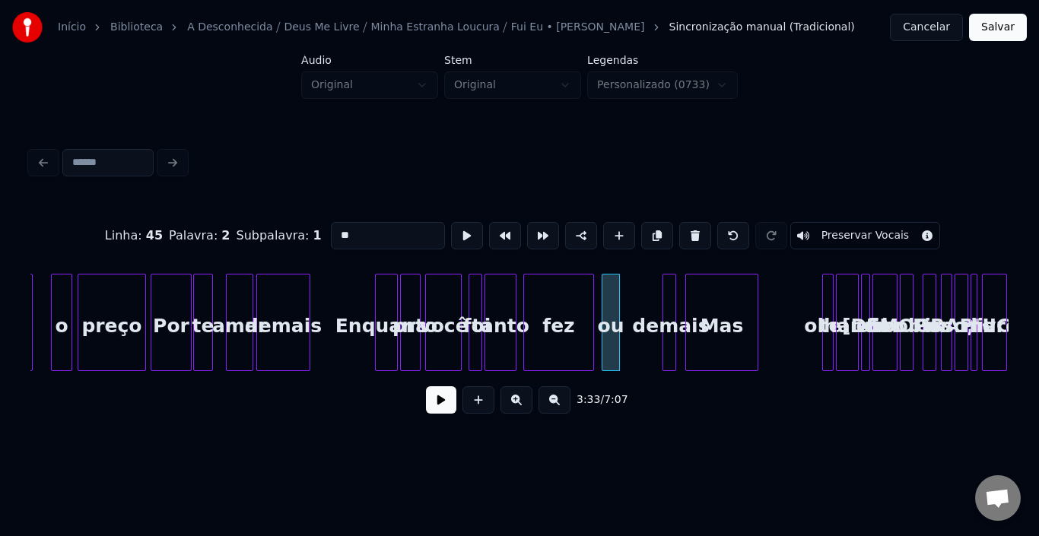
click at [612, 304] on div "ou" at bounding box center [611, 326] width 17 height 103
click at [667, 291] on div at bounding box center [666, 323] width 5 height 96
click at [394, 231] on input "******" at bounding box center [388, 235] width 114 height 27
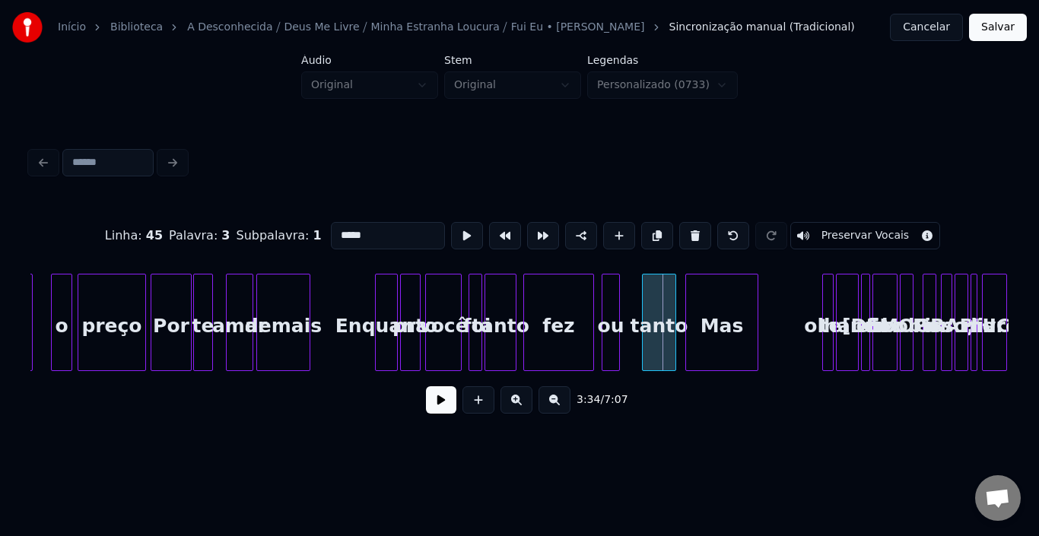
click at [645, 301] on div at bounding box center [645, 323] width 5 height 96
click at [737, 302] on div "Mas" at bounding box center [722, 326] width 72 height 103
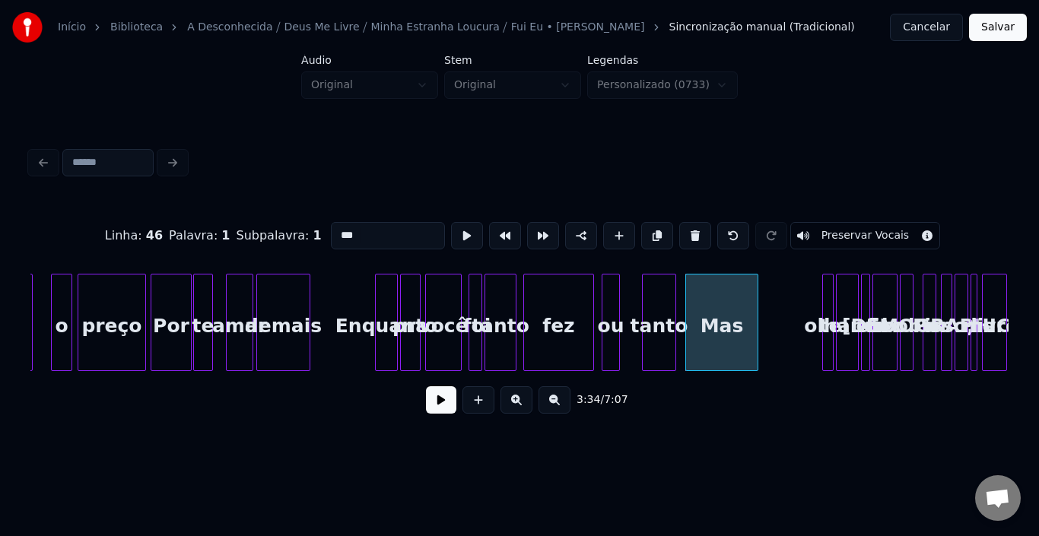
drag, startPoint x: 381, startPoint y: 232, endPoint x: 85, endPoint y: 232, distance: 296.0
click at [85, 232] on div "Linha : 46 [GEOGRAPHIC_DATA] : 1 Subpalavra : 1 *** Preservar Vocais" at bounding box center [519, 236] width 979 height 76
type input "***"
click at [359, 297] on div "paguei o preço Por te amar demais Enquanto pra você foi tanto fez ou tanto faz …" at bounding box center [613, 322] width 48774 height 97
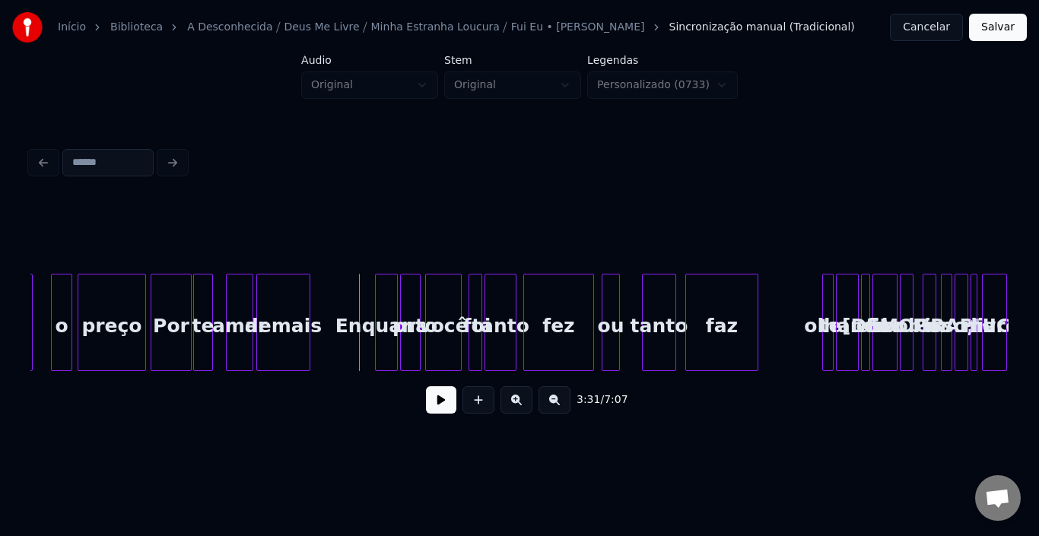
click at [450, 409] on button at bounding box center [441, 400] width 30 height 27
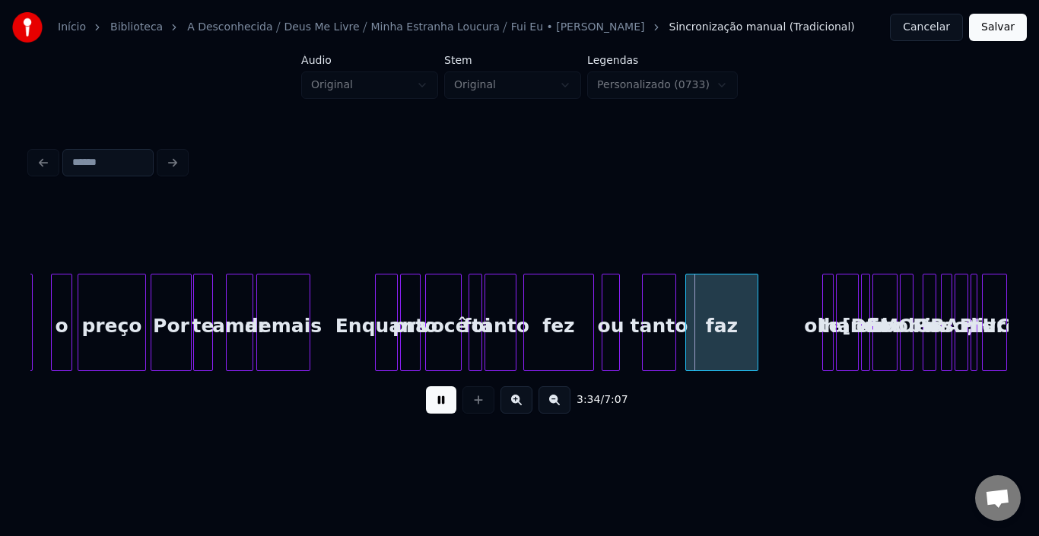
click at [450, 409] on button at bounding box center [441, 400] width 30 height 27
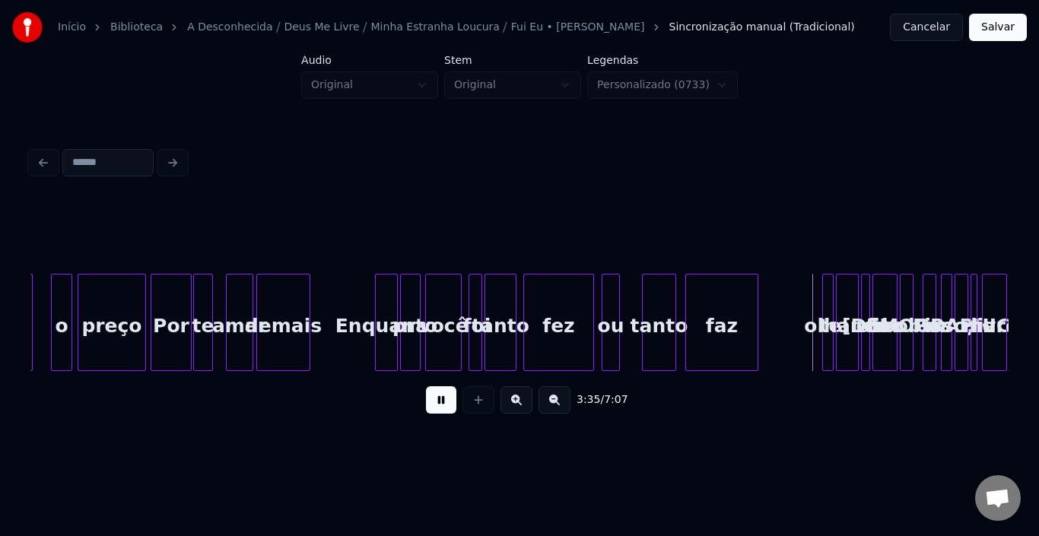
click at [450, 409] on button at bounding box center [441, 400] width 30 height 27
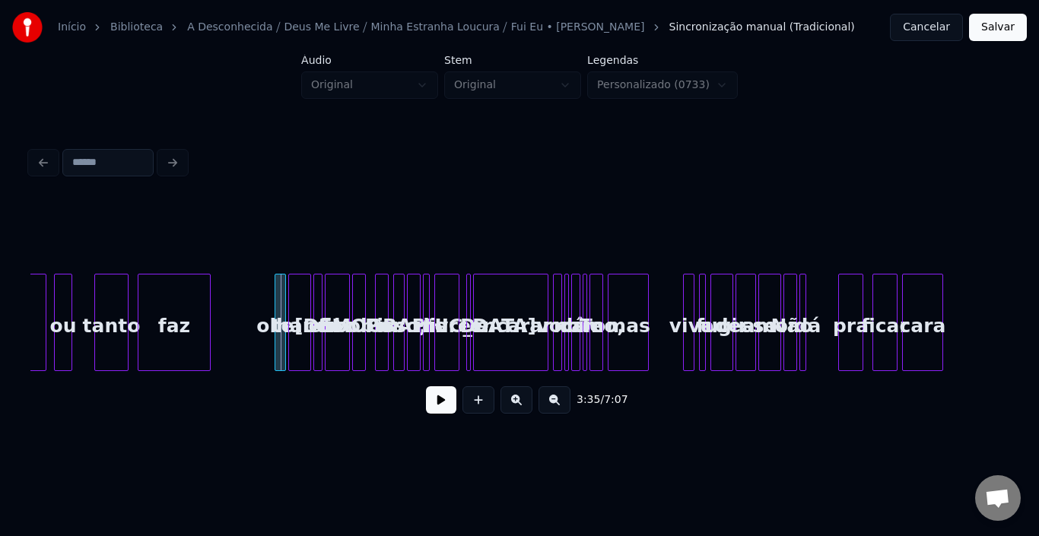
scroll to position [0, 24383]
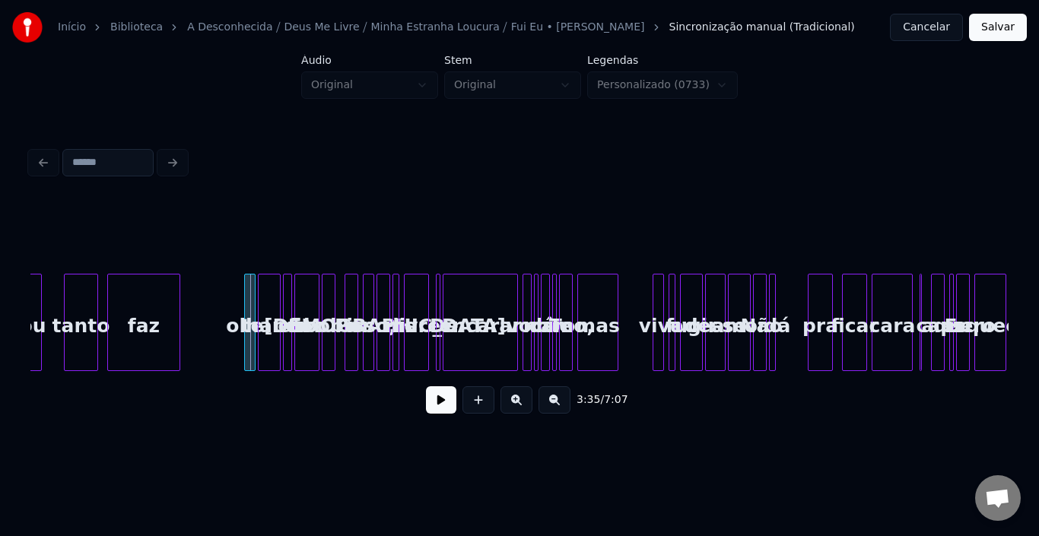
click at [246, 304] on div at bounding box center [247, 323] width 5 height 96
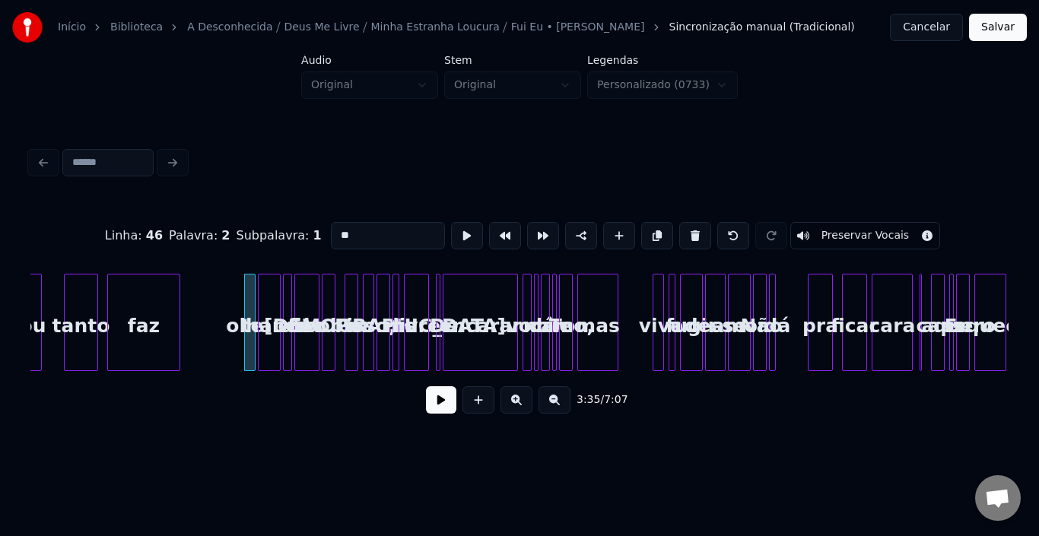
drag, startPoint x: 352, startPoint y: 230, endPoint x: 228, endPoint y: 230, distance: 124.0
click at [228, 230] on div "Linha : 46 [GEOGRAPHIC_DATA] : 2 Subpalavra : 1 ** Preservar Vocais" at bounding box center [519, 236] width 979 height 76
click at [270, 309] on div "olhando" at bounding box center [269, 326] width 21 height 103
drag, startPoint x: 378, startPoint y: 236, endPoint x: 199, endPoint y: 234, distance: 179.6
click at [202, 234] on div "Linha : 46 [GEOGRAPHIC_DATA] : 3 Subpalavra : 1 ******* Preservar Vocais" at bounding box center [519, 236] width 979 height 76
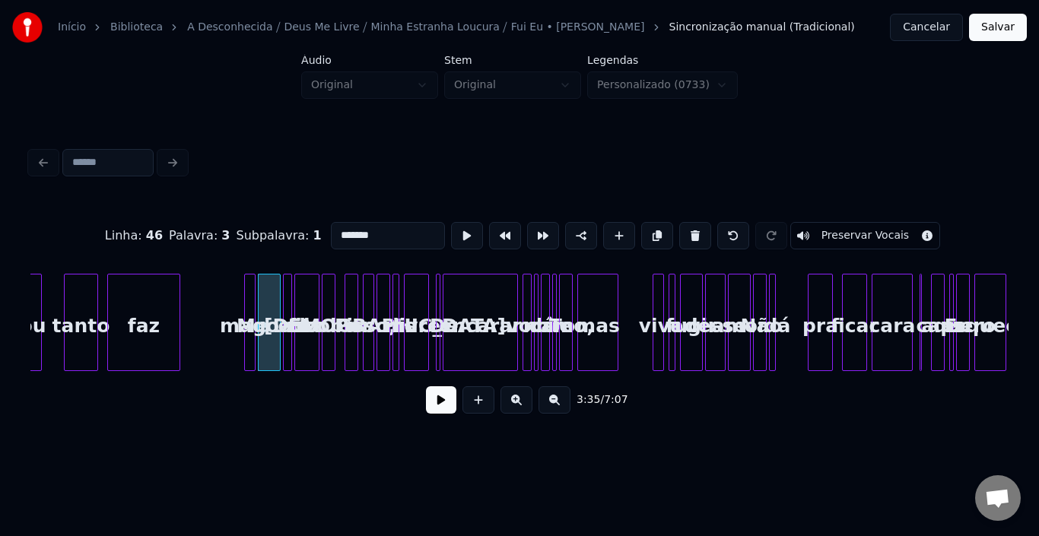
click at [289, 306] on div at bounding box center [289, 323] width 5 height 96
drag, startPoint x: 371, startPoint y: 232, endPoint x: 92, endPoint y: 216, distance: 279.0
click at [92, 216] on div "Linha : 46 [GEOGRAPHIC_DATA] : 4 Subpalavra : 1 ** Preservar Vocais" at bounding box center [519, 236] width 979 height 76
click at [323, 310] on div "bobo" at bounding box center [330, 326] width 15 height 103
drag, startPoint x: 360, startPoint y: 230, endPoint x: 194, endPoint y: 231, distance: 165.9
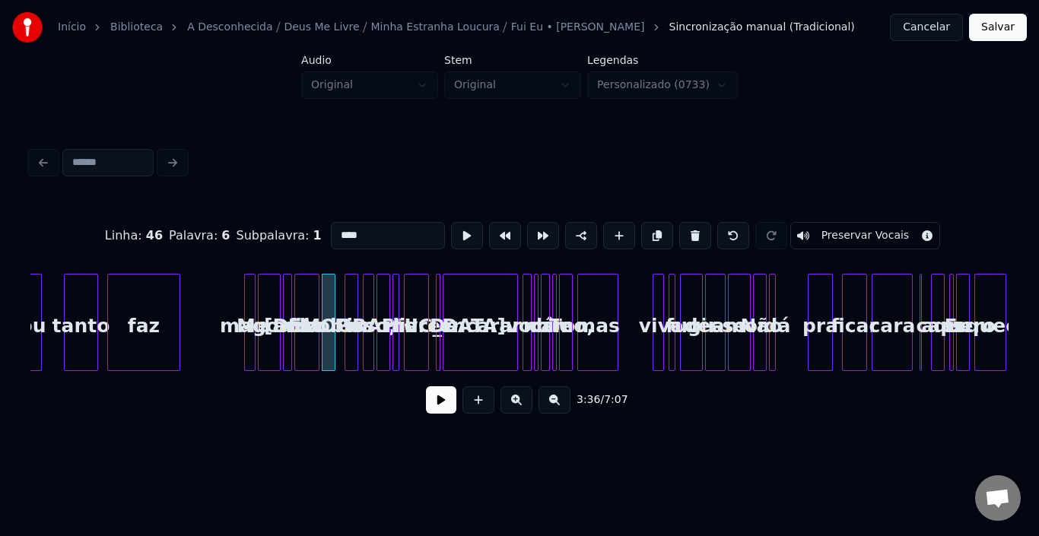
click at [194, 231] on div "Linha : 46 [GEOGRAPHIC_DATA] : 6 Subpalavra : 1 **** Preservar Vocais" at bounding box center [519, 236] width 979 height 76
click at [347, 290] on div at bounding box center [347, 323] width 5 height 96
drag, startPoint x: 360, startPoint y: 227, endPoint x: 207, endPoint y: 227, distance: 152.9
click at [208, 227] on div "Linha : 47 [GEOGRAPHIC_DATA] : 1 Subpalavra : 1 *** Preservar Vocais" at bounding box center [519, 236] width 979 height 76
click at [373, 307] on div at bounding box center [371, 323] width 5 height 96
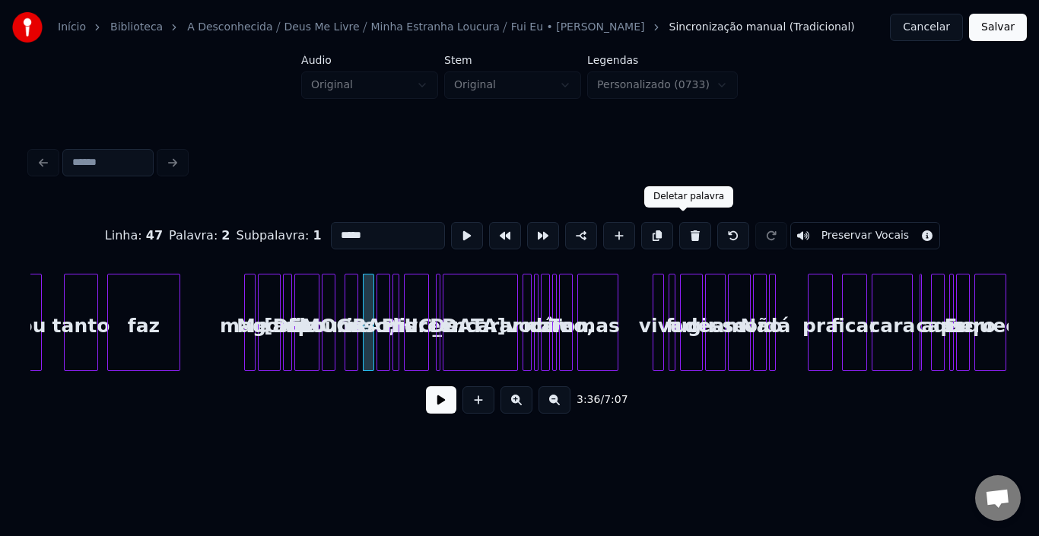
click at [681, 227] on button at bounding box center [696, 235] width 32 height 27
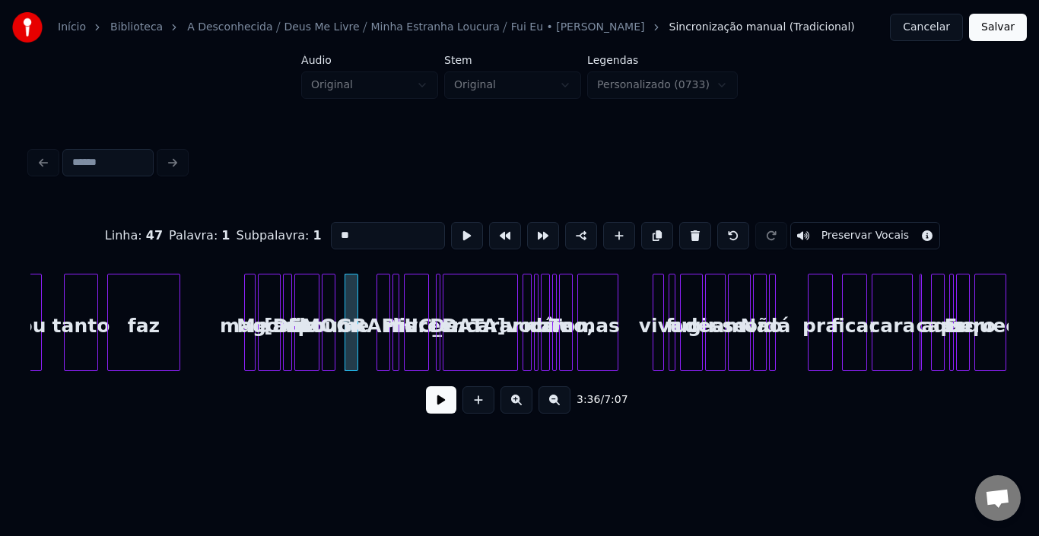
click at [681, 227] on button at bounding box center [696, 235] width 32 height 27
click at [380, 300] on div at bounding box center [379, 323] width 5 height 96
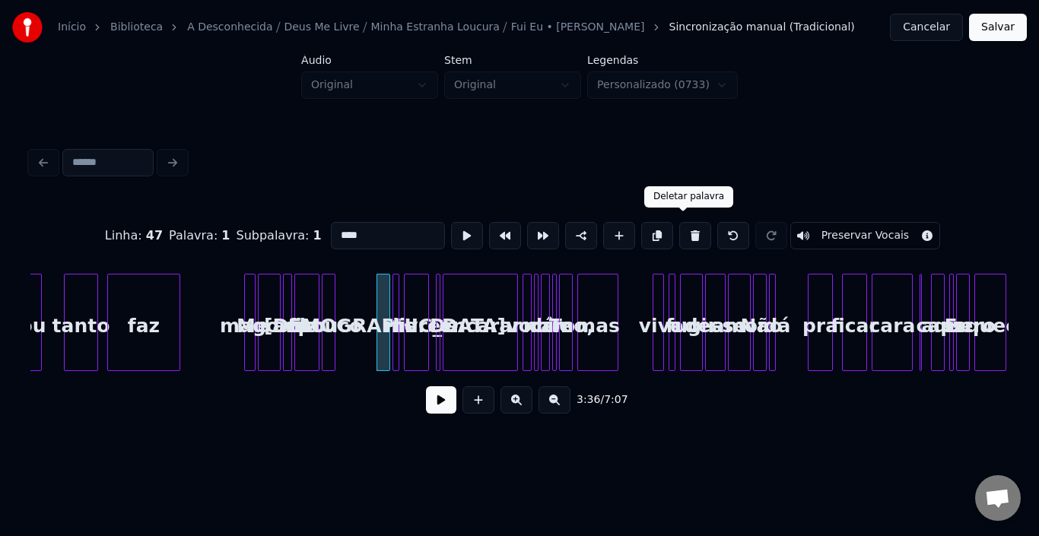
click at [689, 222] on button at bounding box center [696, 235] width 32 height 27
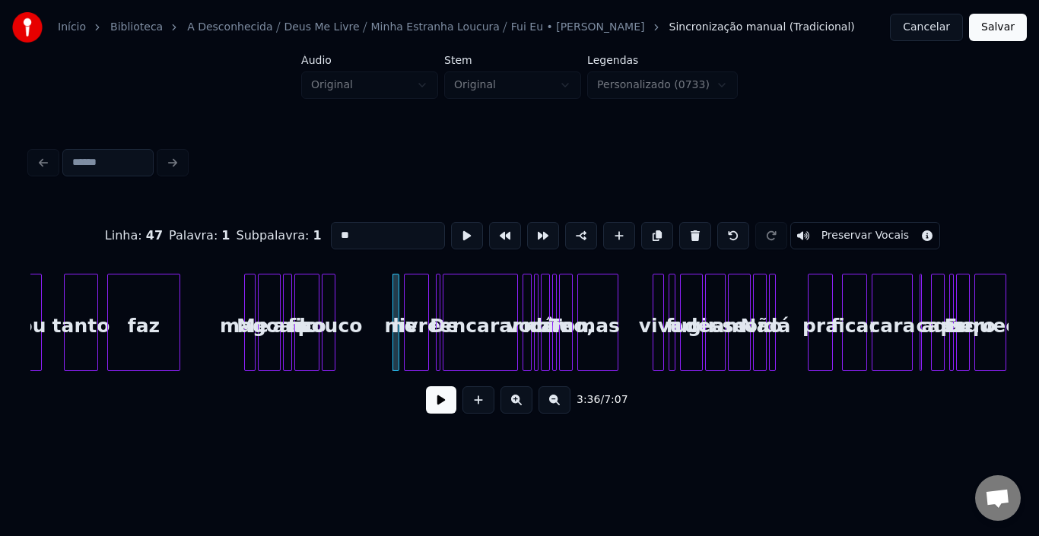
click at [686, 225] on button at bounding box center [696, 235] width 32 height 27
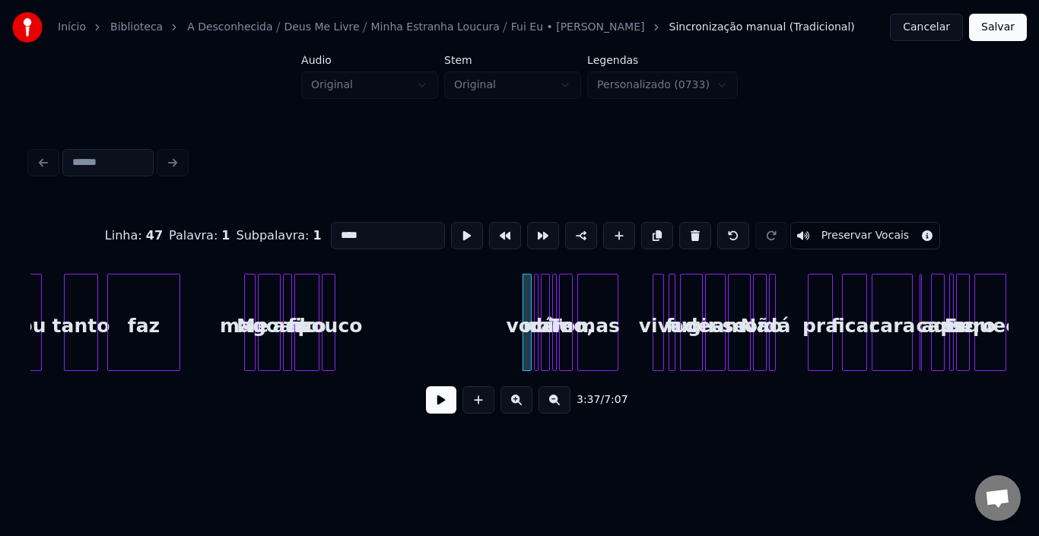
click at [686, 225] on button at bounding box center [696, 235] width 32 height 27
click at [330, 302] on div at bounding box center [332, 323] width 5 height 96
click at [303, 298] on div "fico" at bounding box center [307, 326] width 24 height 103
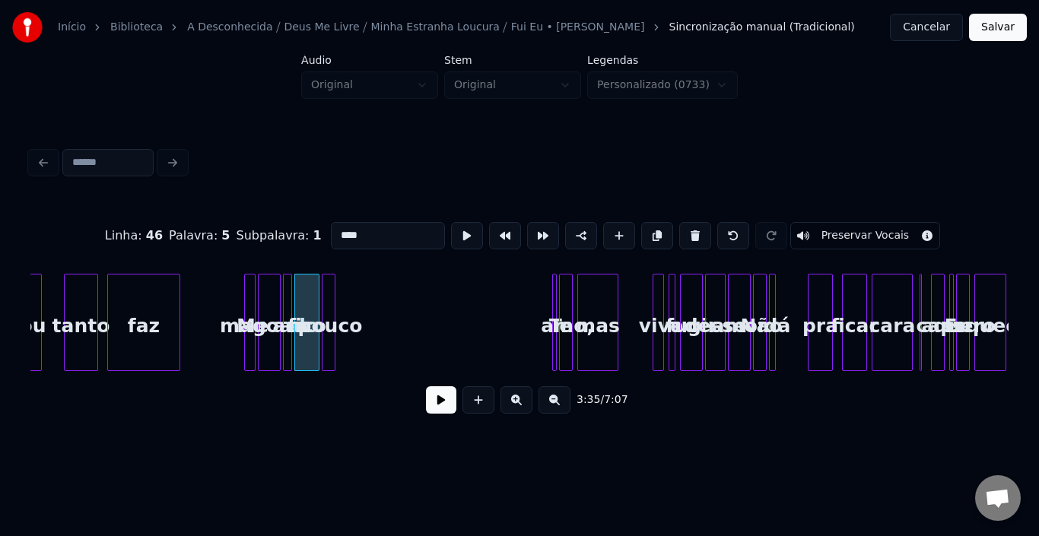
click at [269, 302] on div "magoado" at bounding box center [269, 326] width 21 height 103
click at [248, 305] on div at bounding box center [247, 323] width 5 height 96
type input "**"
click at [436, 414] on button at bounding box center [441, 400] width 30 height 27
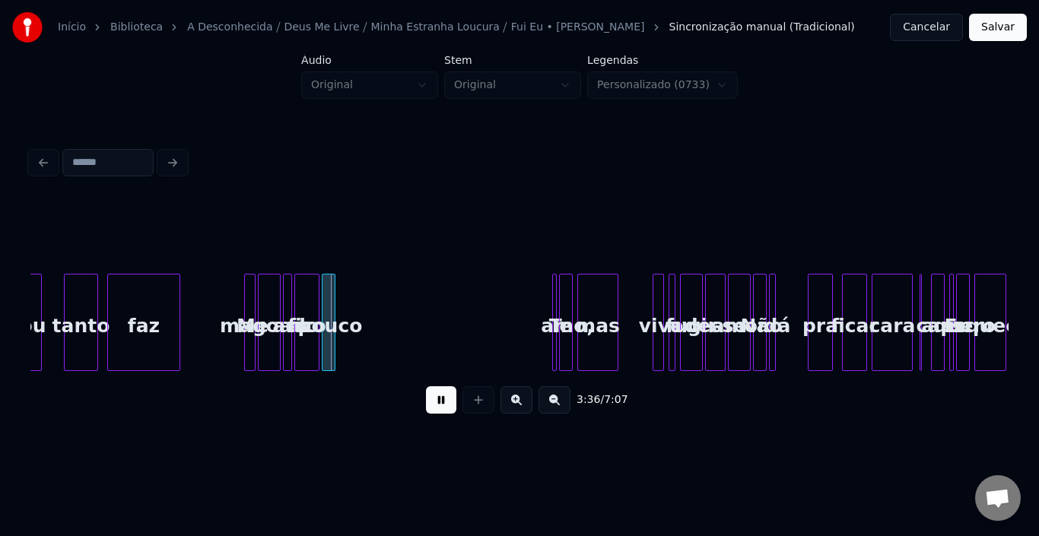
click at [436, 414] on button at bounding box center [441, 400] width 30 height 27
click at [362, 298] on div at bounding box center [363, 323] width 5 height 96
click at [352, 295] on div "pouco" at bounding box center [354, 326] width 43 height 103
click at [313, 299] on div "fico" at bounding box center [307, 326] width 24 height 103
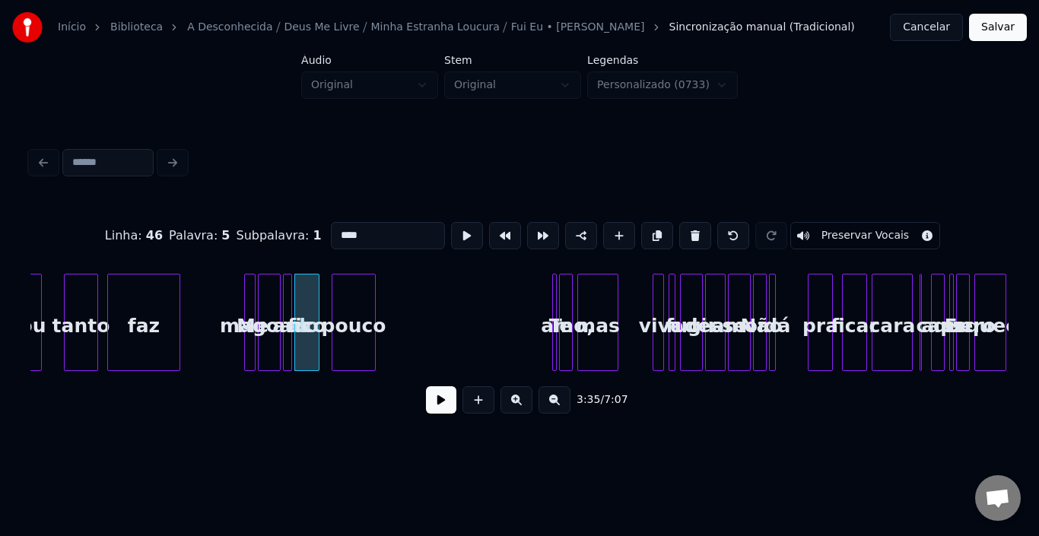
click at [288, 302] on div at bounding box center [289, 323] width 5 height 96
type input "***"
click at [482, 301] on div "fico" at bounding box center [470, 326] width 24 height 103
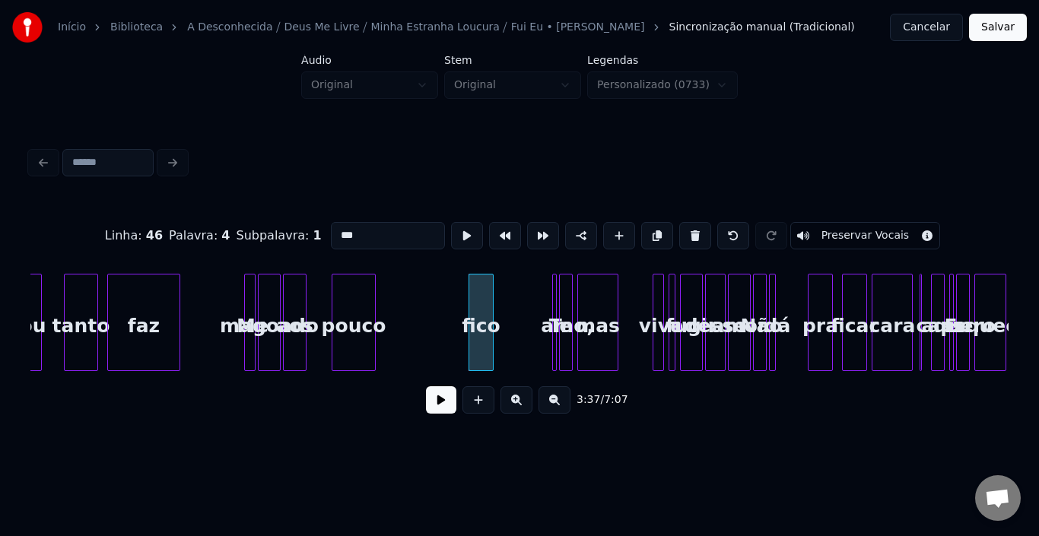
click at [304, 301] on div at bounding box center [303, 323] width 5 height 96
click at [312, 302] on div "aos" at bounding box center [316, 326] width 22 height 103
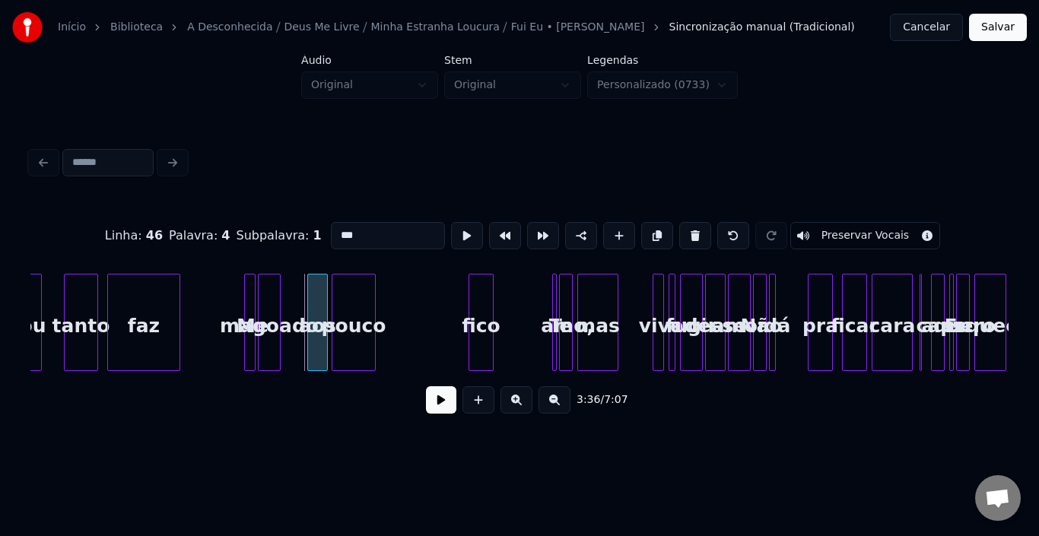
click at [308, 307] on div at bounding box center [310, 323] width 5 height 96
click at [272, 304] on div "magoado" at bounding box center [276, 326] width 21 height 103
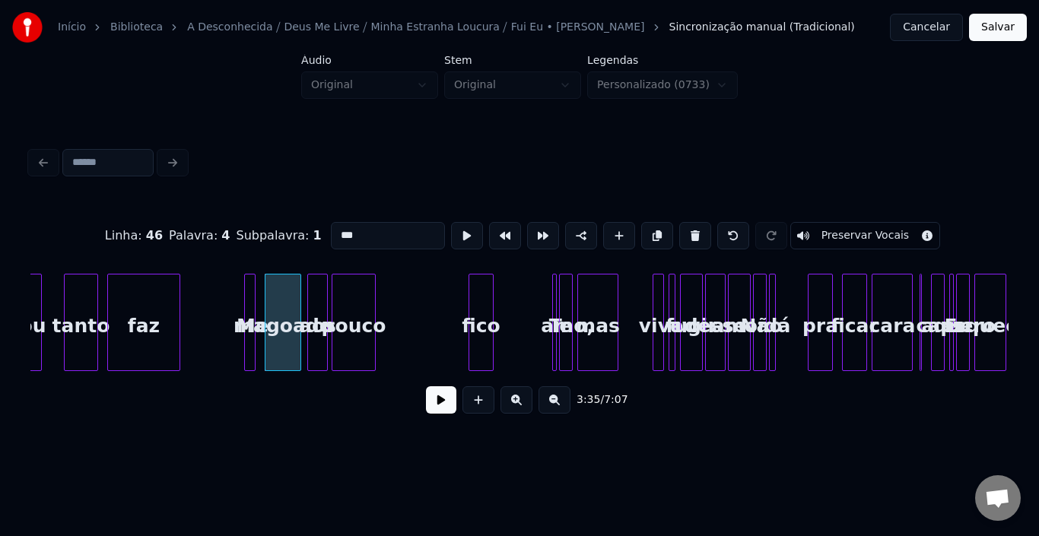
click at [298, 304] on div at bounding box center [298, 323] width 5 height 96
click at [259, 310] on div at bounding box center [258, 323] width 5 height 96
click at [429, 406] on button at bounding box center [441, 400] width 30 height 27
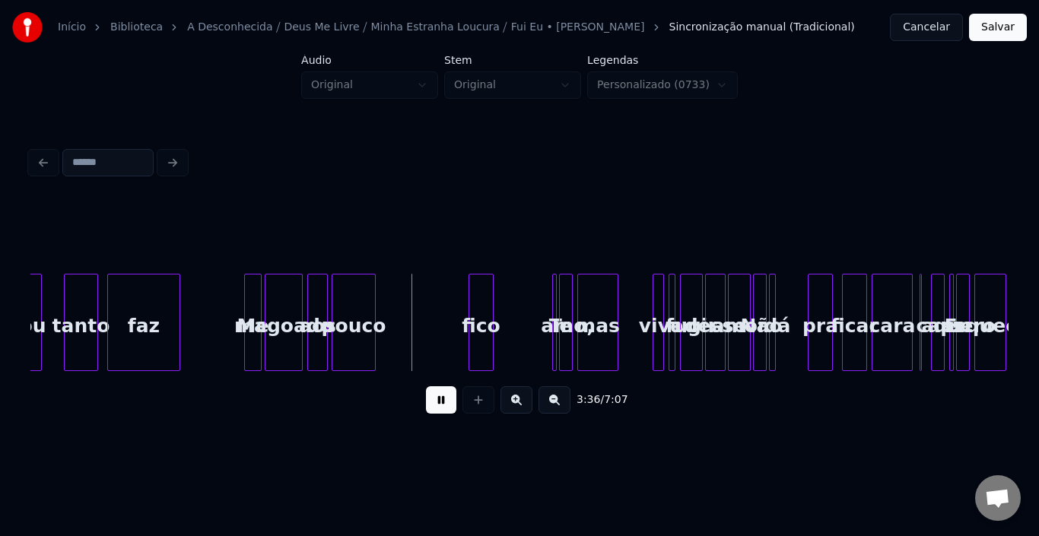
click at [429, 406] on button at bounding box center [441, 400] width 30 height 27
click at [396, 301] on div "fico" at bounding box center [397, 326] width 24 height 103
click at [405, 304] on div at bounding box center [406, 323] width 5 height 96
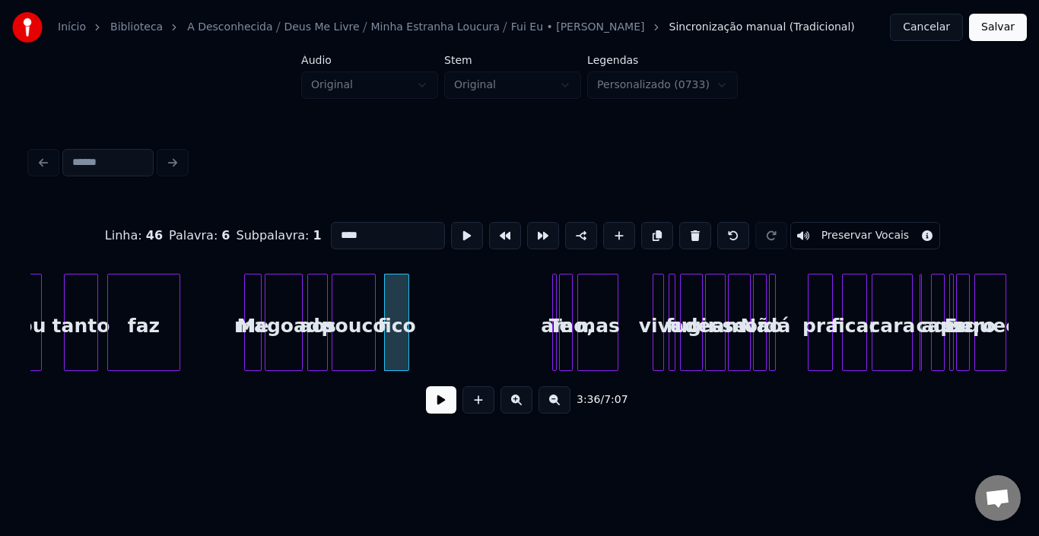
click at [405, 304] on div at bounding box center [406, 323] width 5 height 96
drag, startPoint x: 380, startPoint y: 228, endPoint x: 180, endPoint y: 231, distance: 200.1
click at [180, 231] on div "Linha : 46 [GEOGRAPHIC_DATA] : 6 Subpalavra : 1 **** Preservar Vocais" at bounding box center [519, 236] width 979 height 76
click at [550, 309] on div "ou tanto faz Me magoado aos Me pouco Te amo, mas vivo a fugir desse amor Não dá…" at bounding box center [34, 322] width 48774 height 97
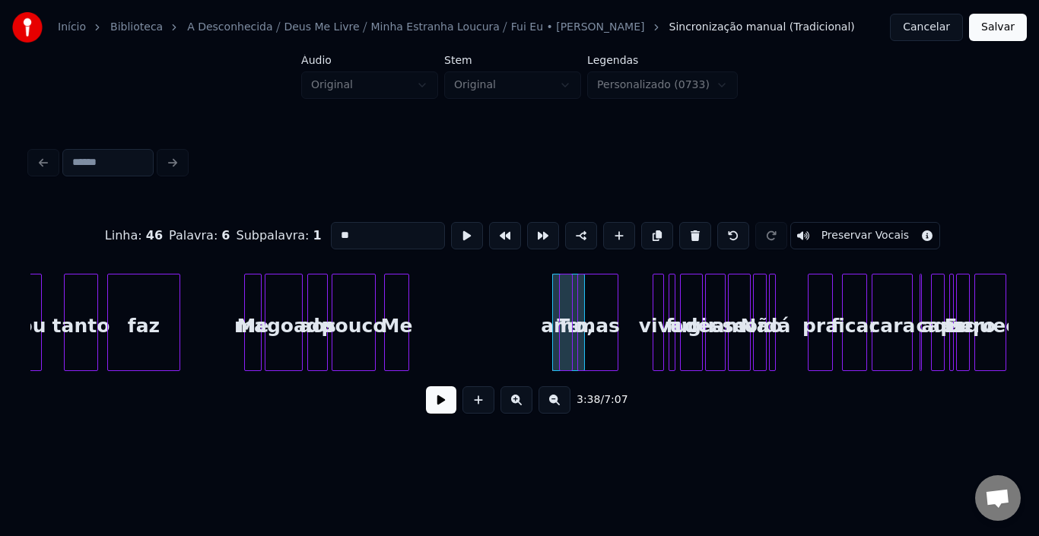
click at [560, 309] on div "amo," at bounding box center [567, 326] width 15 height 103
type input "****"
click at [527, 309] on div "ou tanto faz Me magoado aos Me pouco Te amo, mas vivo a fugir desse amor Não dá…" at bounding box center [34, 322] width 48774 height 97
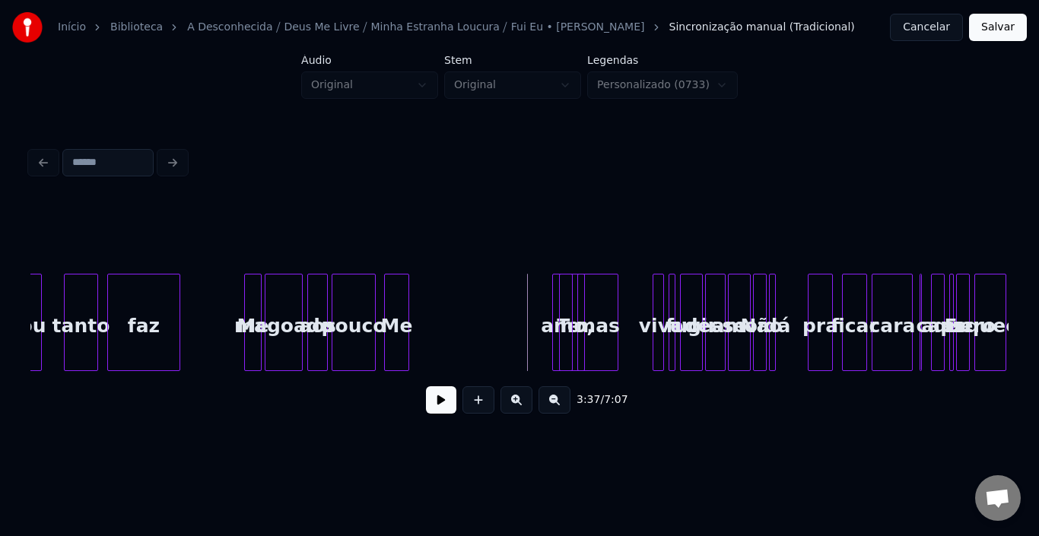
click at [554, 292] on div at bounding box center [555, 323] width 5 height 96
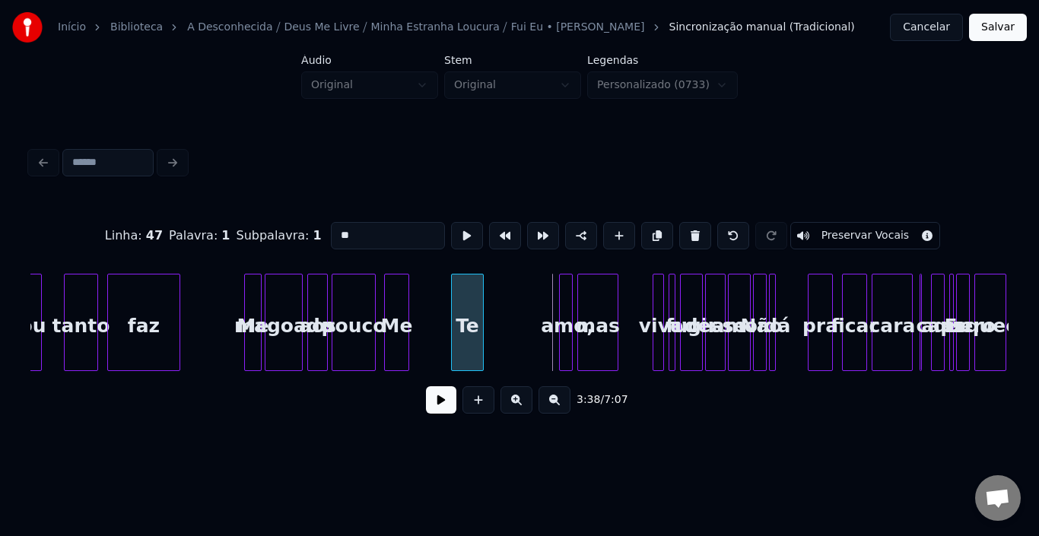
click at [475, 291] on div "Te" at bounding box center [467, 326] width 31 height 103
click at [395, 322] on div "Me" at bounding box center [397, 326] width 24 height 103
type input "**"
click at [442, 414] on button at bounding box center [441, 400] width 30 height 27
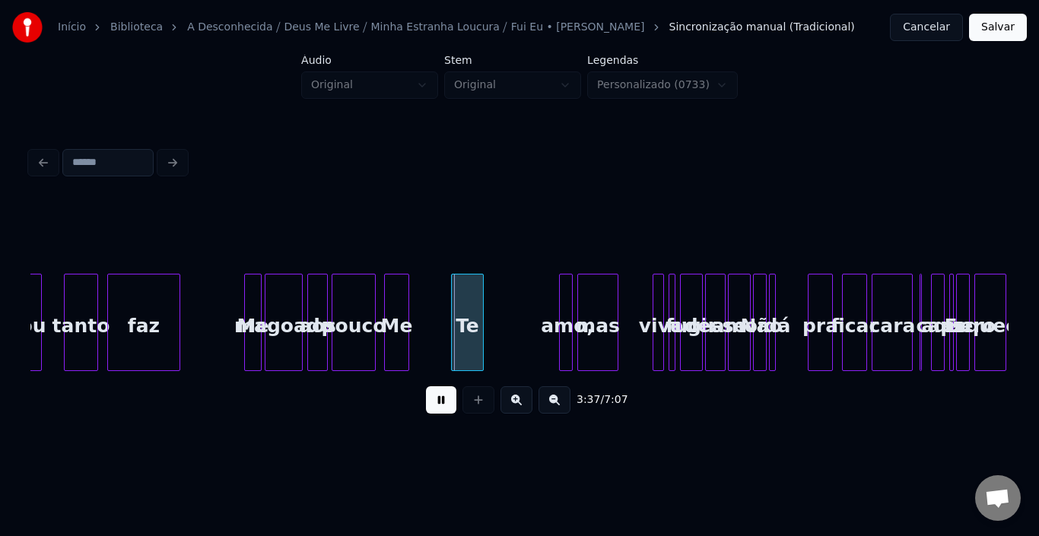
click at [442, 414] on button at bounding box center [441, 400] width 30 height 27
click at [400, 311] on div at bounding box center [400, 323] width 5 height 96
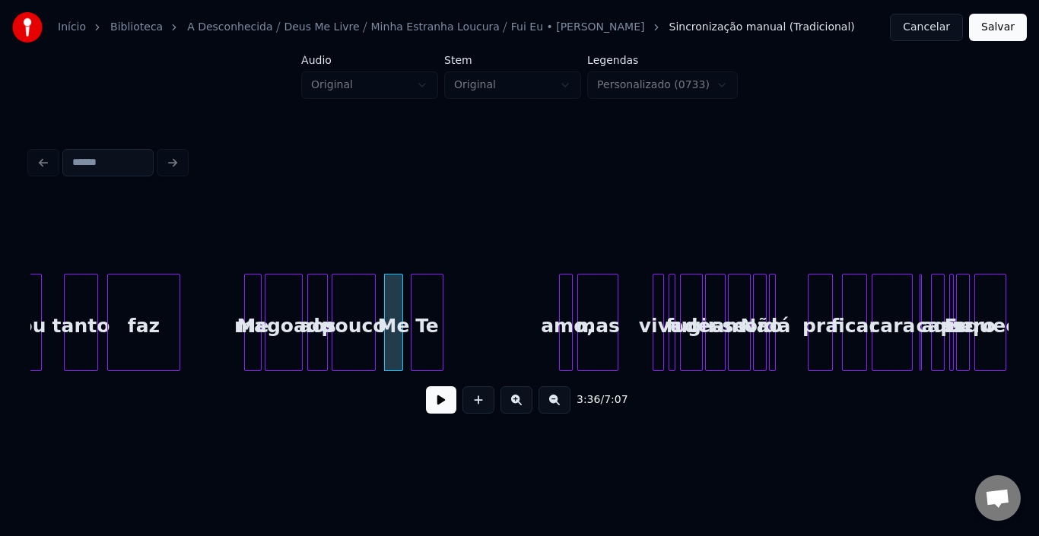
click at [423, 307] on div "Te" at bounding box center [427, 326] width 31 height 103
click at [443, 310] on div "Te" at bounding box center [427, 322] width 33 height 97
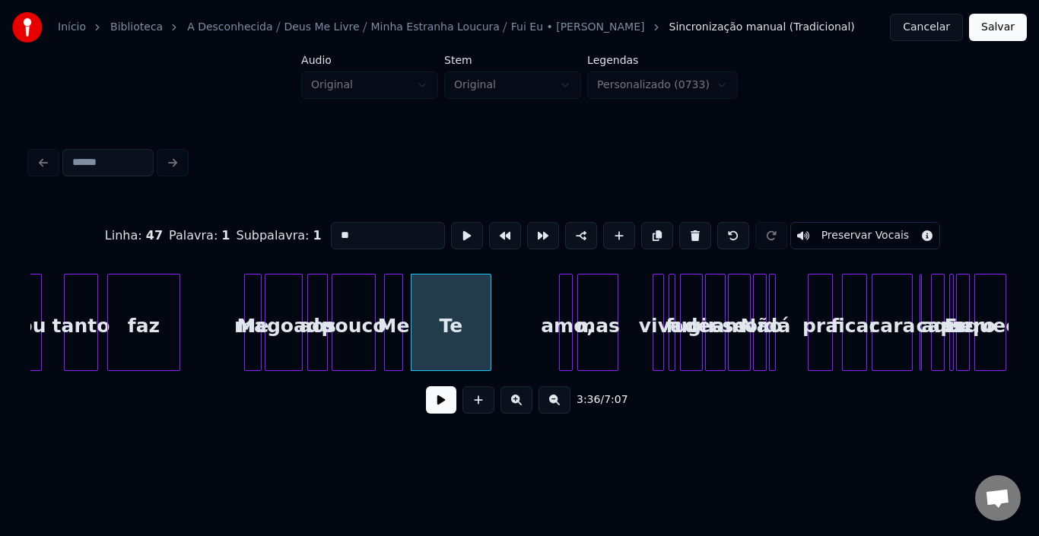
click at [489, 319] on div at bounding box center [488, 323] width 5 height 96
click at [357, 237] on input "**" at bounding box center [388, 235] width 114 height 27
click at [453, 323] on div "perdendo" at bounding box center [451, 326] width 79 height 103
type input "********"
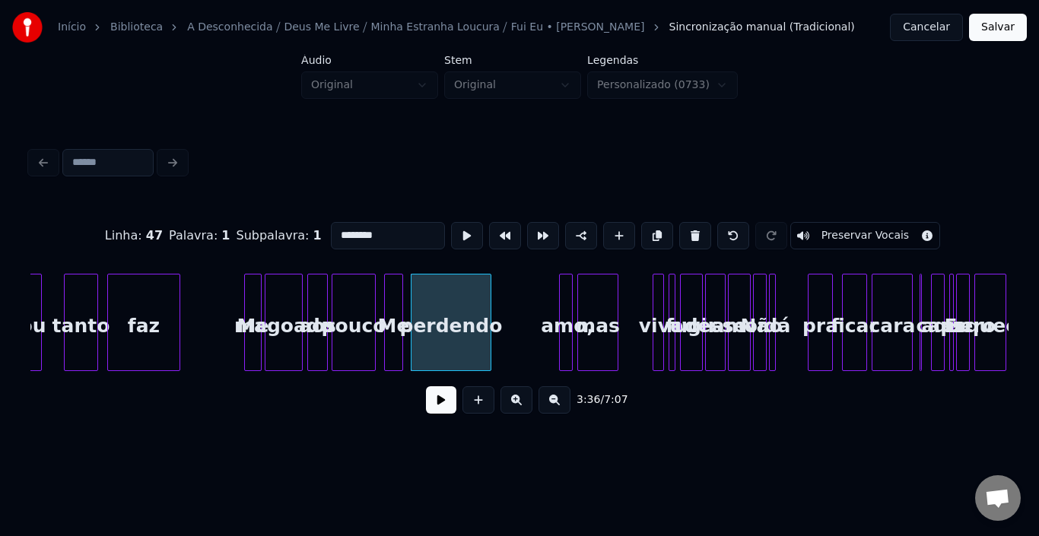
click at [445, 408] on button at bounding box center [441, 400] width 30 height 27
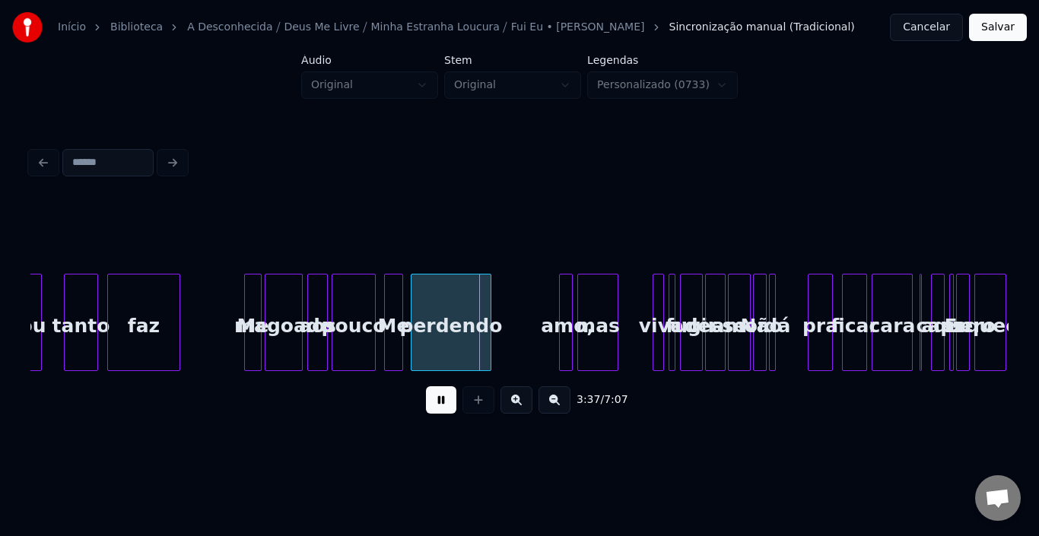
click at [445, 408] on button at bounding box center [441, 400] width 30 height 27
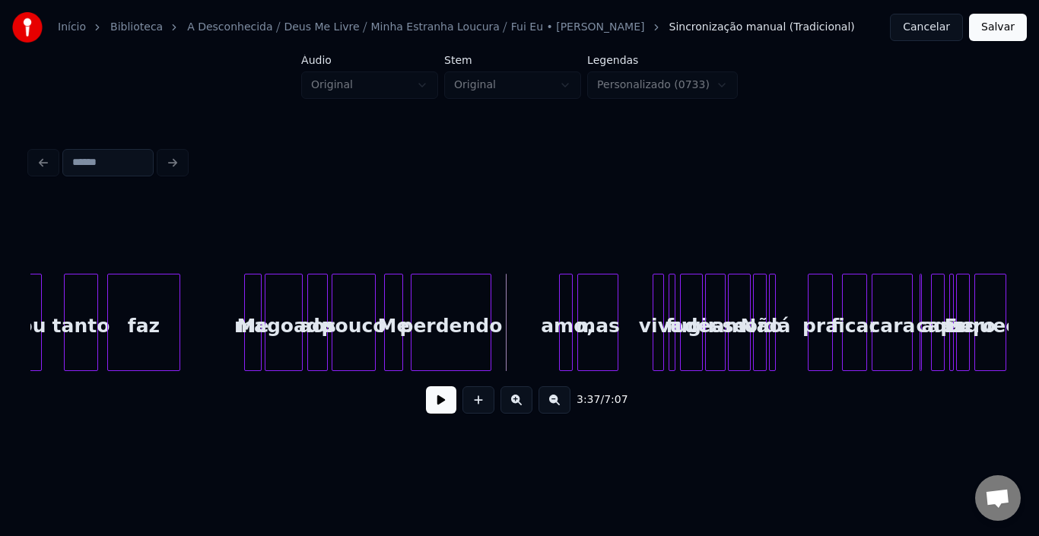
click at [568, 298] on div at bounding box center [570, 323] width 5 height 96
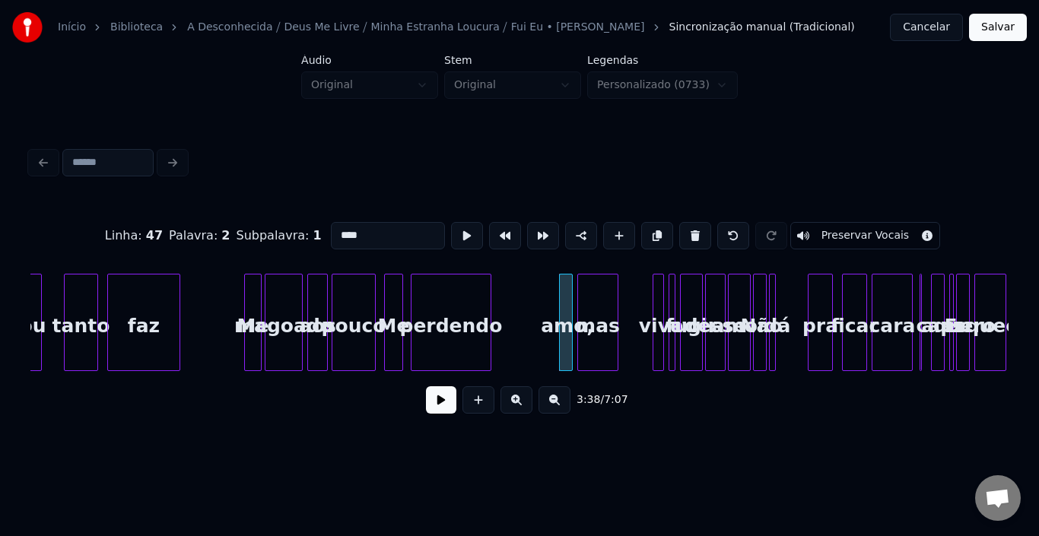
drag, startPoint x: 343, startPoint y: 232, endPoint x: 113, endPoint y: 234, distance: 229.8
click at [92, 232] on div "Linha : 47 Palavra : 2 Subpalavra : 1 **** Preservar Vocais" at bounding box center [519, 236] width 979 height 76
drag, startPoint x: 365, startPoint y: 231, endPoint x: 107, endPoint y: 234, distance: 258.7
click at [107, 234] on div "Linha : 47 Palavra : 2 Subpalavra : 1 ** Preservar Vocais" at bounding box center [519, 236] width 979 height 76
click at [516, 304] on div "sen" at bounding box center [511, 326] width 15 height 103
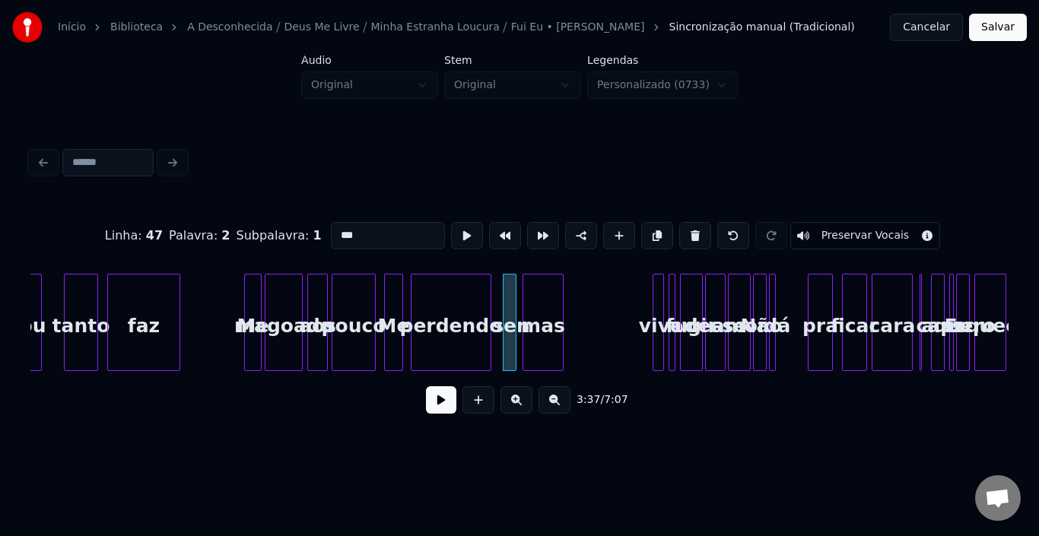
click at [536, 299] on div "mas" at bounding box center [544, 326] width 40 height 103
drag, startPoint x: 398, startPoint y: 225, endPoint x: 173, endPoint y: 228, distance: 225.3
click at [173, 228] on div "Linha : 47 Palavra : 2 Subpalavra : 1 *** Preservar Vocais" at bounding box center [519, 236] width 979 height 76
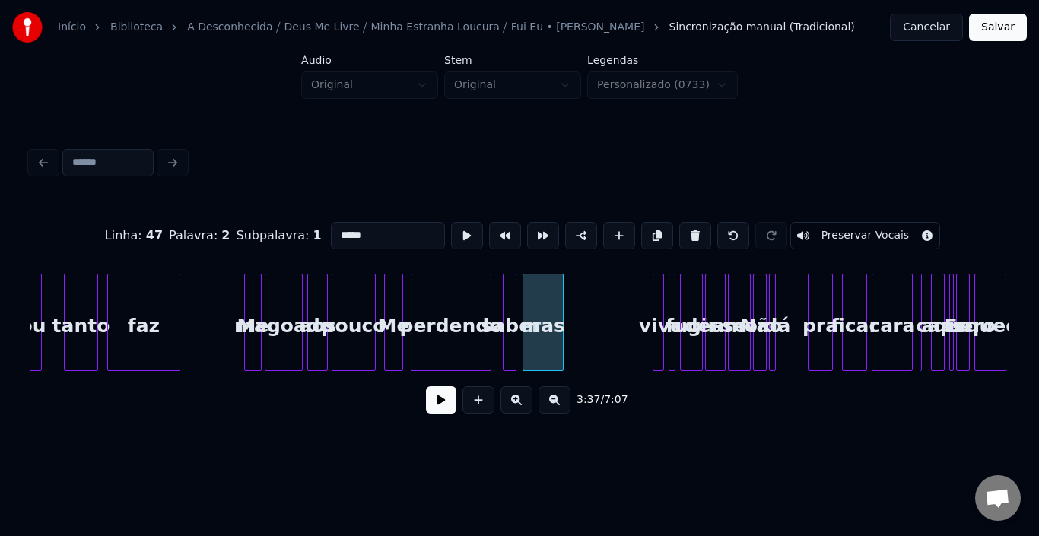
type input "*****"
click at [440, 411] on button at bounding box center [441, 400] width 30 height 27
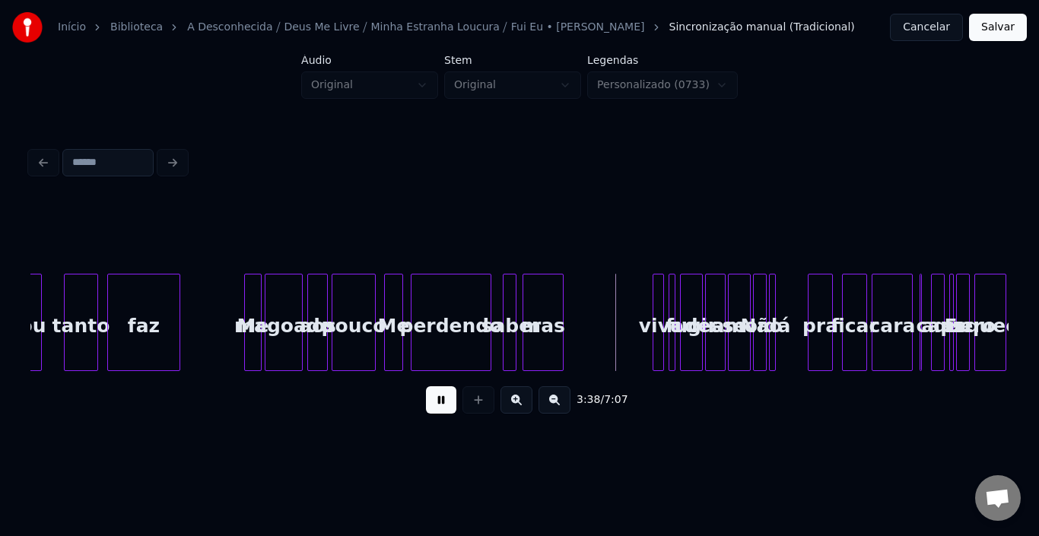
click at [440, 411] on button at bounding box center [441, 400] width 30 height 27
click at [563, 312] on div "mas" at bounding box center [543, 322] width 41 height 97
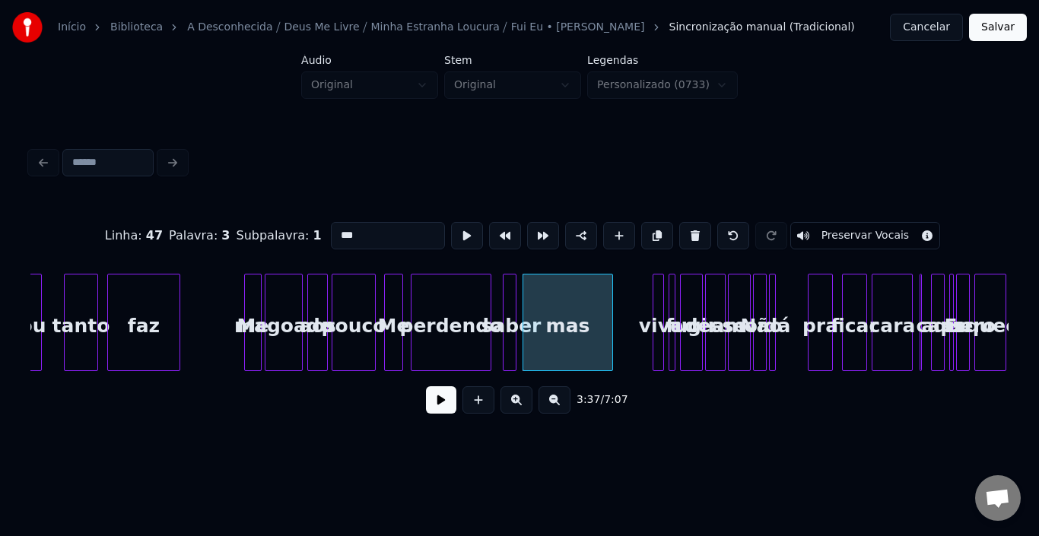
click at [612, 309] on div at bounding box center [610, 323] width 5 height 96
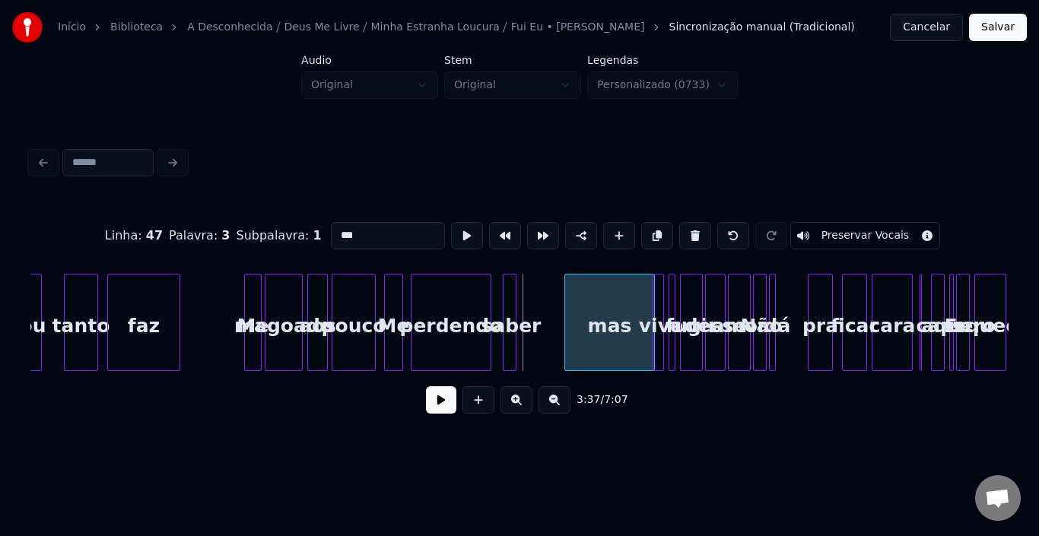
click at [600, 304] on div "mas" at bounding box center [609, 326] width 89 height 103
click at [519, 315] on div "saber" at bounding box center [511, 326] width 15 height 103
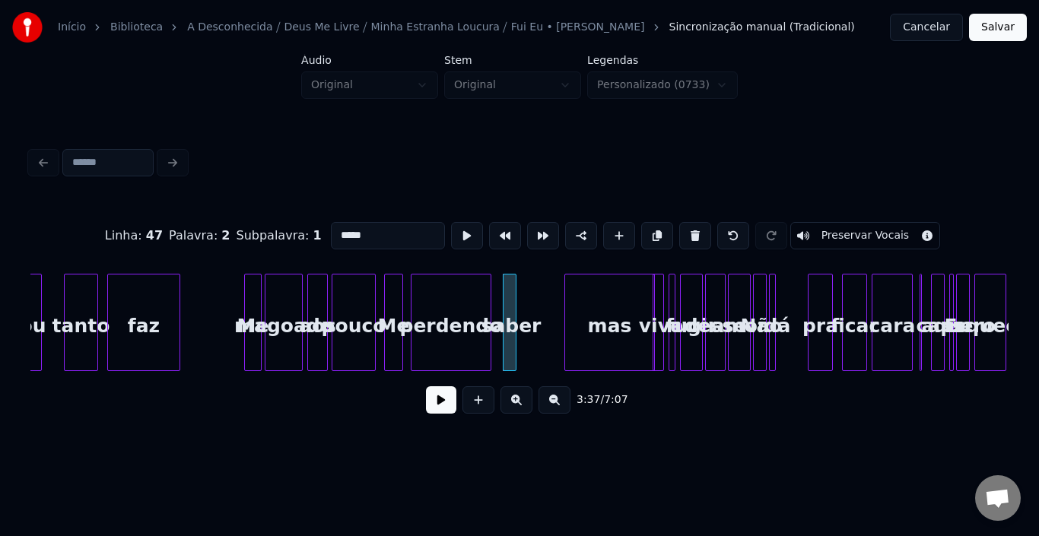
click at [481, 314] on div "perdendo" at bounding box center [451, 326] width 79 height 103
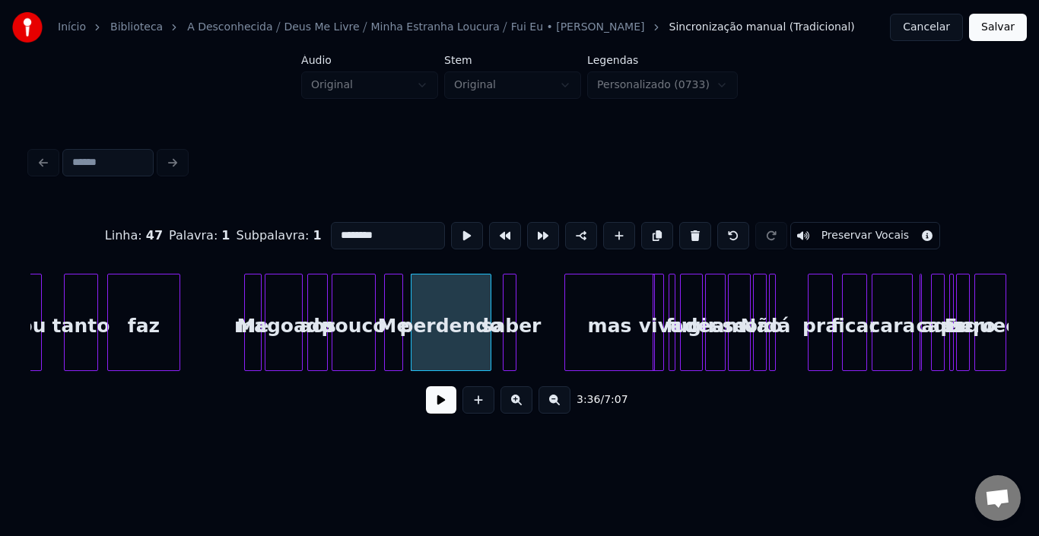
click at [507, 314] on div at bounding box center [506, 323] width 5 height 96
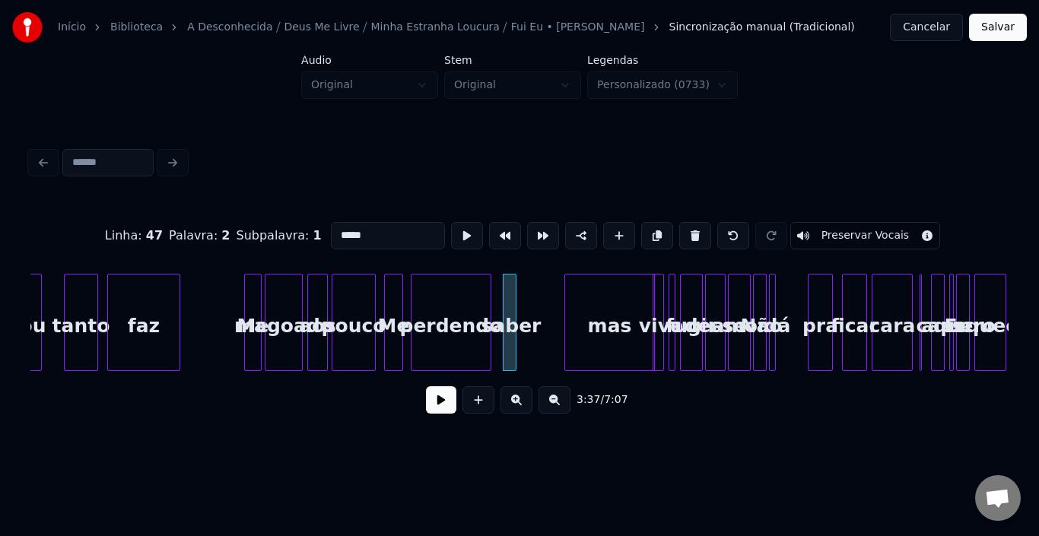
click at [380, 236] on input "*****" at bounding box center [388, 235] width 114 height 27
click at [594, 308] on div "mas" at bounding box center [609, 326] width 89 height 103
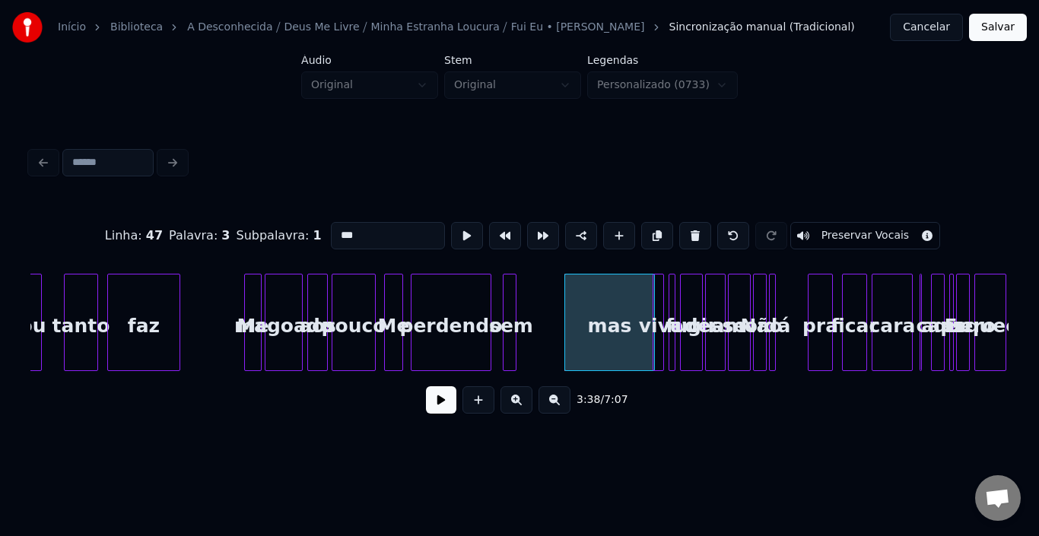
click at [504, 307] on div at bounding box center [506, 323] width 5 height 96
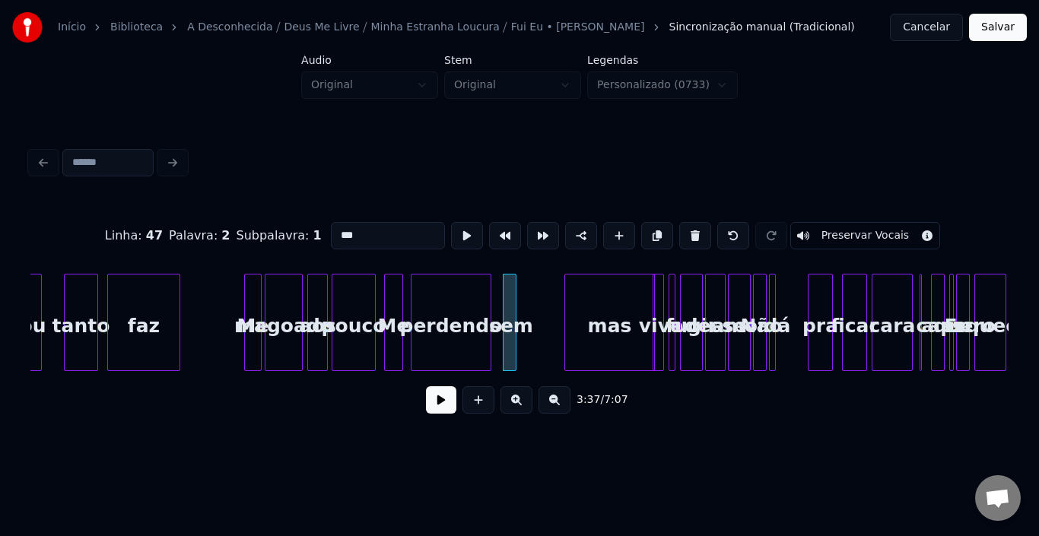
click at [590, 299] on div "mas" at bounding box center [609, 326] width 89 height 103
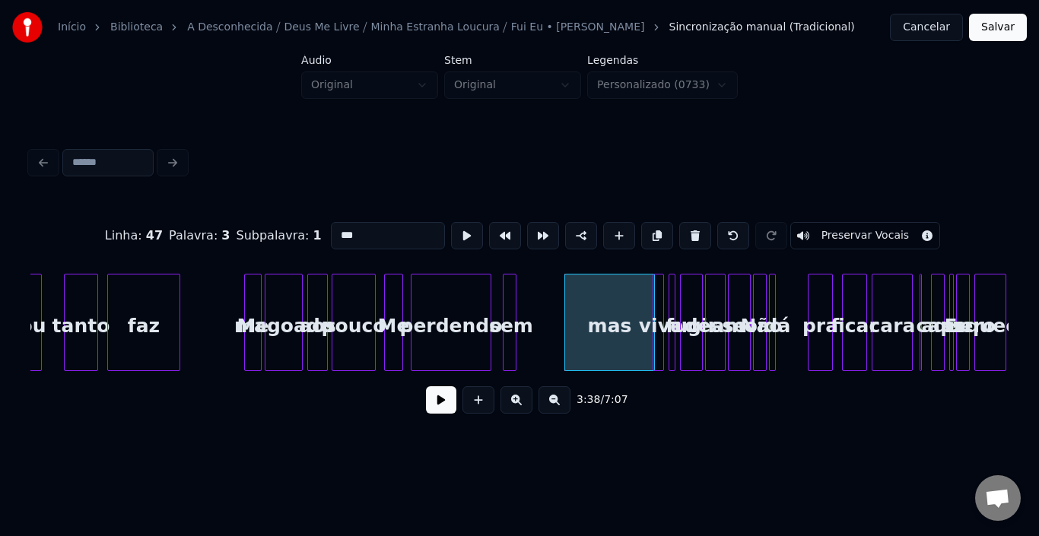
drag, startPoint x: 380, startPoint y: 228, endPoint x: 254, endPoint y: 232, distance: 125.6
click at [272, 229] on div "Linha : 47 Palavra : 3 Subpalavra : 1 *** Preservar Vocais" at bounding box center [519, 236] width 979 height 76
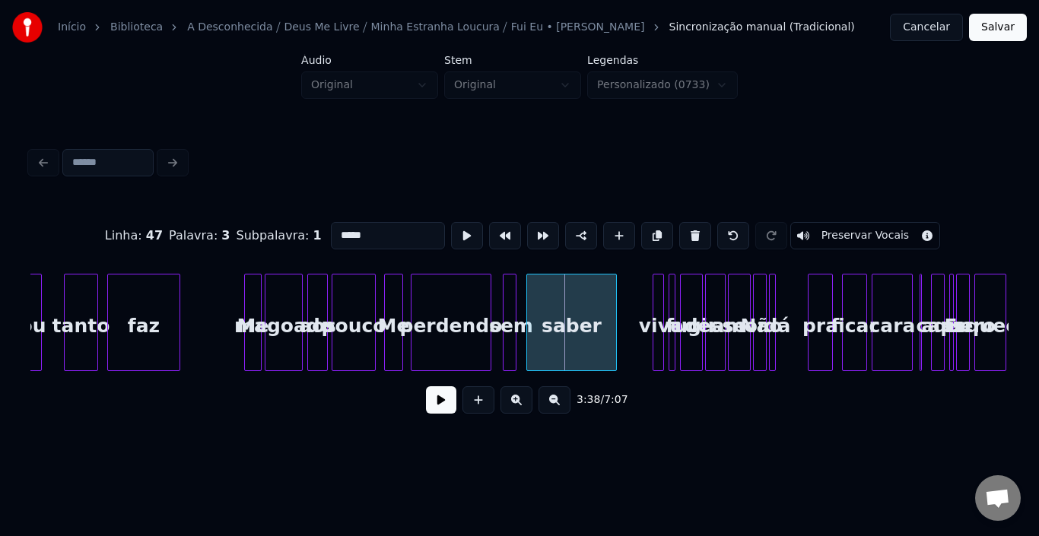
click at [565, 323] on div "saber" at bounding box center [571, 326] width 89 height 103
click at [604, 417] on div "3:37 / 7:07" at bounding box center [520, 400] width 954 height 33
click at [387, 306] on div at bounding box center [387, 323] width 5 height 96
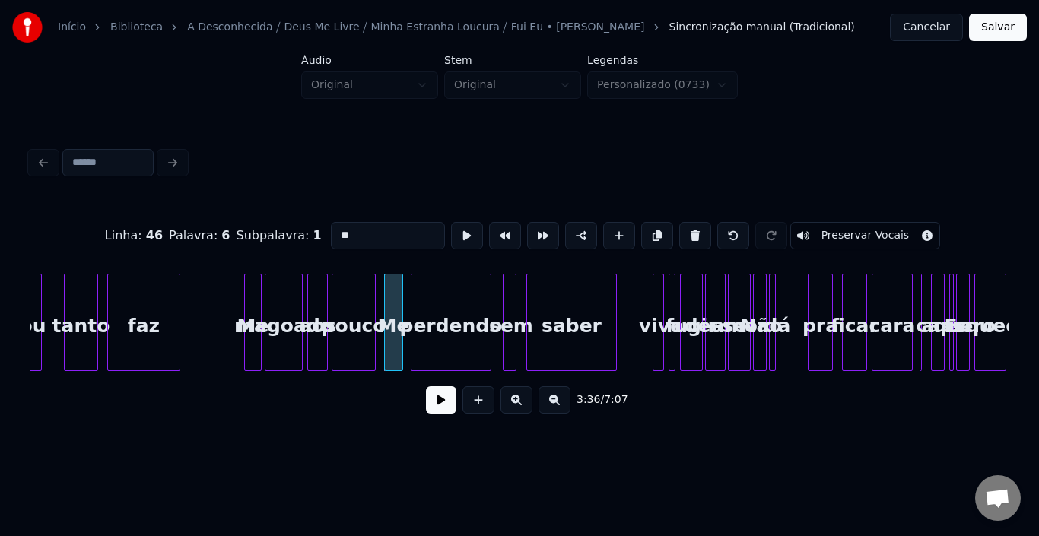
click at [359, 307] on div "pouco" at bounding box center [354, 326] width 43 height 103
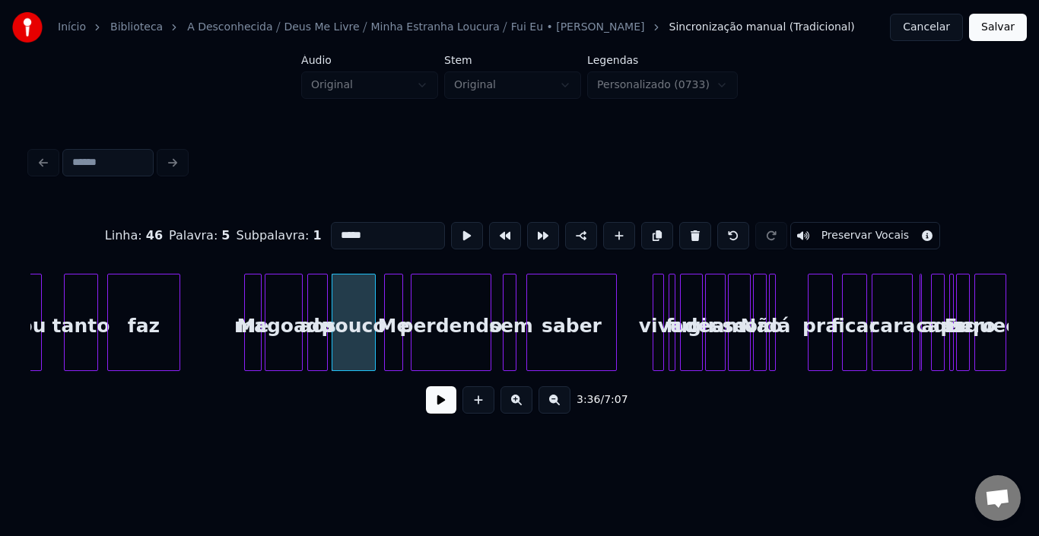
click at [460, 307] on div "perdendo" at bounding box center [451, 326] width 79 height 103
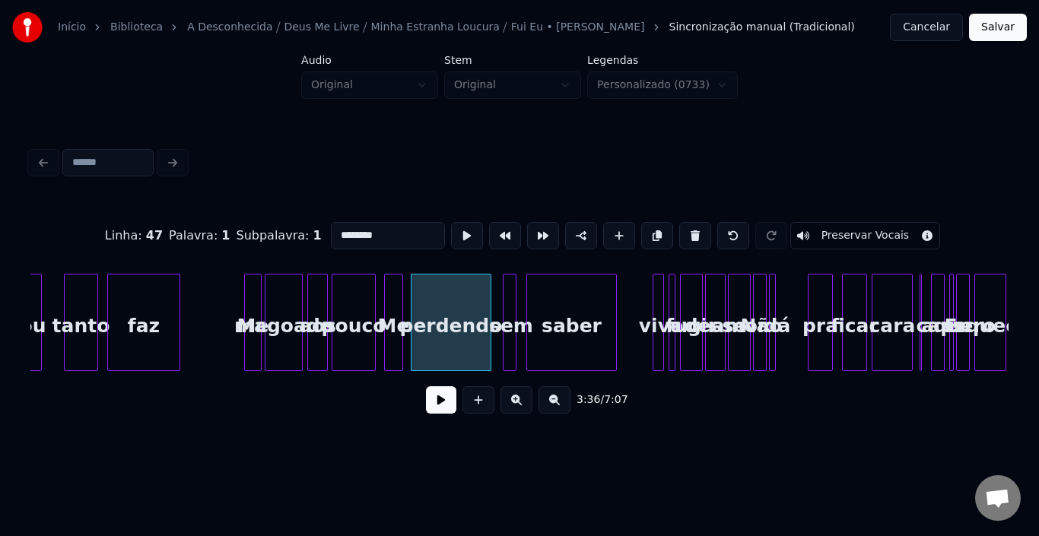
click at [508, 310] on div "sem" at bounding box center [511, 326] width 15 height 103
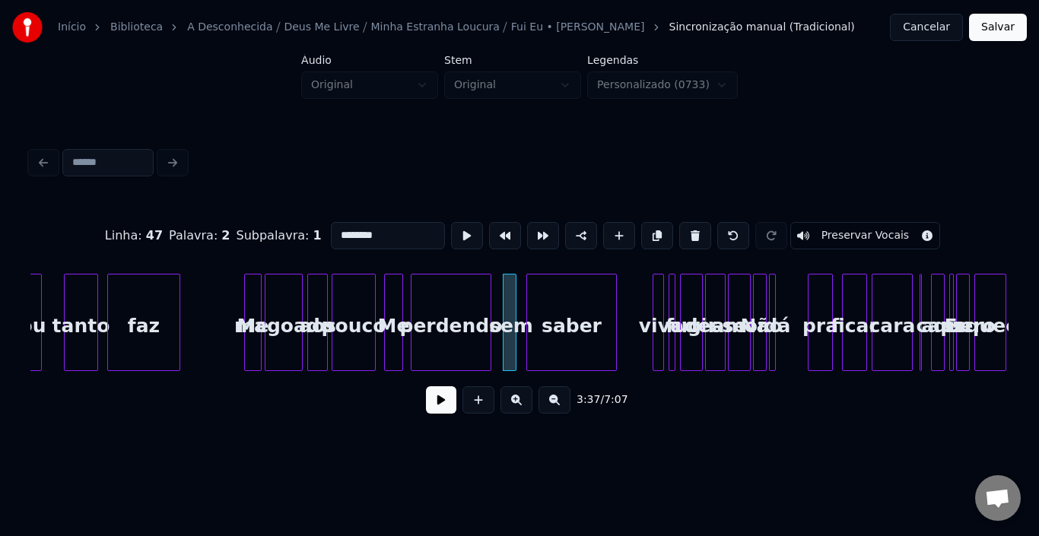
type input "***"
click at [438, 407] on button at bounding box center [441, 400] width 30 height 27
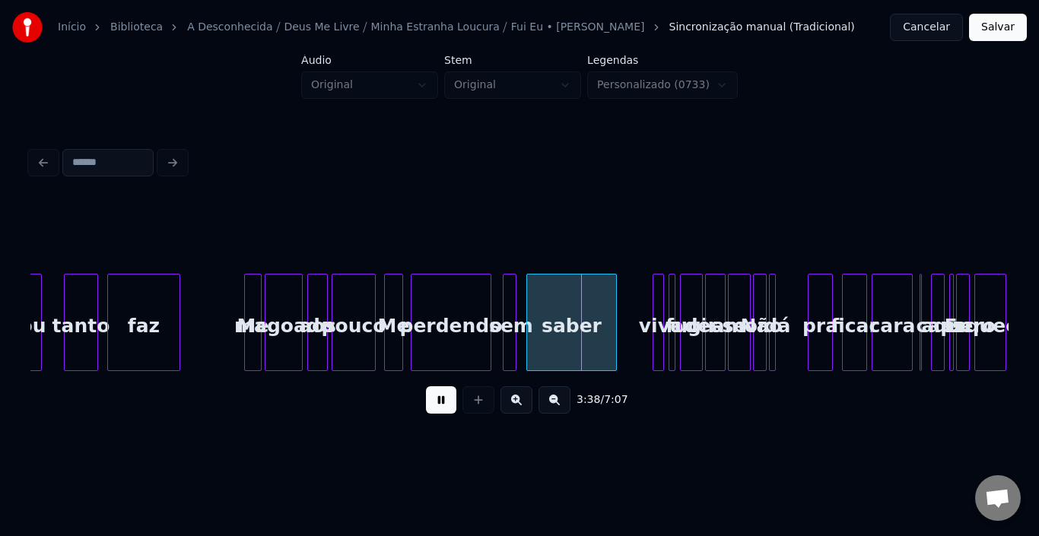
click at [438, 407] on button at bounding box center [441, 400] width 30 height 27
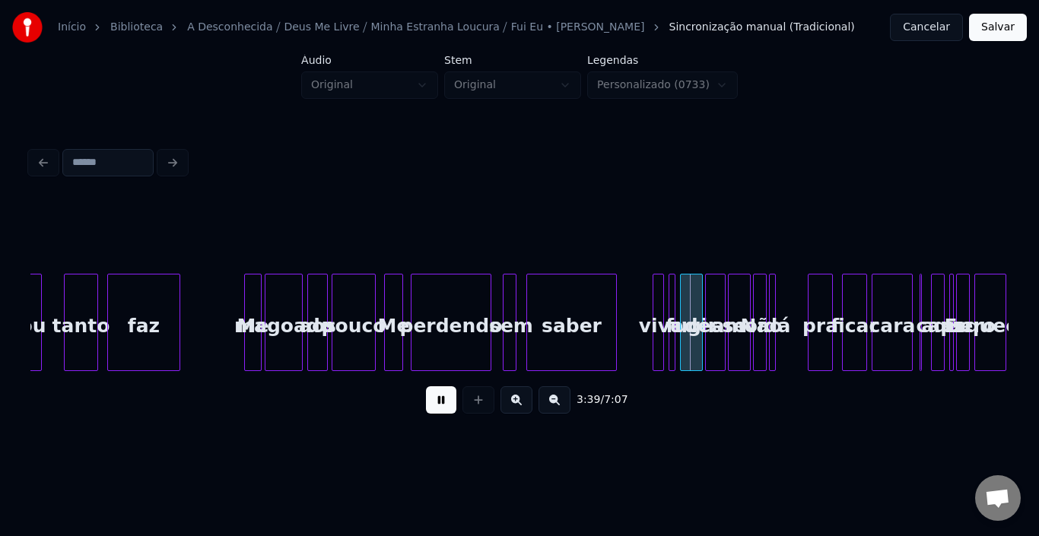
click at [438, 407] on button at bounding box center [441, 400] width 30 height 27
click at [660, 307] on div at bounding box center [661, 323] width 5 height 96
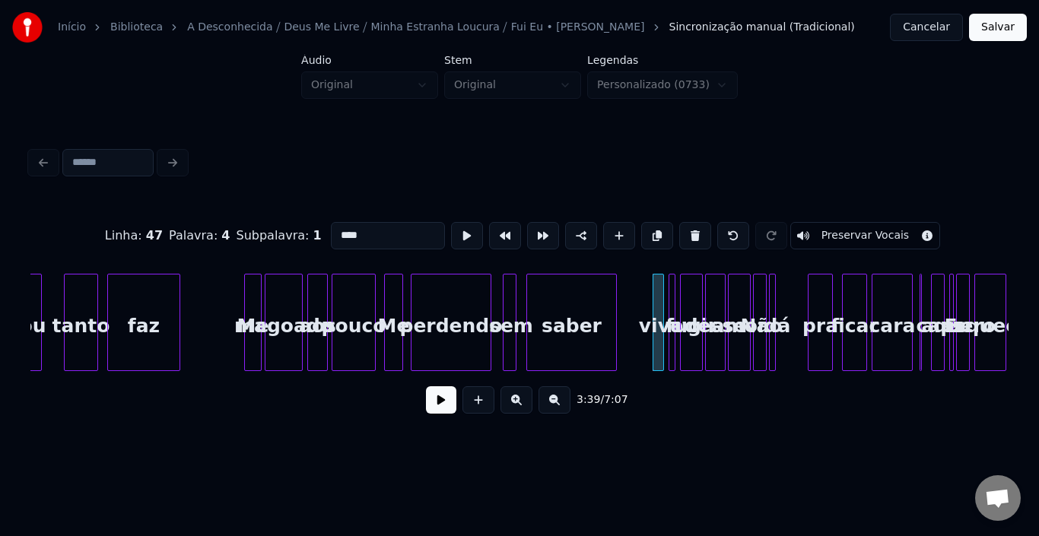
drag, startPoint x: 380, startPoint y: 235, endPoint x: 129, endPoint y: 235, distance: 250.3
click at [129, 235] on div "Linha : 47 Palavra : 4 Subpalavra : 1 **** Preservar Vocais" at bounding box center [519, 236] width 979 height 76
click at [670, 300] on div at bounding box center [672, 323] width 5 height 96
click at [680, 224] on button at bounding box center [696, 235] width 32 height 27
click at [686, 304] on div "fugir" at bounding box center [691, 326] width 21 height 103
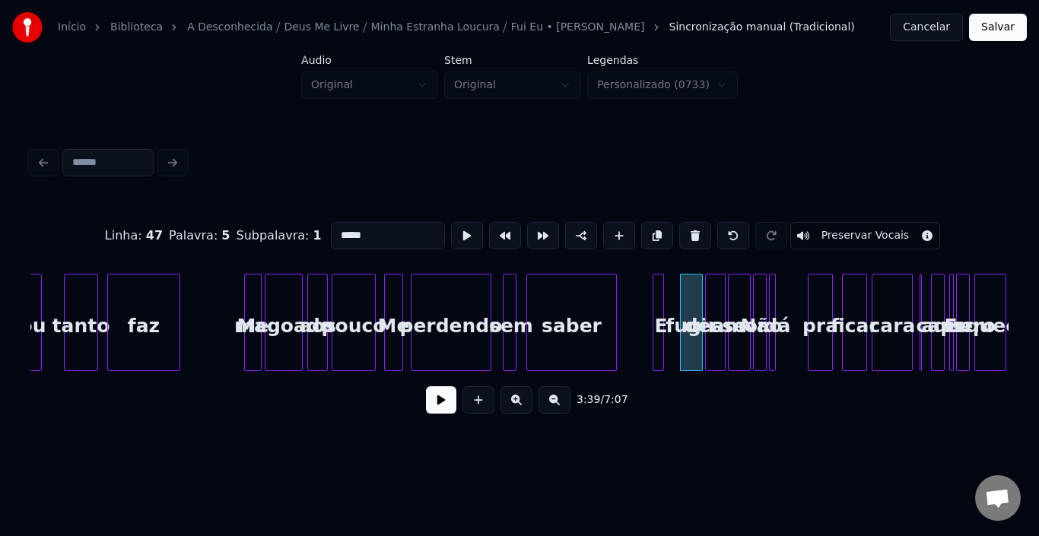
drag, startPoint x: 385, startPoint y: 233, endPoint x: 88, endPoint y: 233, distance: 297.5
click at [90, 233] on div "Linha : 47 Palavra : 5 Subpalavra : 1 ***** Preservar Vocais" at bounding box center [519, 236] width 979 height 76
click at [680, 296] on div "quando" at bounding box center [680, 326] width 21 height 103
click at [704, 298] on div "desse" at bounding box center [708, 326] width 19 height 103
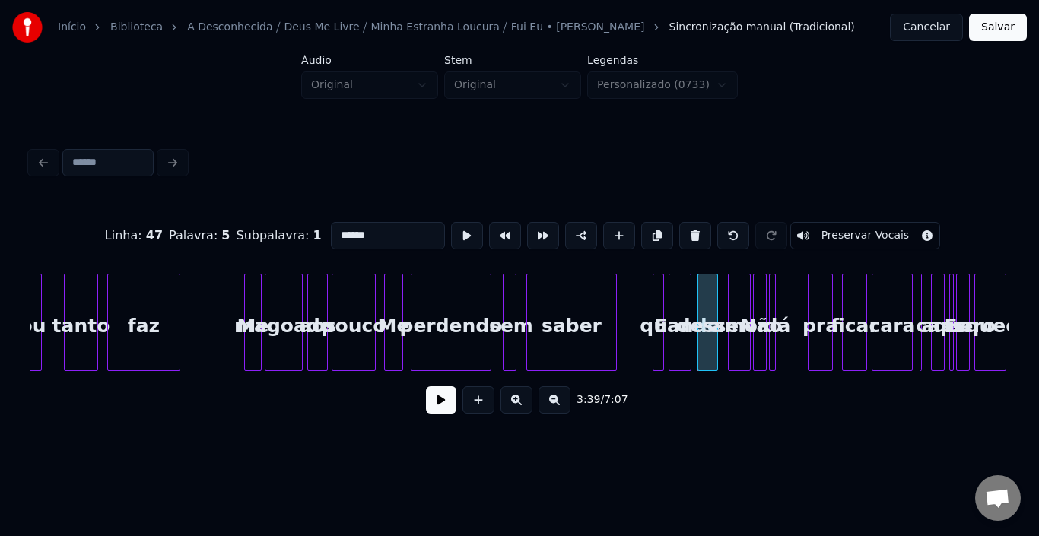
drag, startPoint x: 371, startPoint y: 231, endPoint x: 15, endPoint y: 232, distance: 355.4
click at [15, 232] on div "Início Biblioteca A Desconhecida ⧸ [DEMOGRAPHIC_DATA] Me Livre ⧸ Minha Estranha…" at bounding box center [519, 222] width 1039 height 445
click at [734, 302] on div "amor" at bounding box center [739, 326] width 21 height 103
click at [713, 305] on div at bounding box center [715, 323] width 5 height 96
click at [679, 316] on div "eu" at bounding box center [680, 326] width 21 height 103
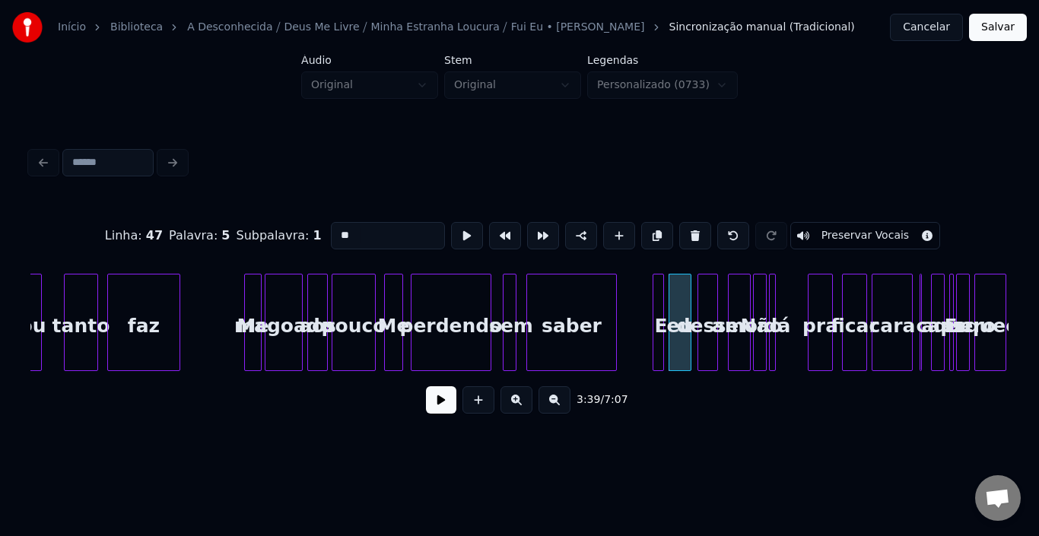
click at [706, 307] on div "desse" at bounding box center [708, 326] width 19 height 103
click at [660, 310] on div at bounding box center [661, 323] width 5 height 96
click at [677, 303] on div "eu" at bounding box center [680, 326] width 21 height 103
click at [663, 307] on div at bounding box center [661, 323] width 5 height 96
click at [688, 299] on div at bounding box center [688, 323] width 5 height 96
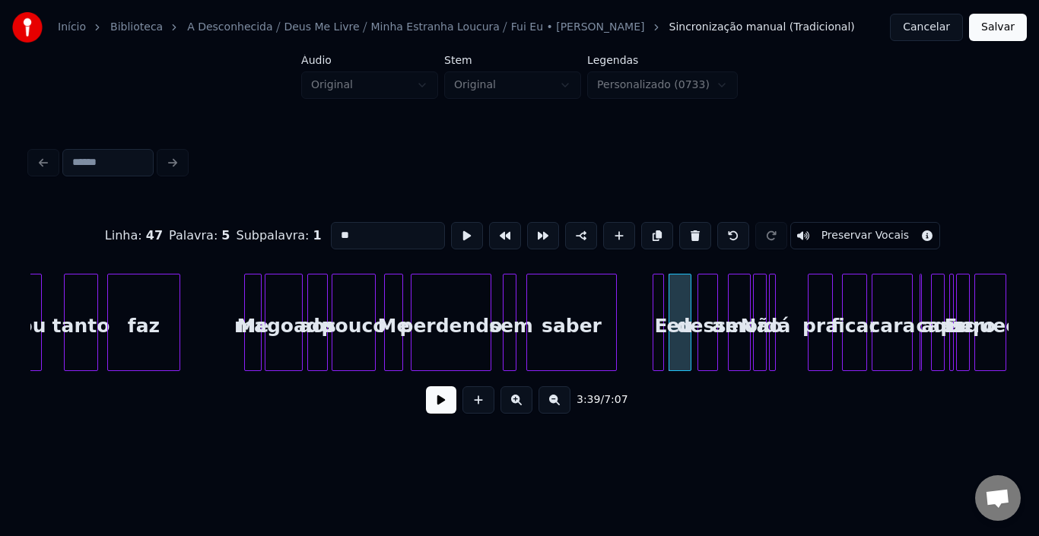
drag, startPoint x: 351, startPoint y: 228, endPoint x: 119, endPoint y: 226, distance: 231.3
click at [119, 226] on div "Linha : 47 Palavra : 5 Subpalavra : 1 ** Preservar Vocais" at bounding box center [519, 236] width 979 height 76
click at [713, 311] on div at bounding box center [715, 323] width 5 height 96
drag, startPoint x: 387, startPoint y: 236, endPoint x: 68, endPoint y: 236, distance: 318.8
click at [43, 234] on div "Linha : 47 Palavra : 6 Subpalavra : 1 ***** Preservar Vocais" at bounding box center [519, 236] width 979 height 76
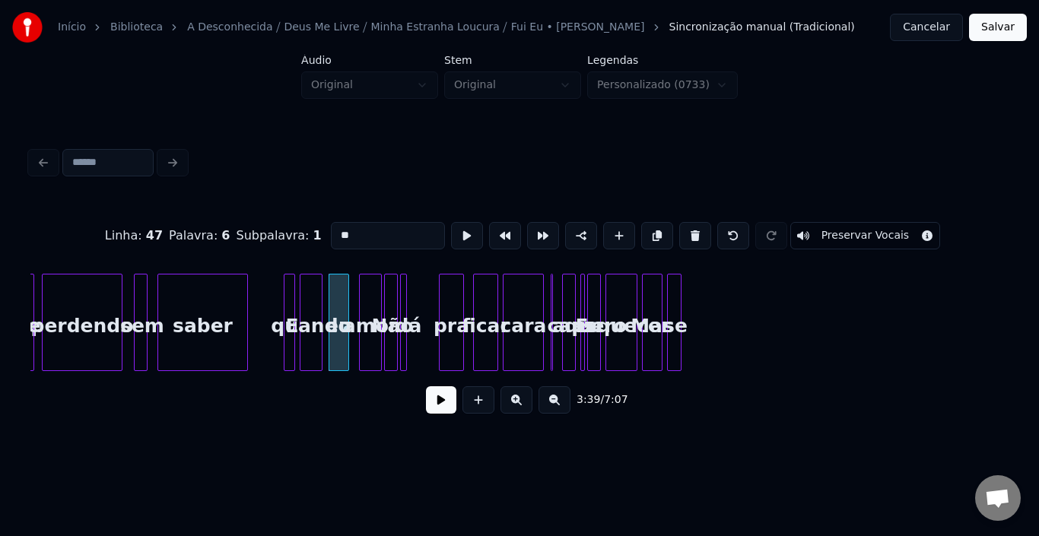
scroll to position [0, 24661]
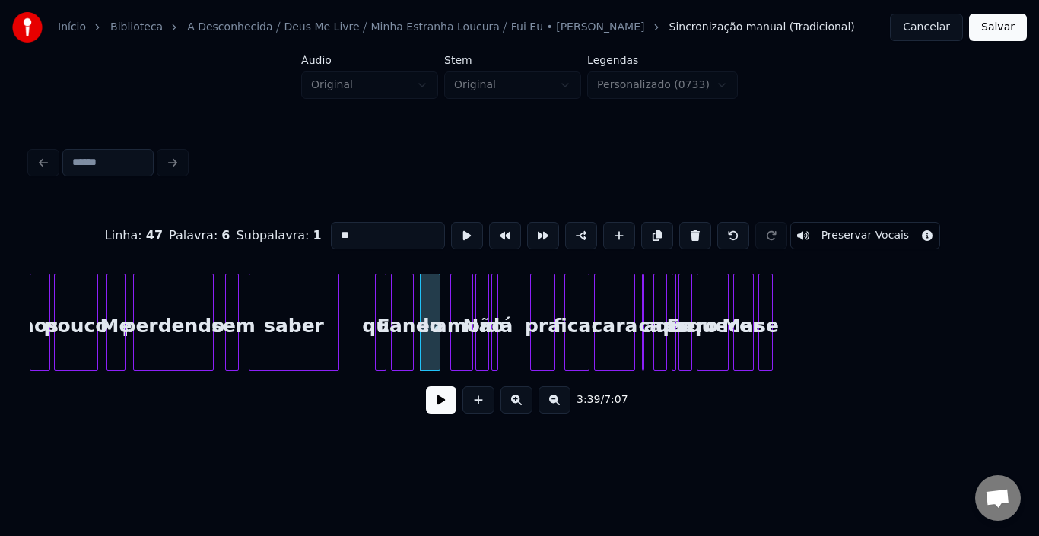
type input "**"
click at [434, 410] on button at bounding box center [441, 400] width 30 height 27
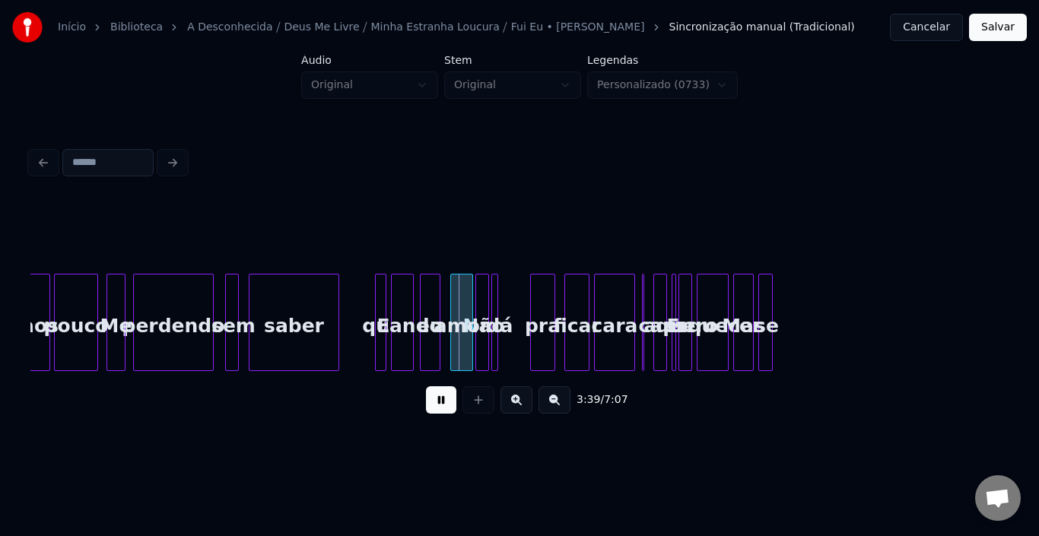
click at [434, 410] on button at bounding box center [441, 400] width 30 height 27
click at [450, 414] on button at bounding box center [441, 400] width 30 height 27
click at [395, 301] on div at bounding box center [394, 323] width 5 height 96
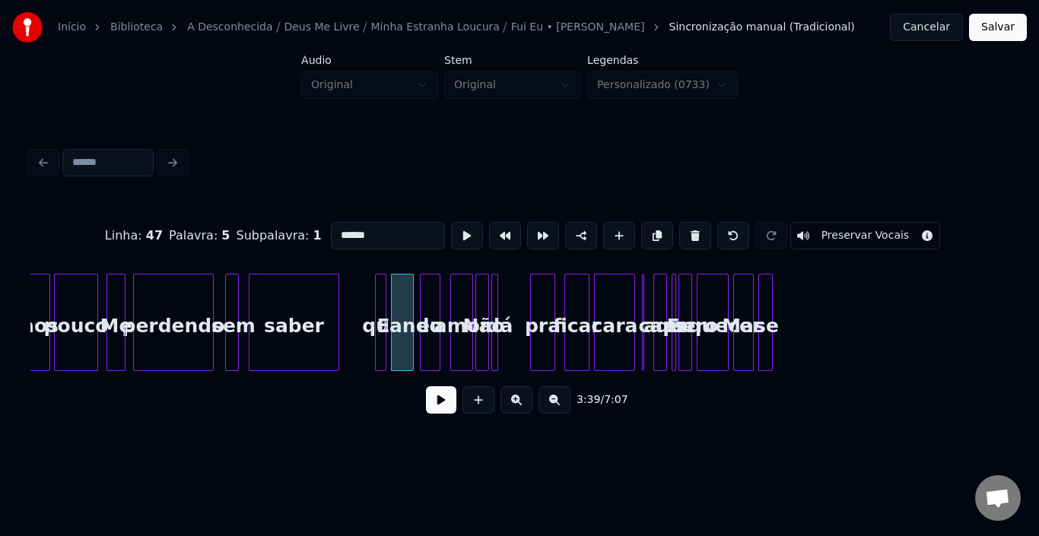
click at [377, 301] on div at bounding box center [378, 323] width 5 height 96
click at [422, 301] on div at bounding box center [423, 323] width 5 height 96
click at [463, 305] on div "amor" at bounding box center [461, 326] width 21 height 103
drag, startPoint x: 361, startPoint y: 227, endPoint x: 131, endPoint y: 230, distance: 230.6
click at [131, 230] on div "Linha : 47 [GEOGRAPHIC_DATA] : 7 Subpalavra : 1 **** Preservar Vocais" at bounding box center [519, 236] width 979 height 76
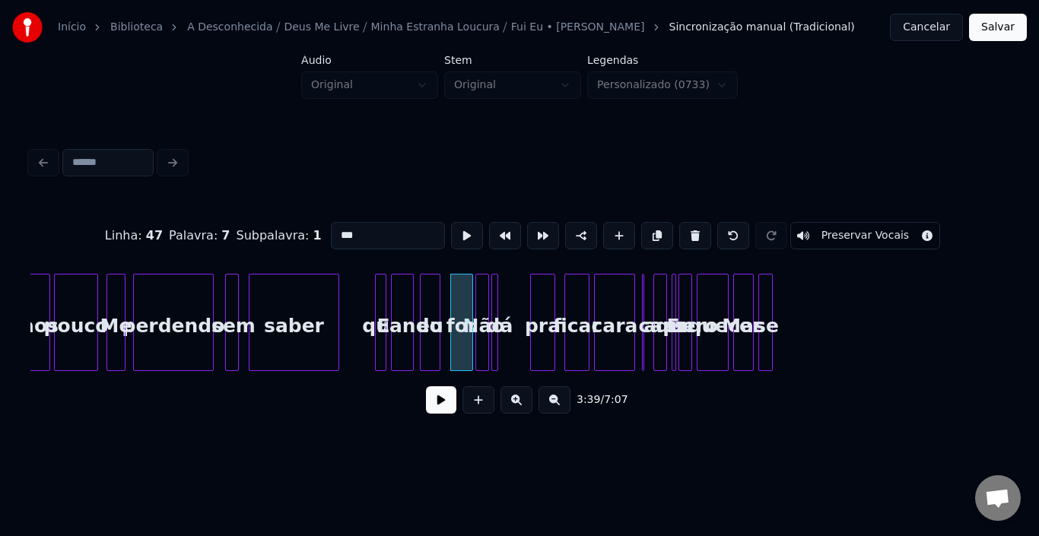
click at [482, 296] on div "Não" at bounding box center [483, 326] width 15 height 103
drag, startPoint x: 355, startPoint y: 233, endPoint x: 151, endPoint y: 231, distance: 204.7
click at [151, 231] on div "Linha : 48 [GEOGRAPHIC_DATA] : 1 Subpalavra : 1 *** Preservar Vocais" at bounding box center [519, 236] width 979 height 76
click at [451, 323] on div at bounding box center [453, 323] width 5 height 96
type input "***"
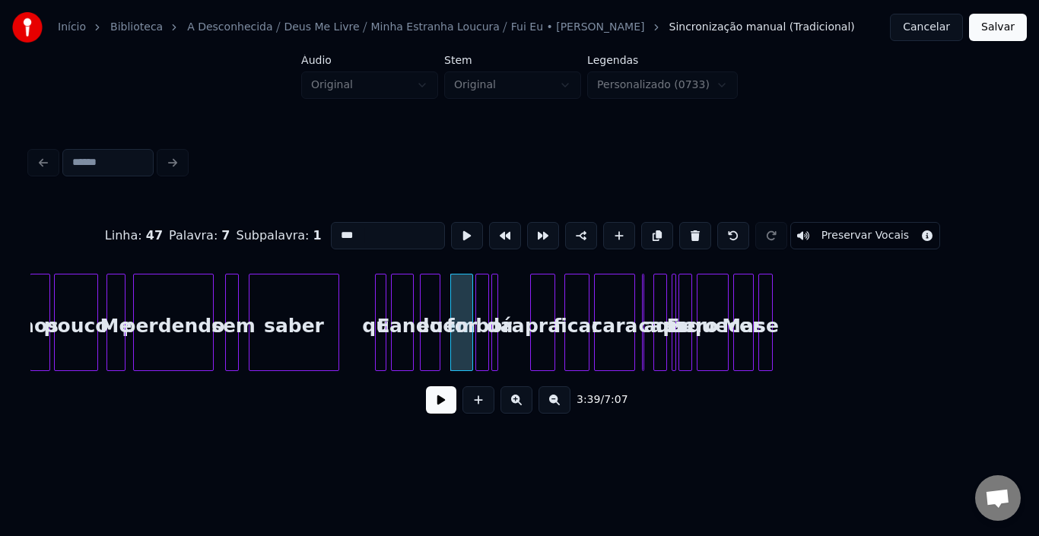
click at [438, 413] on button at bounding box center [441, 400] width 30 height 27
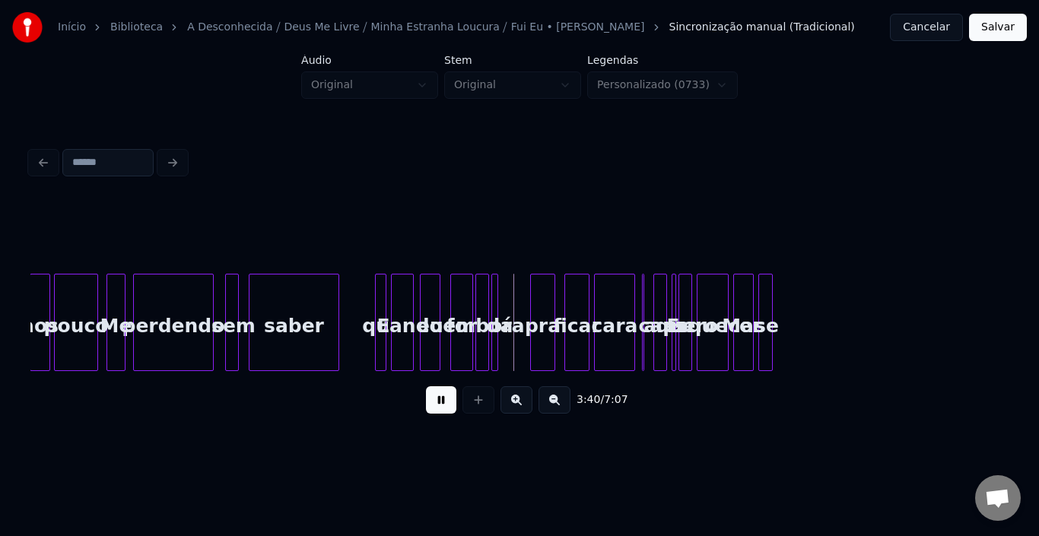
click at [438, 413] on button at bounding box center [441, 400] width 30 height 27
click at [457, 305] on div "for" at bounding box center [461, 326] width 21 height 103
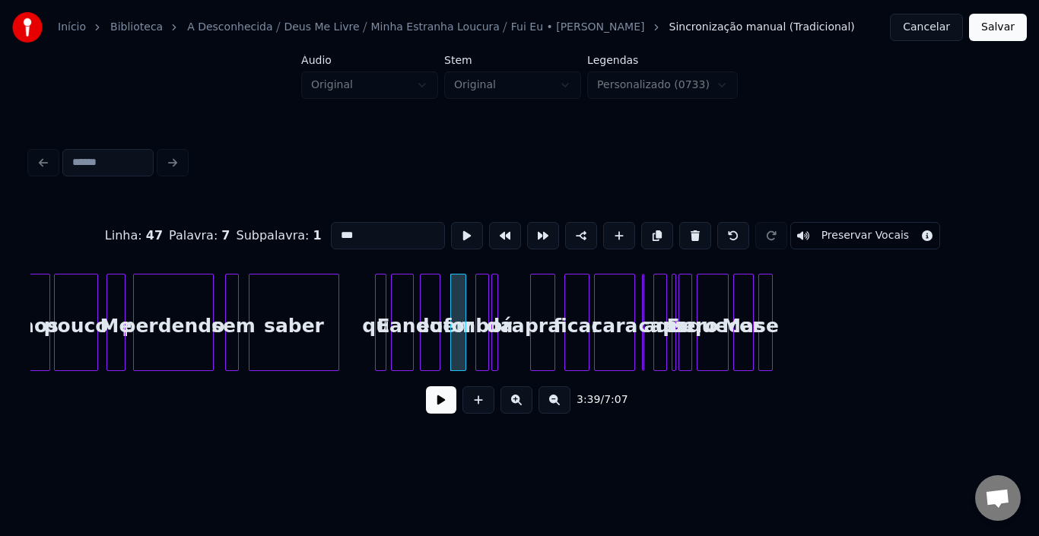
click at [461, 303] on div at bounding box center [463, 323] width 5 height 96
click at [453, 300] on div "for" at bounding box center [454, 326] width 15 height 103
click at [479, 306] on div at bounding box center [478, 323] width 5 height 96
click at [495, 304] on div at bounding box center [495, 323] width 5 height 96
click at [689, 228] on button at bounding box center [696, 235] width 32 height 27
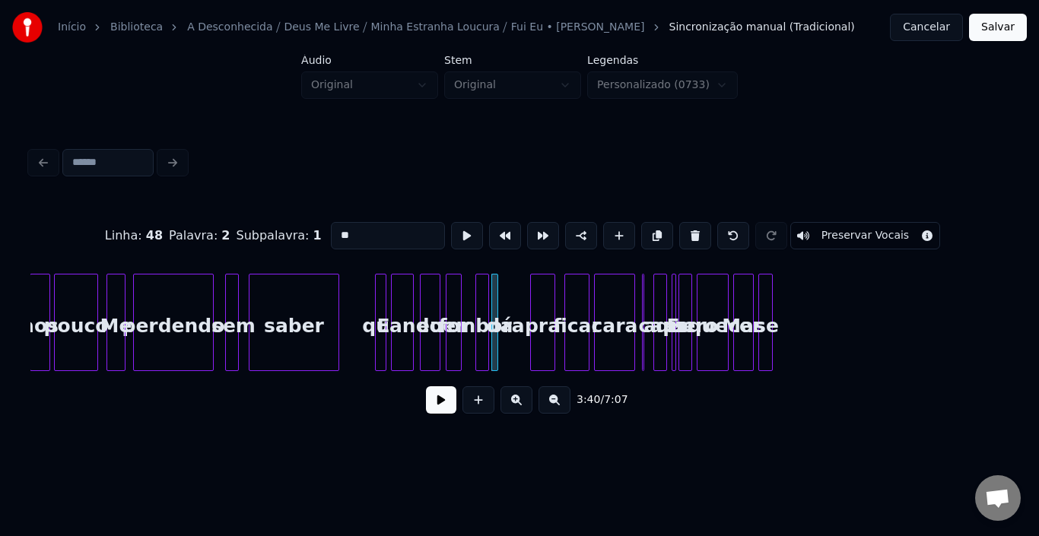
type input "******"
click at [521, 313] on div at bounding box center [519, 323] width 5 height 96
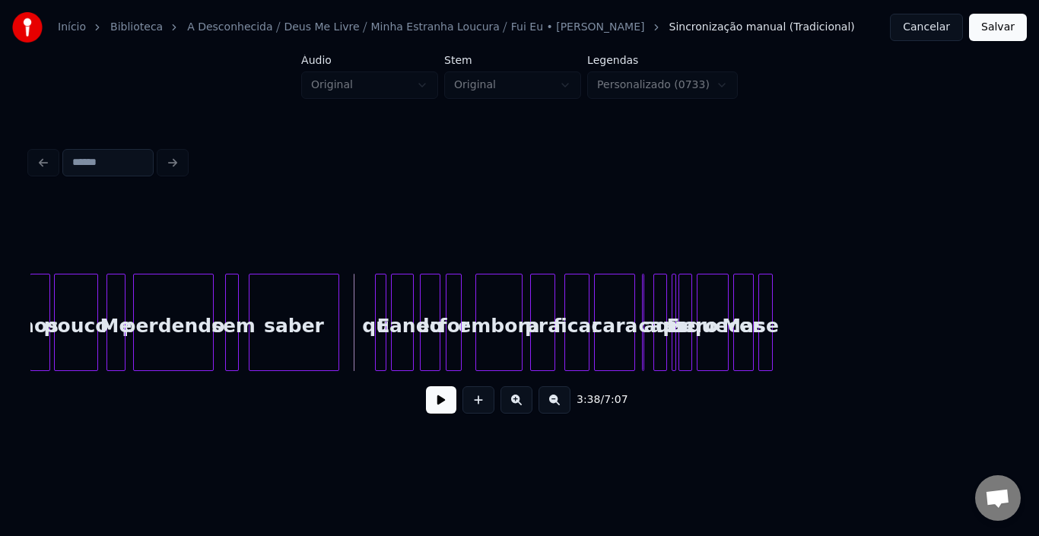
click at [453, 412] on button at bounding box center [441, 400] width 30 height 27
click at [775, 311] on div "se" at bounding box center [766, 326] width 15 height 103
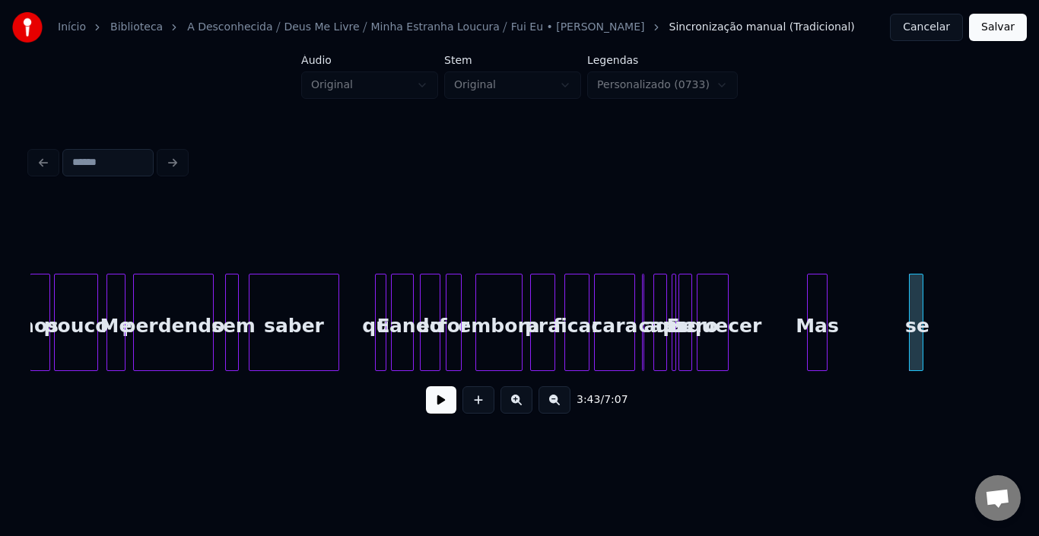
click at [827, 304] on div "Mas" at bounding box center [817, 326] width 19 height 103
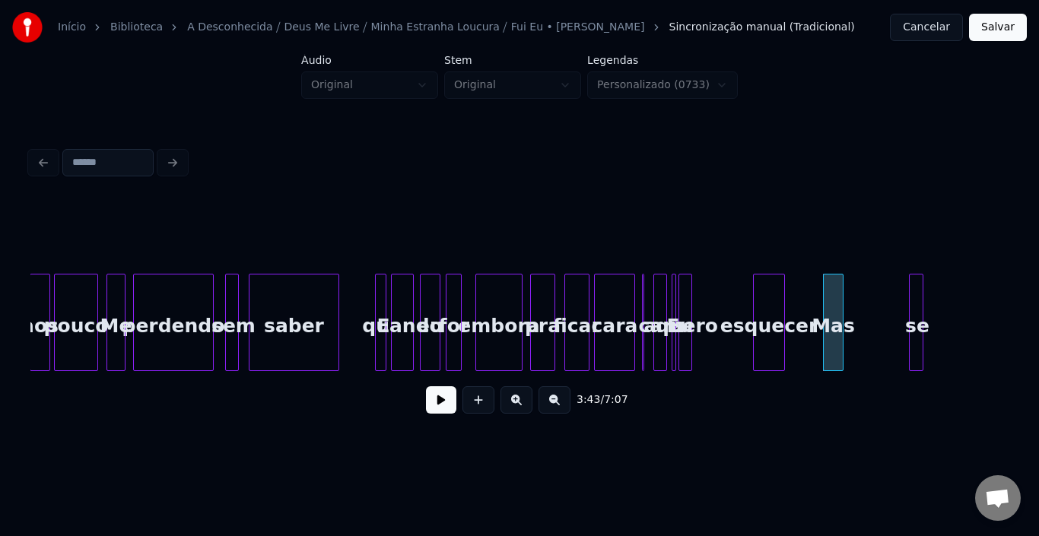
click at [785, 301] on div "esquecer" at bounding box center [769, 326] width 30 height 103
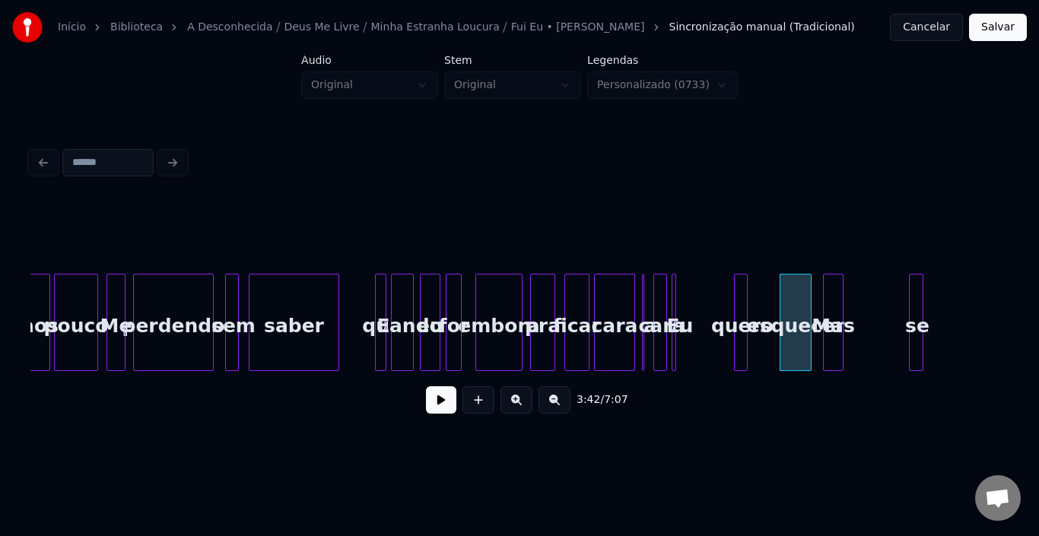
click at [750, 302] on div "quero" at bounding box center [742, 326] width 15 height 103
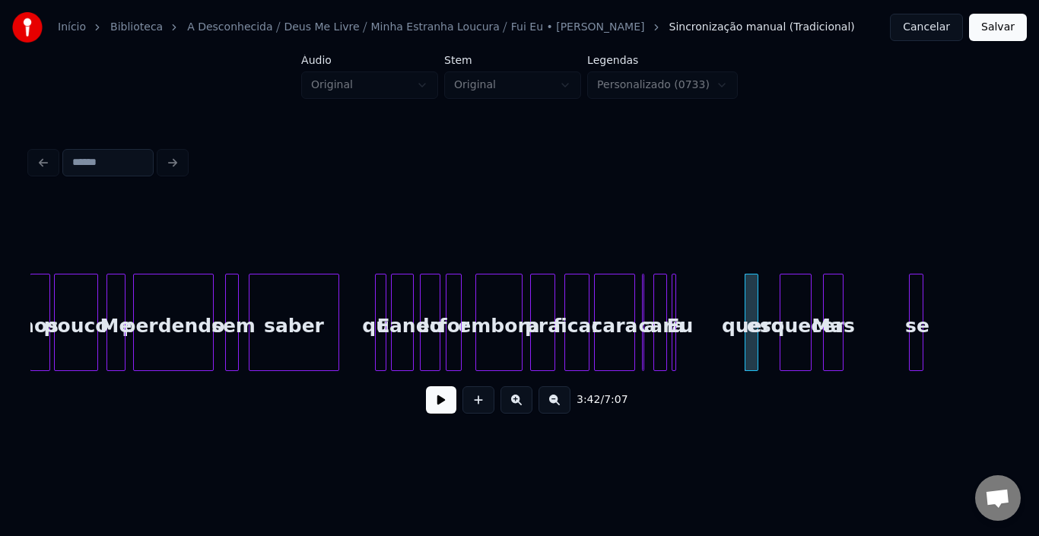
click at [672, 301] on div at bounding box center [673, 323] width 5 height 96
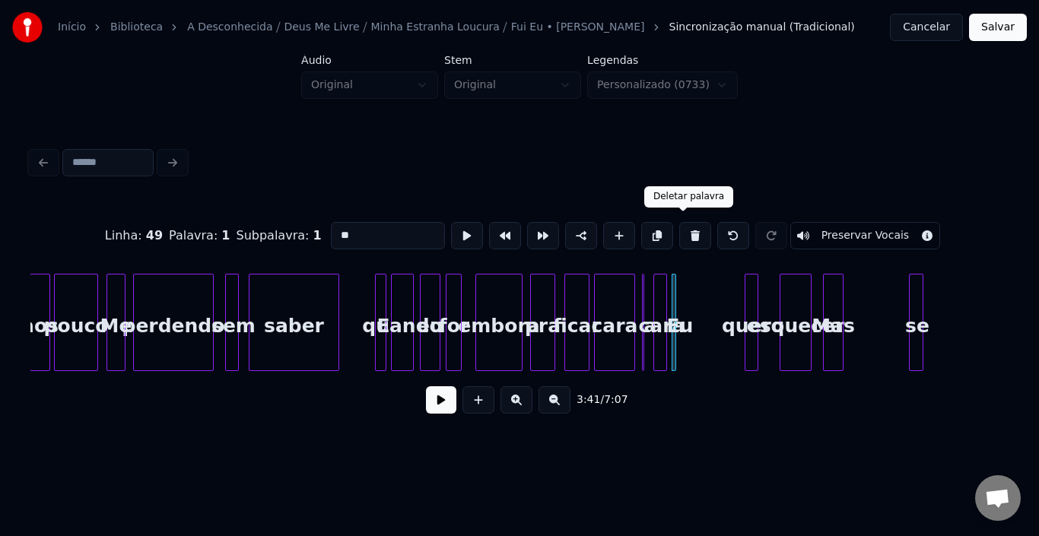
click at [684, 228] on button at bounding box center [696, 235] width 32 height 27
click at [647, 304] on div at bounding box center [645, 323] width 5 height 96
click at [683, 228] on button at bounding box center [696, 235] width 32 height 27
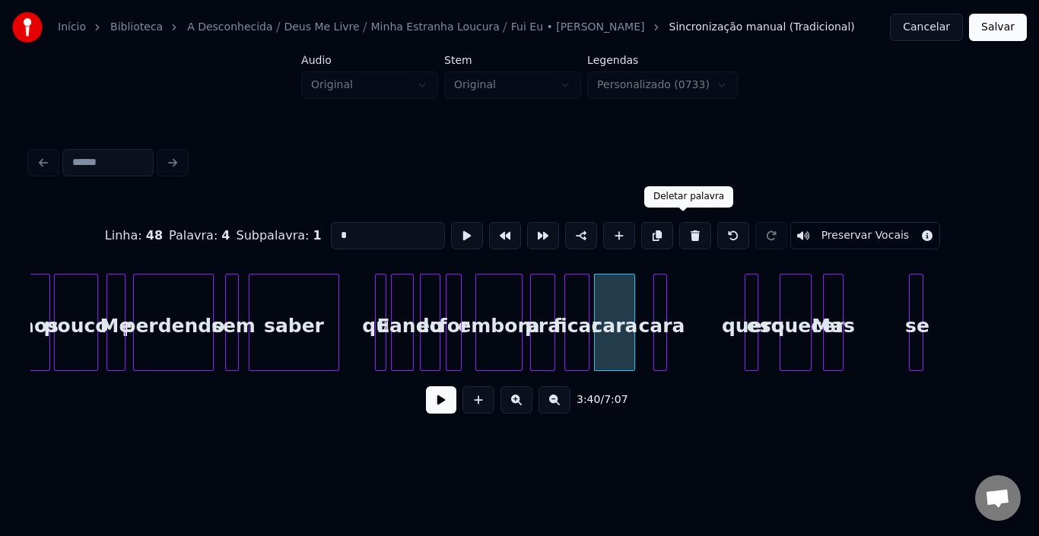
type input "****"
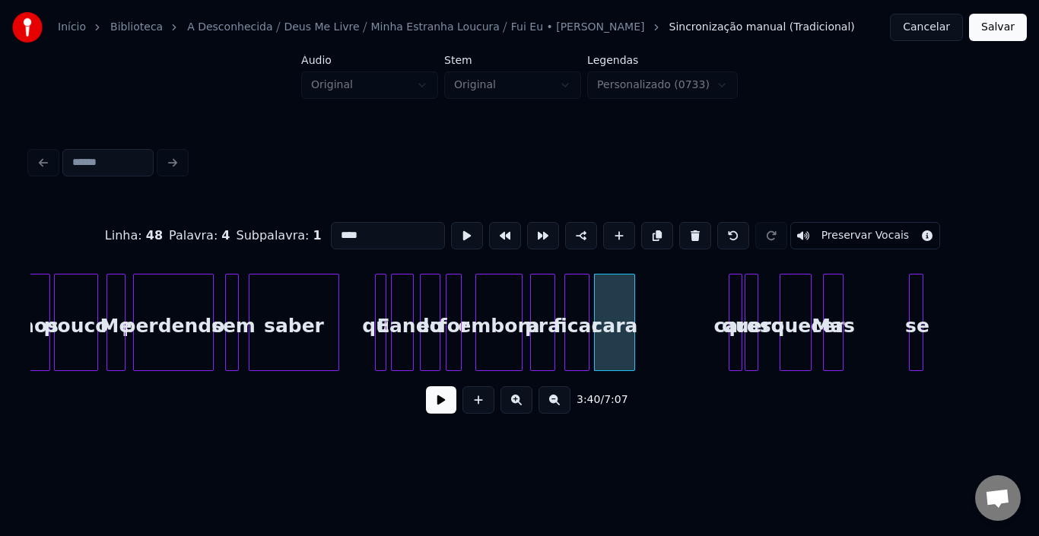
click at [741, 301] on div "cara" at bounding box center [737, 326] width 15 height 103
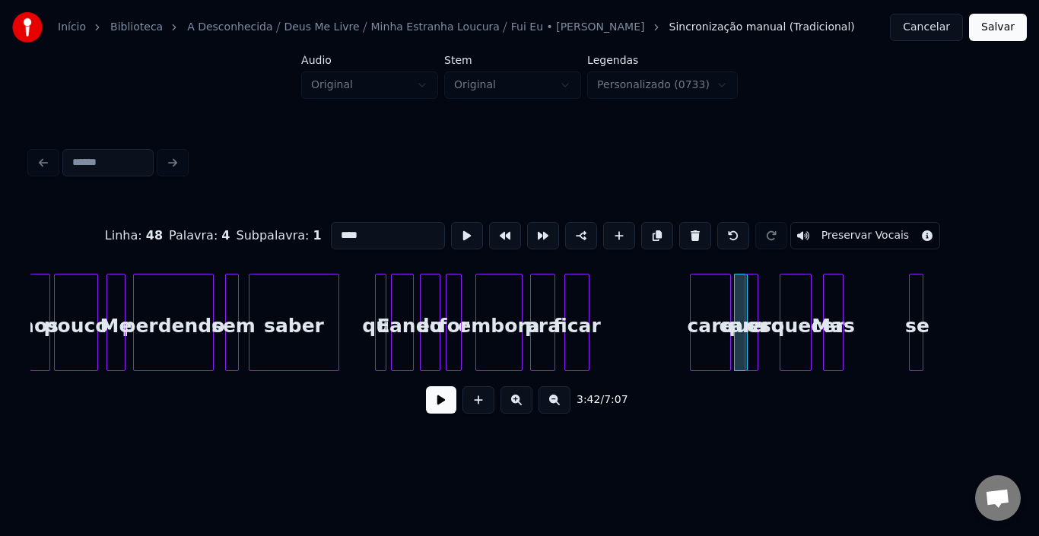
click at [716, 305] on div "cara" at bounding box center [711, 326] width 40 height 103
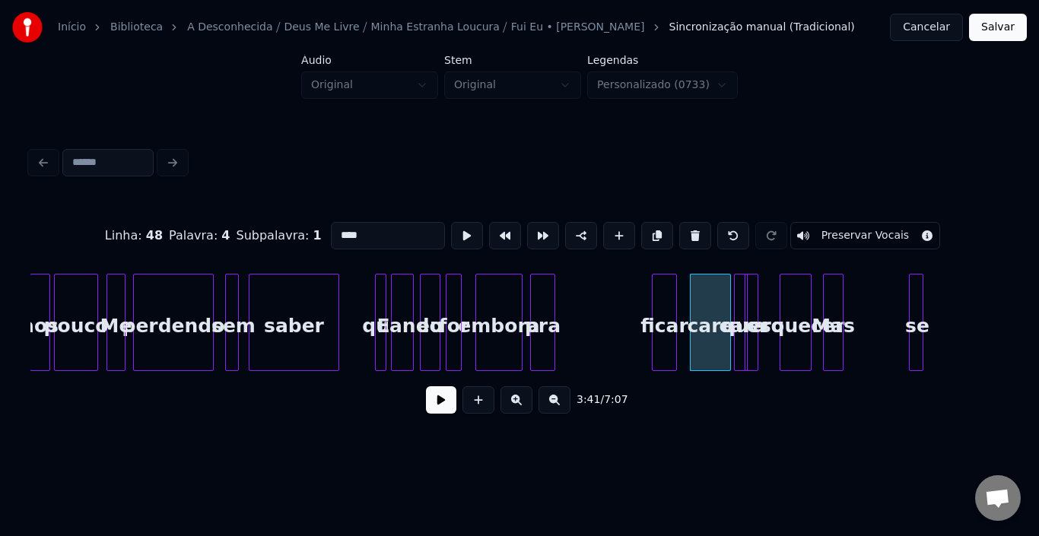
click at [675, 306] on div "ficar" at bounding box center [665, 326] width 24 height 103
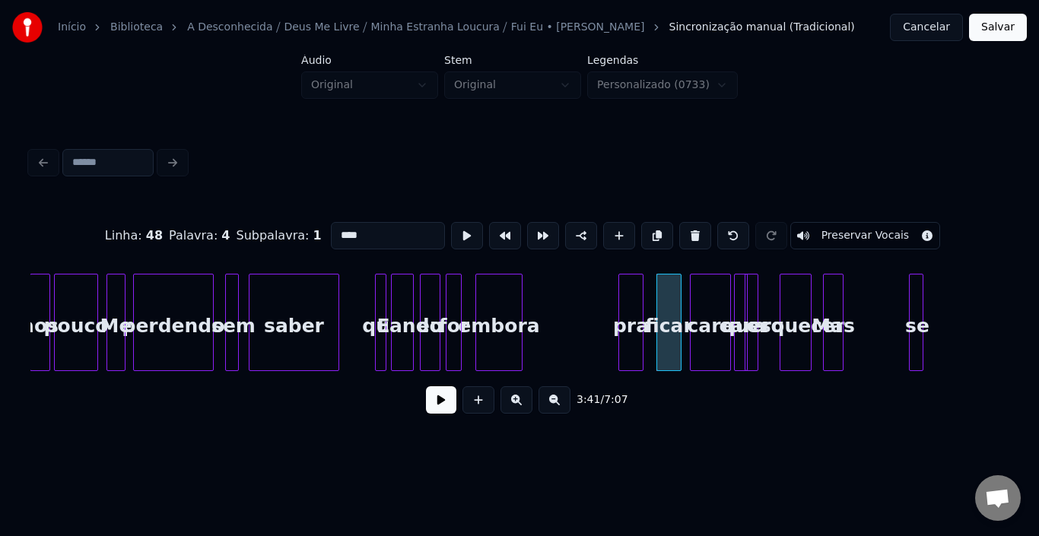
click at [632, 307] on div "pra" at bounding box center [631, 326] width 24 height 103
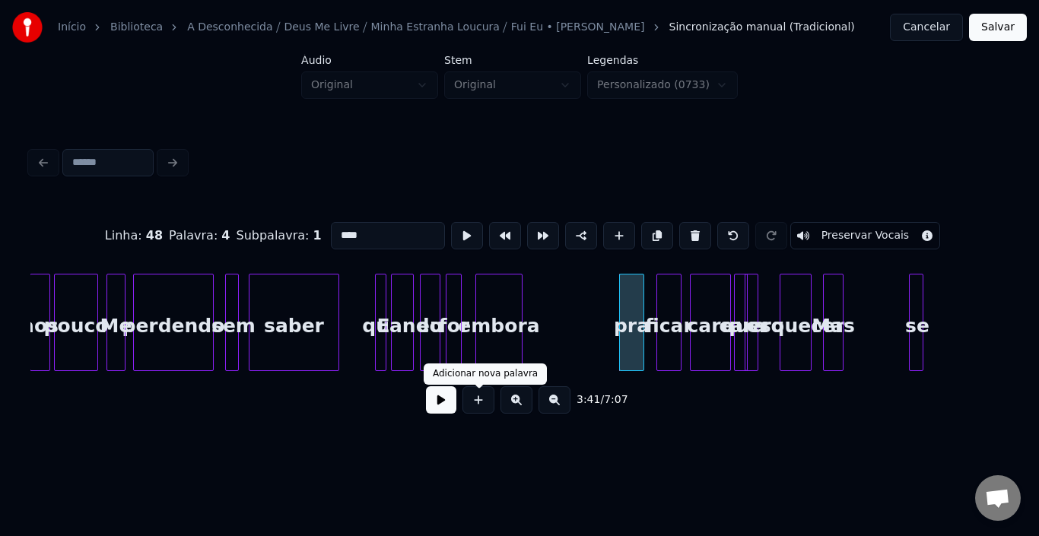
click at [445, 402] on button at bounding box center [441, 400] width 30 height 27
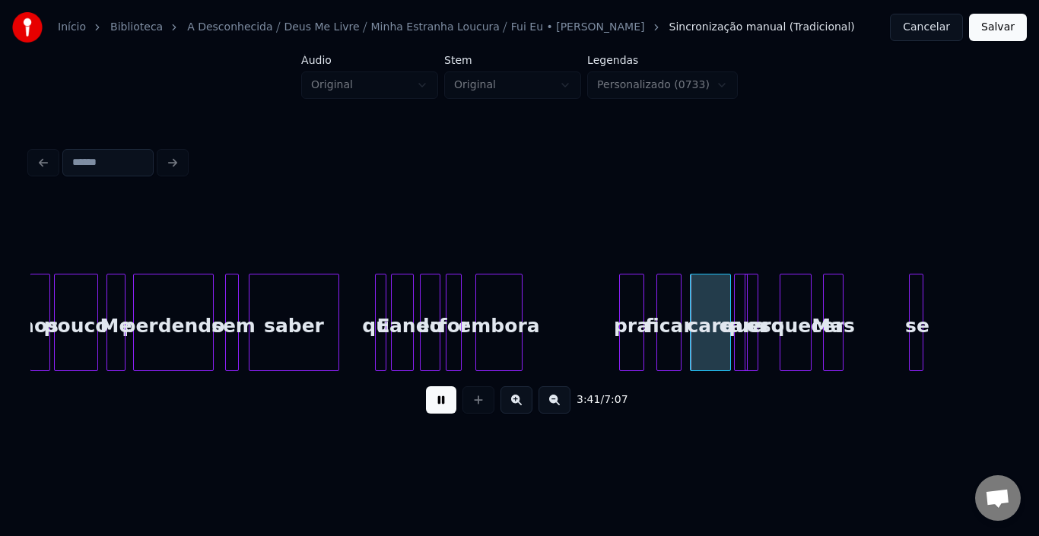
click at [435, 408] on button at bounding box center [441, 400] width 30 height 27
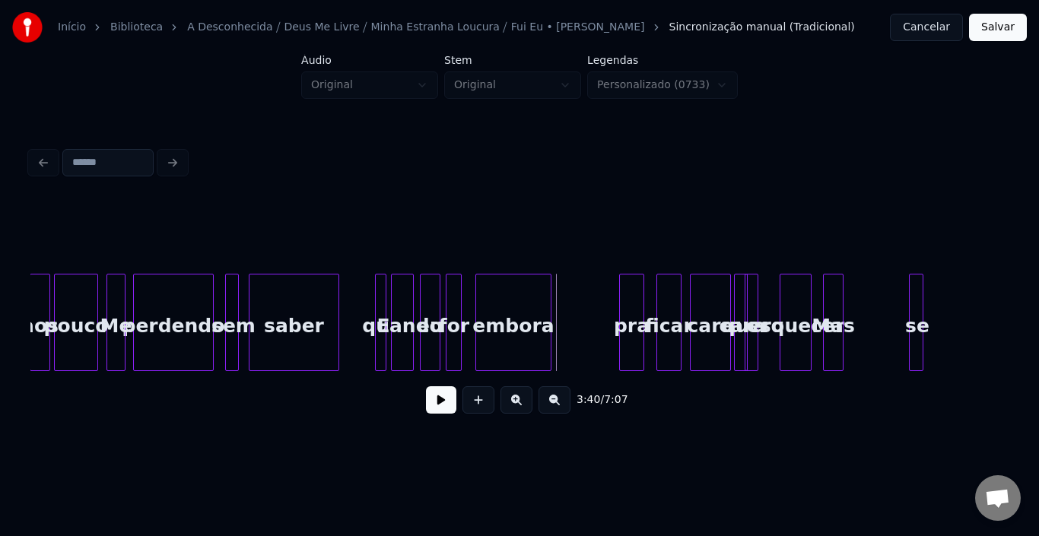
click at [550, 315] on div at bounding box center [548, 323] width 5 height 96
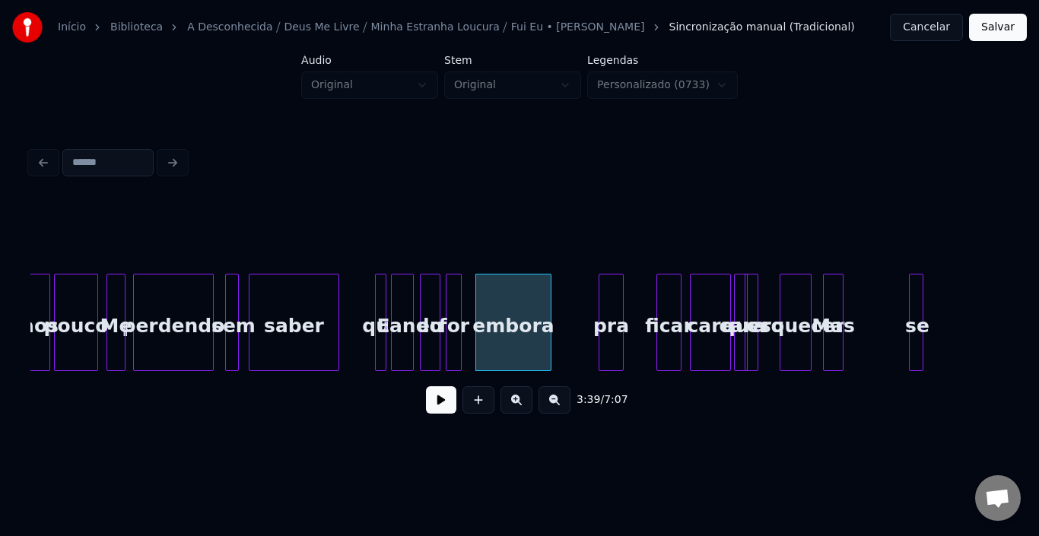
click at [615, 301] on div "pra" at bounding box center [612, 326] width 24 height 103
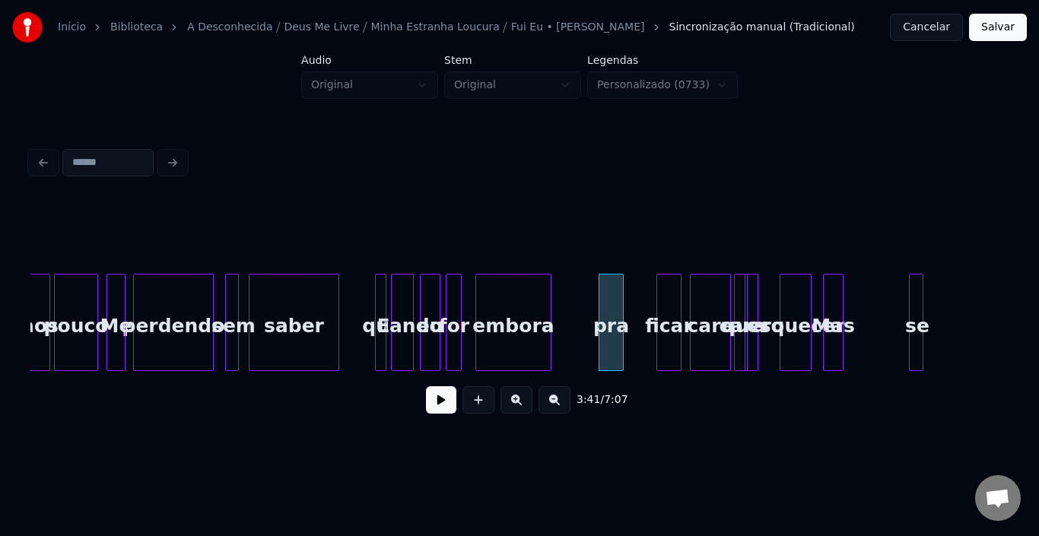
click at [606, 305] on div "pra" at bounding box center [612, 326] width 24 height 103
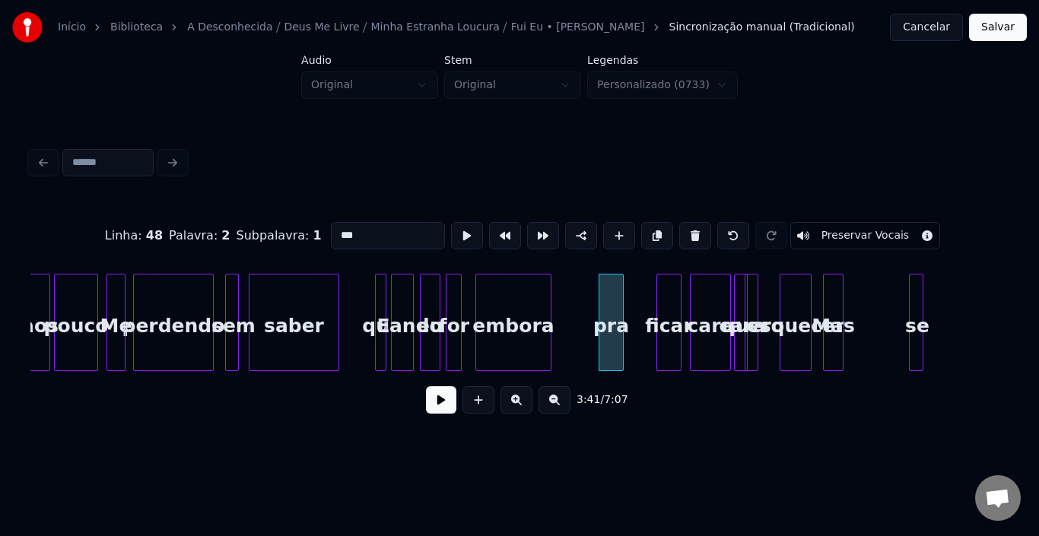
drag, startPoint x: 357, startPoint y: 228, endPoint x: 195, endPoint y: 233, distance: 162.2
click at [197, 231] on div "Linha : 48 Palavra : 2 Subpalavra : 1 *** Preservar Vocais" at bounding box center [519, 236] width 979 height 76
click at [634, 290] on div "ficar" at bounding box center [639, 326] width 24 height 103
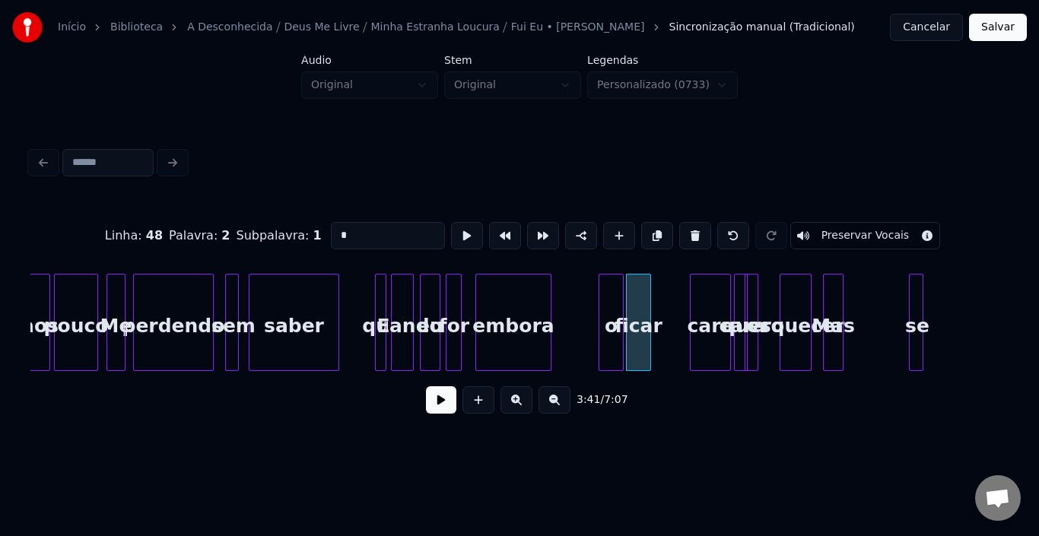
drag, startPoint x: 364, startPoint y: 234, endPoint x: 198, endPoint y: 234, distance: 166.6
click at [198, 234] on div "Linha : 48 [GEOGRAPHIC_DATA] : 2 Subpalavra : 1 * Preservar Vocais" at bounding box center [519, 236] width 979 height 76
click at [613, 300] on div "que" at bounding box center [611, 326] width 24 height 103
click at [634, 298] on div "ficar" at bounding box center [639, 326] width 24 height 103
click at [699, 298] on div "cara" at bounding box center [711, 326] width 40 height 103
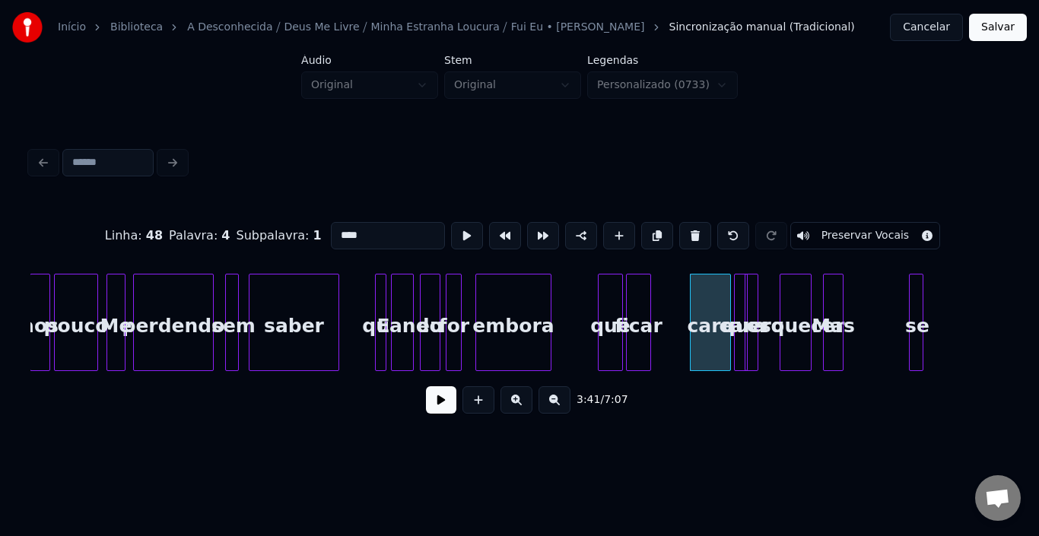
click at [633, 297] on div "ficar" at bounding box center [639, 326] width 24 height 103
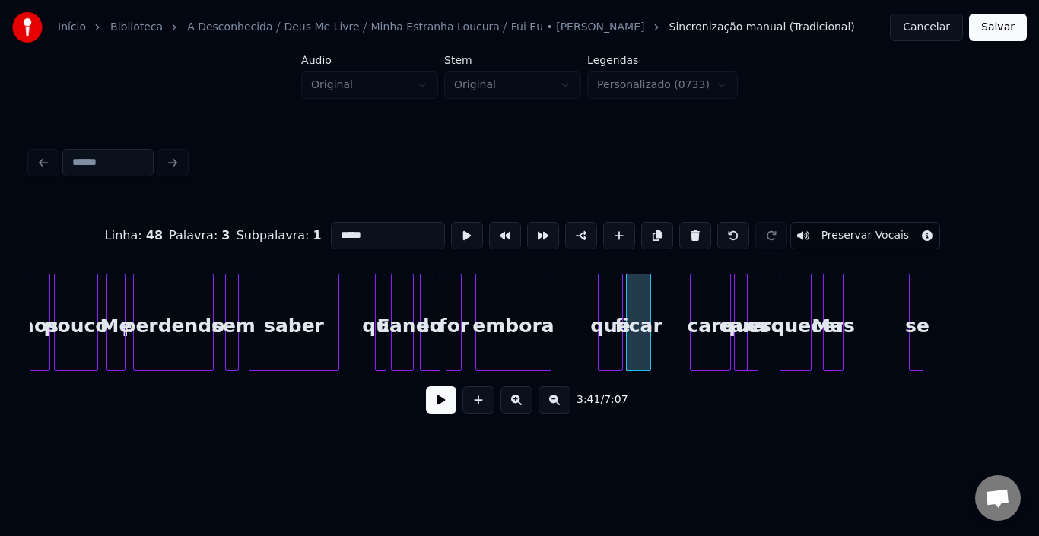
click at [614, 320] on div "que" at bounding box center [611, 326] width 24 height 103
drag, startPoint x: 374, startPoint y: 230, endPoint x: 173, endPoint y: 231, distance: 200.9
click at [173, 231] on div "Linha : 48 Palavra : 2 Subpalavra : 1 *** Preservar Vocais" at bounding box center [519, 236] width 979 height 76
click at [634, 299] on div "ficar" at bounding box center [639, 326] width 24 height 103
drag, startPoint x: 370, startPoint y: 234, endPoint x: 228, endPoint y: 236, distance: 142.3
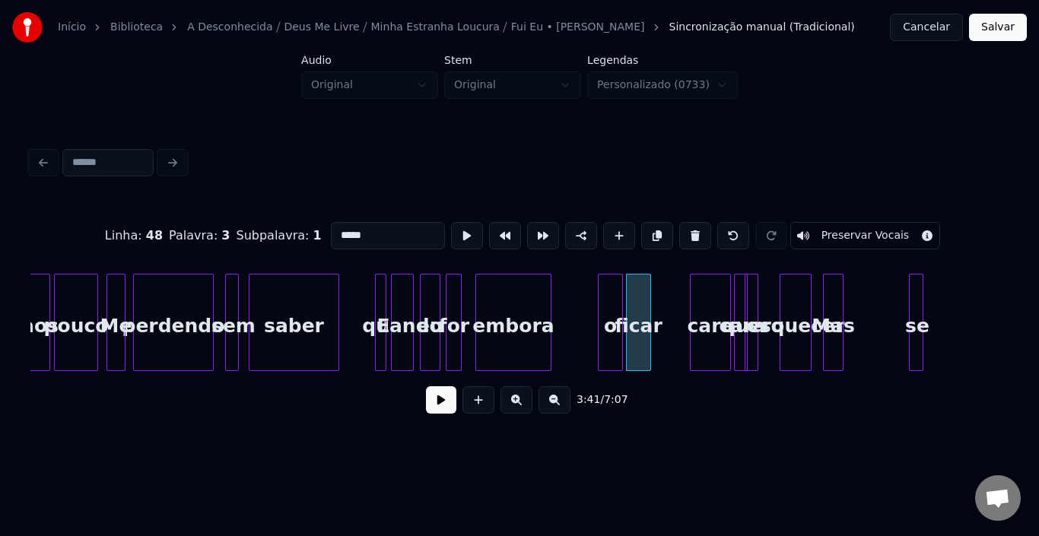
click at [229, 234] on div "Linha : 48 Palavra : 3 Subpalavra : 1 ***** Preservar Vocais" at bounding box center [519, 236] width 979 height 76
type input "***"
